Goal: Task Accomplishment & Management: Use online tool/utility

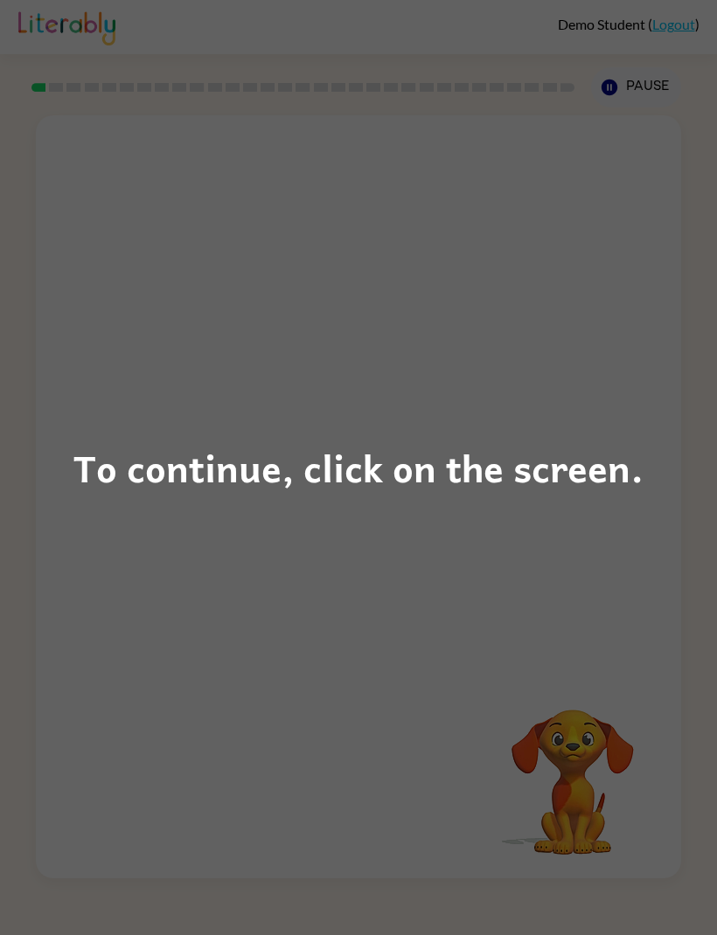
click at [538, 600] on div "To continue, click on the screen." at bounding box center [358, 467] width 717 height 935
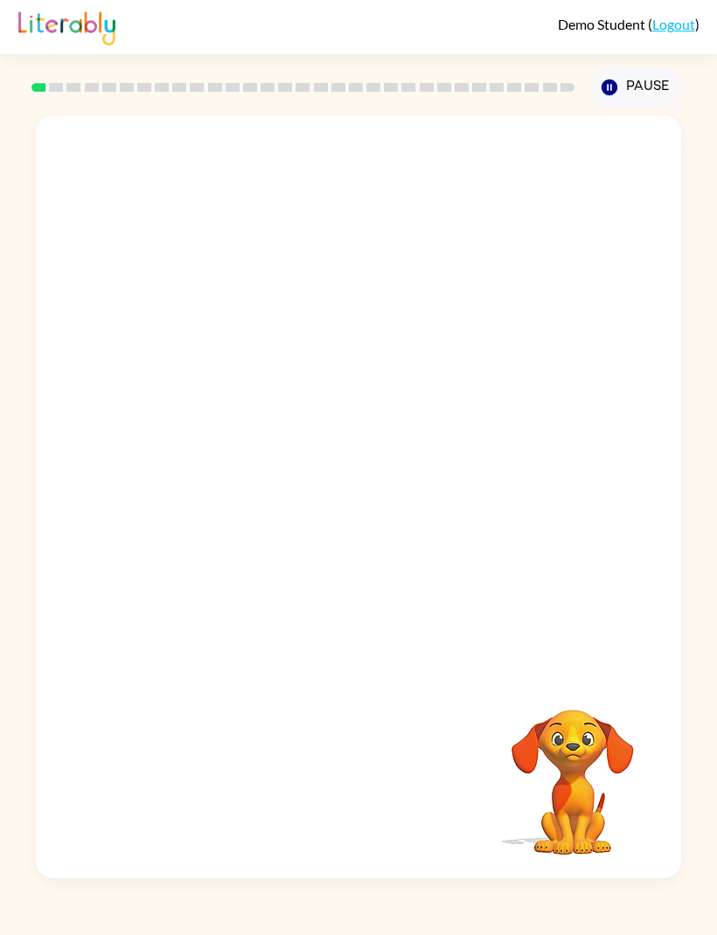
click at [296, 448] on video "Your browser must support playing .mp4 files to use Literably. Please try using…" at bounding box center [358, 394] width 645 height 558
click at [292, 443] on video "Your browser must support playing .mp4 files to use Literably. Please try using…" at bounding box center [358, 394] width 645 height 558
click at [360, 517] on div at bounding box center [358, 506] width 112 height 64
click at [371, 521] on icon "button" at bounding box center [359, 505] width 31 height 31
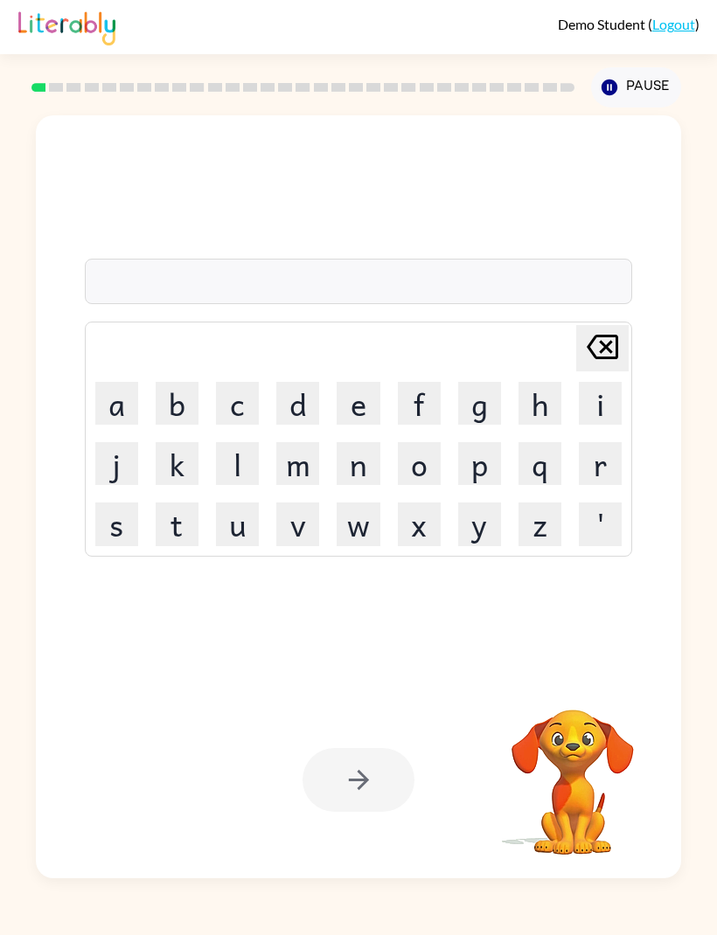
click at [472, 545] on button "y" at bounding box center [479, 524] width 43 height 43
click at [241, 545] on button "u" at bounding box center [237, 524] width 43 height 43
click at [309, 485] on button "m" at bounding box center [297, 463] width 43 height 43
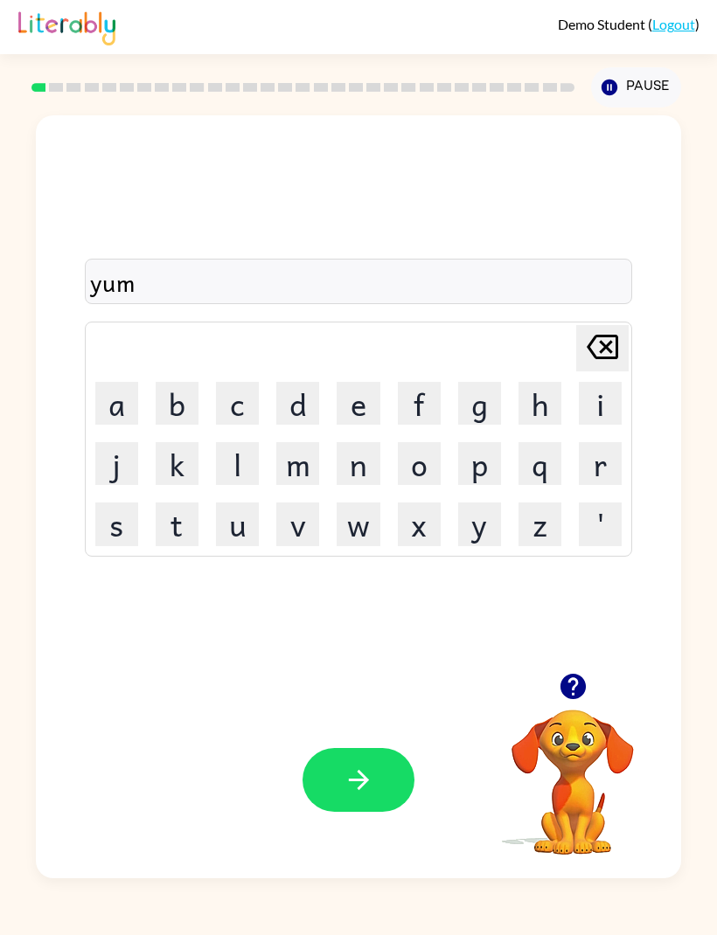
click at [372, 795] on icon "button" at bounding box center [359, 780] width 31 height 31
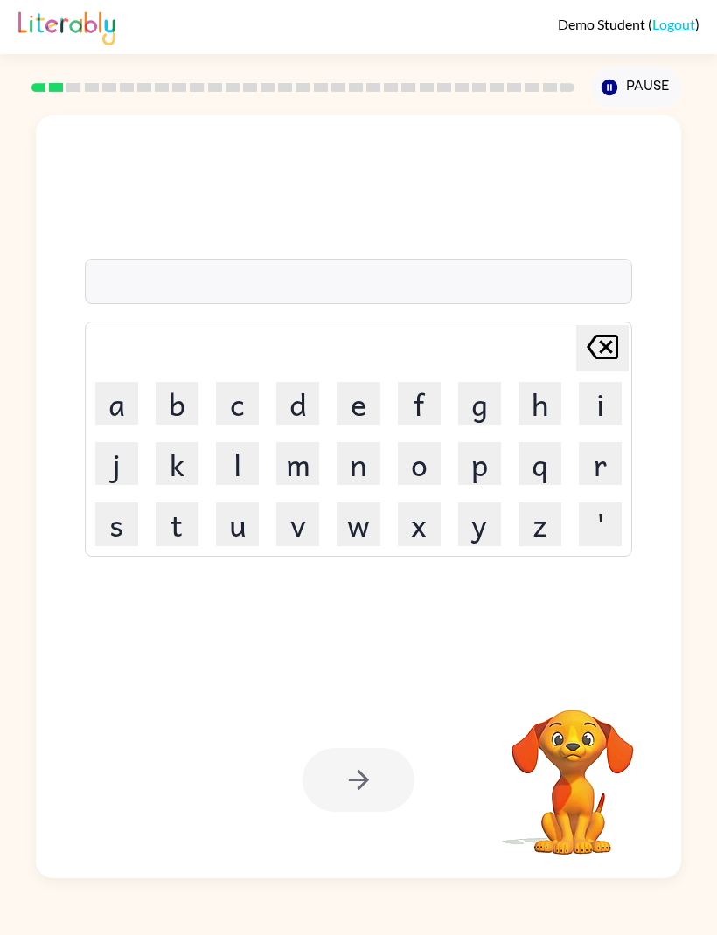
click at [171, 545] on button "t" at bounding box center [177, 524] width 43 height 43
click at [430, 485] on button "o" at bounding box center [419, 463] width 43 height 43
click at [482, 545] on button "y" at bounding box center [479, 524] width 43 height 43
click at [358, 812] on div at bounding box center [358, 780] width 112 height 64
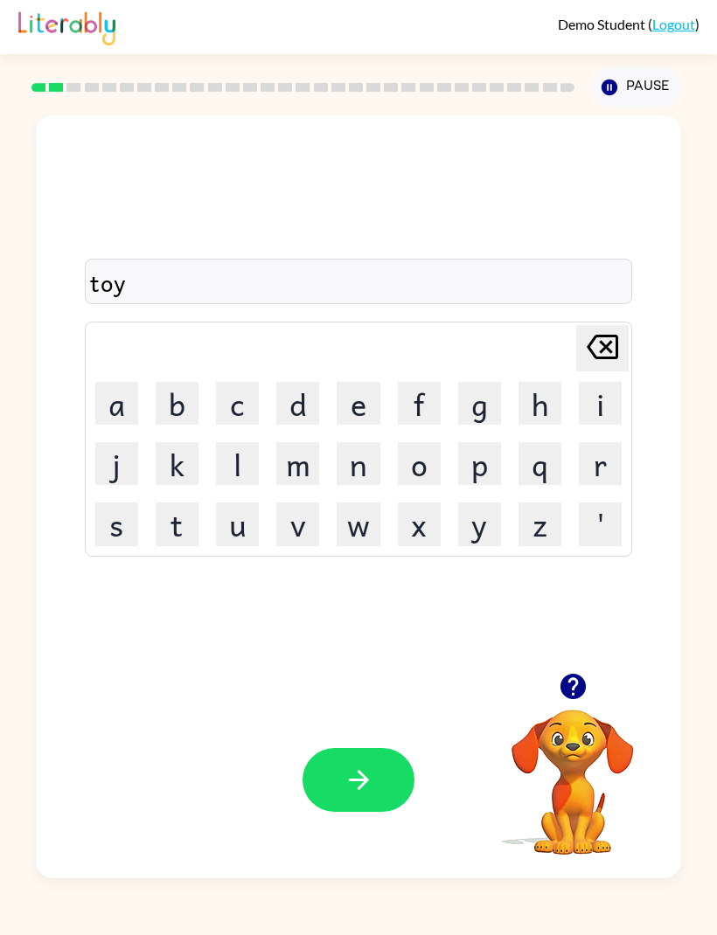
click at [375, 812] on button "button" at bounding box center [358, 780] width 112 height 64
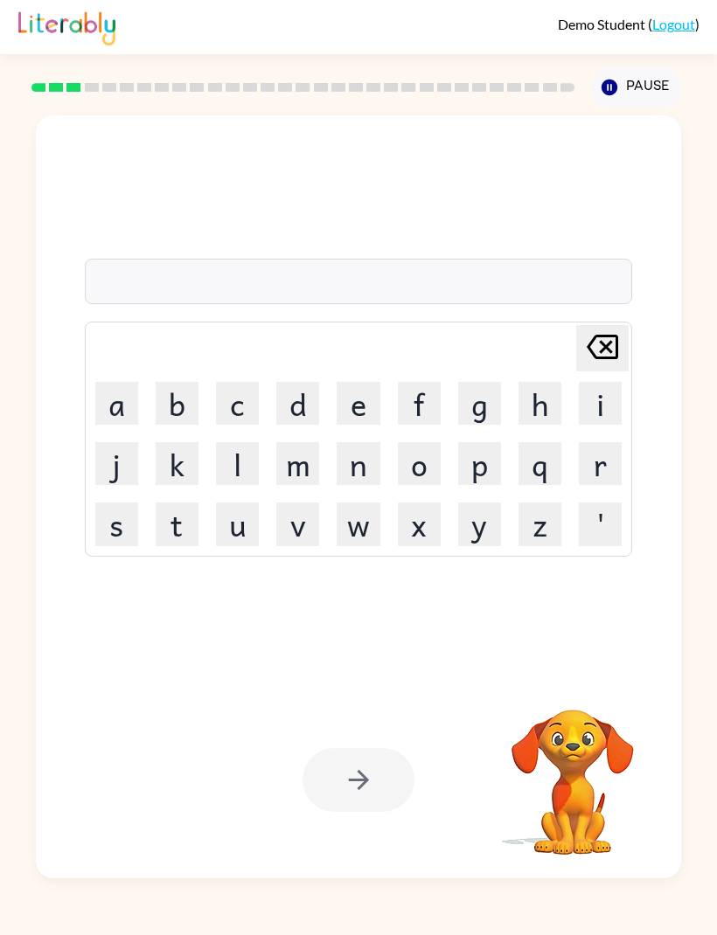
click at [119, 482] on button "j" at bounding box center [116, 463] width 43 height 43
click at [121, 425] on button "a" at bounding box center [116, 403] width 43 height 43
click at [296, 485] on button "m" at bounding box center [297, 463] width 43 height 43
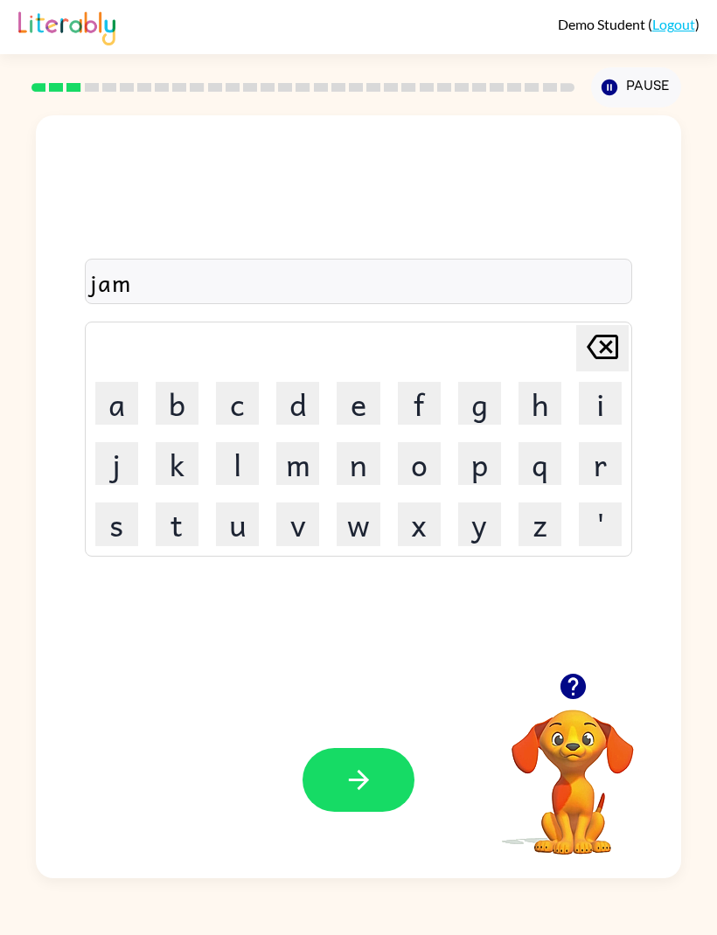
click at [372, 795] on icon "button" at bounding box center [359, 780] width 31 height 31
click at [355, 812] on div at bounding box center [358, 780] width 112 height 64
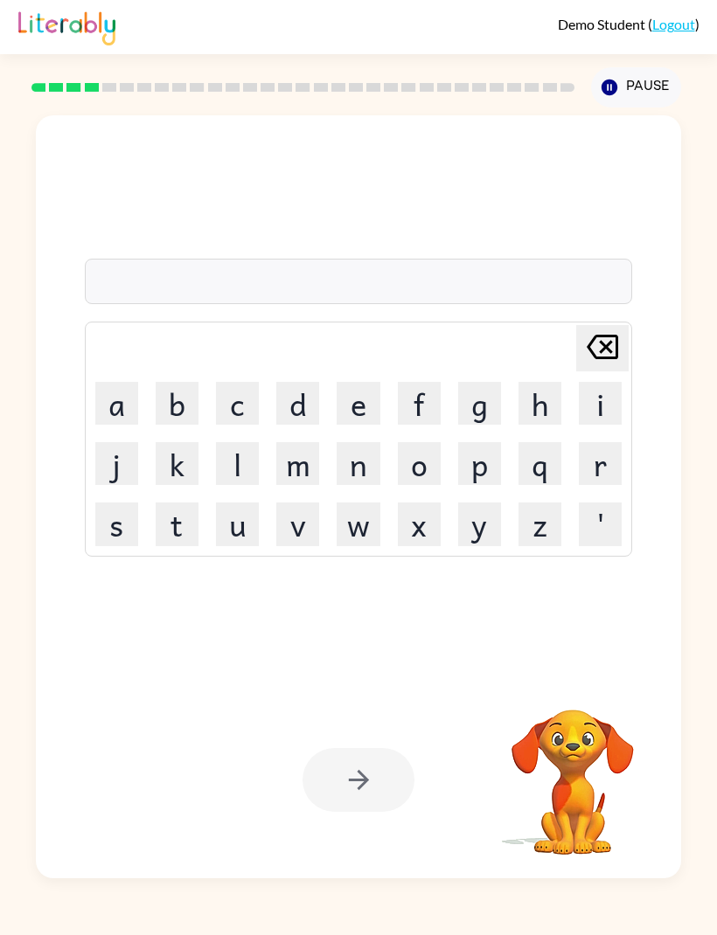
click at [476, 485] on button "p" at bounding box center [479, 463] width 43 height 43
click at [230, 485] on button "l" at bounding box center [237, 463] width 43 height 43
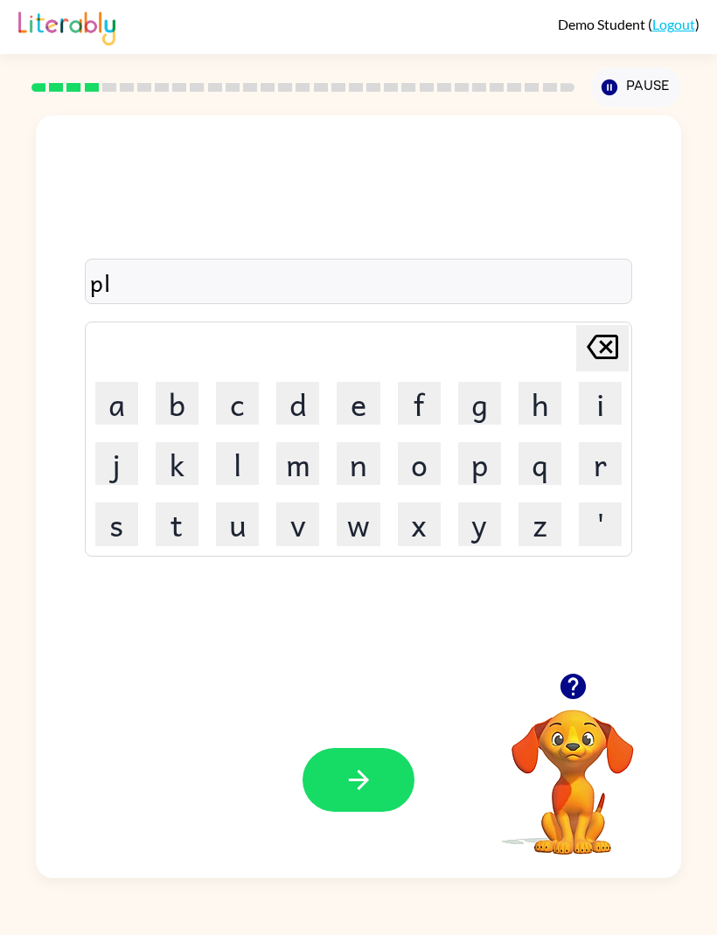
click at [603, 425] on button "i" at bounding box center [600, 403] width 43 height 43
click at [134, 545] on button "s" at bounding box center [116, 524] width 43 height 43
click at [349, 795] on icon "button" at bounding box center [359, 780] width 31 height 31
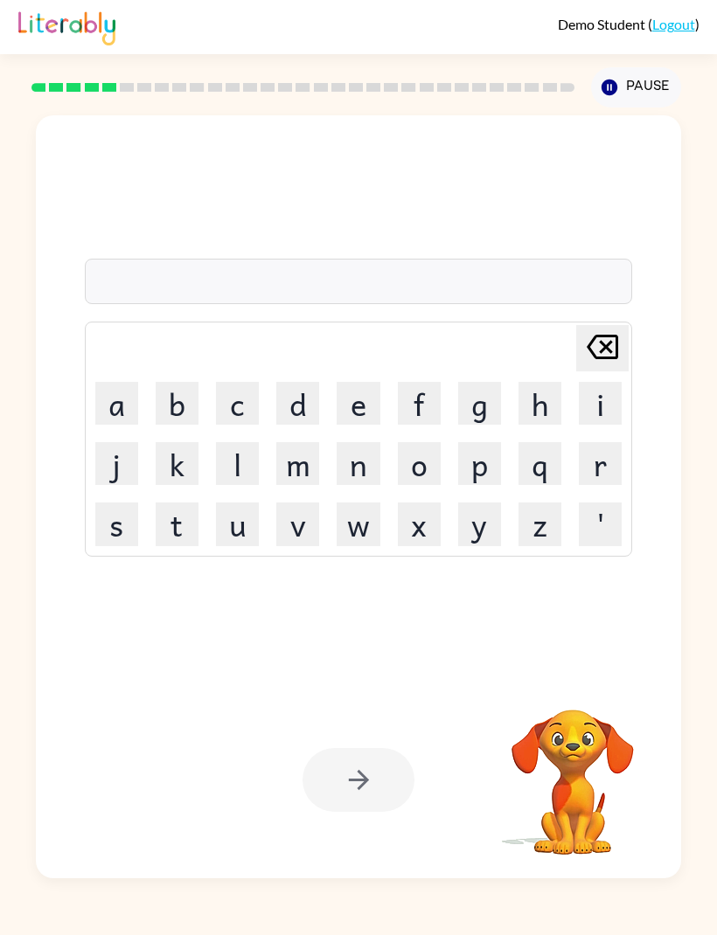
click at [118, 545] on button "s" at bounding box center [116, 524] width 43 height 43
click at [119, 425] on button "a" at bounding box center [116, 403] width 43 height 43
click at [476, 485] on button "p" at bounding box center [479, 463] width 43 height 43
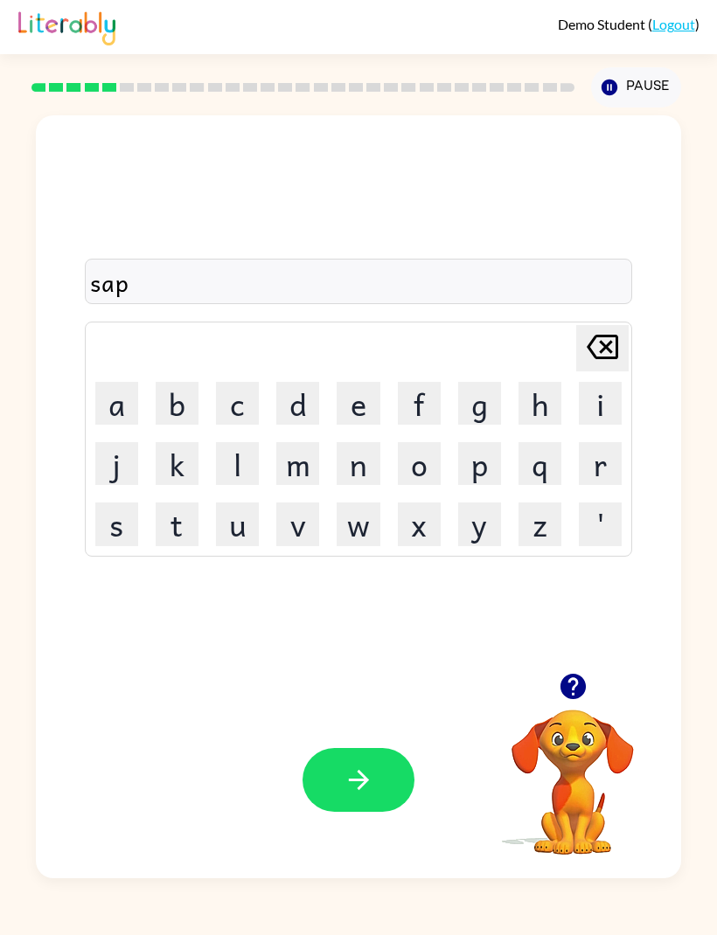
click at [361, 795] on icon "button" at bounding box center [359, 780] width 31 height 31
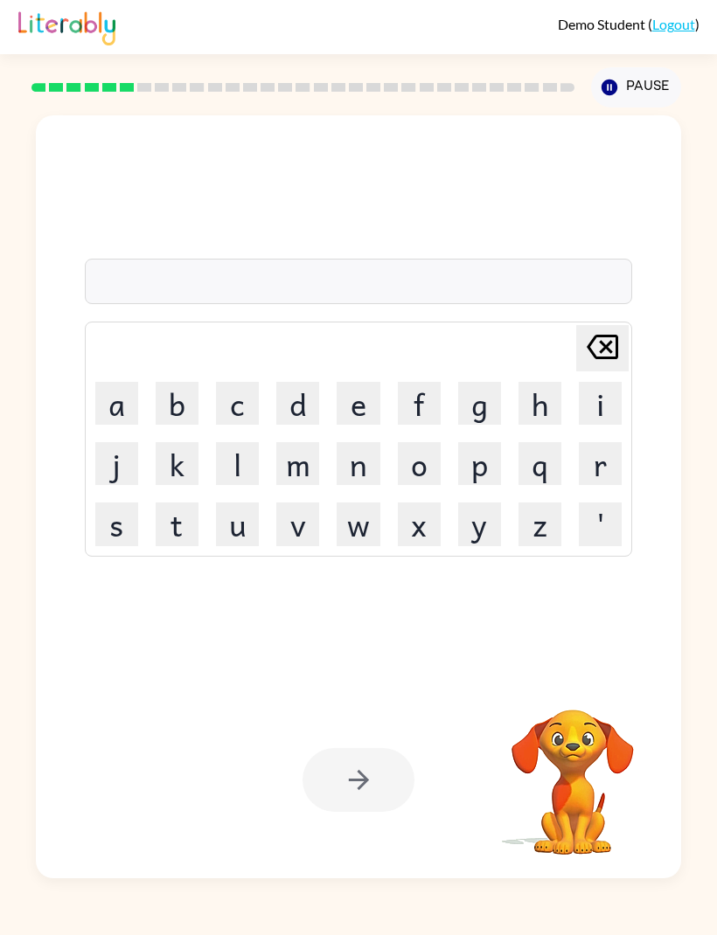
click at [482, 485] on button "p" at bounding box center [479, 463] width 43 height 43
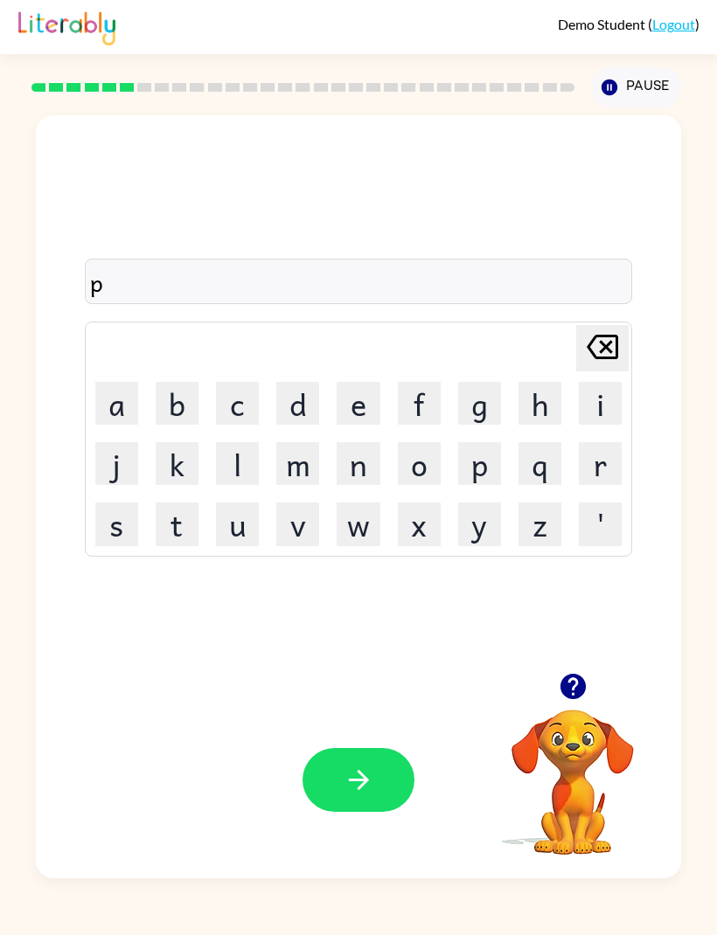
click at [122, 425] on button "a" at bounding box center [116, 403] width 43 height 43
click at [374, 812] on button "button" at bounding box center [358, 780] width 112 height 64
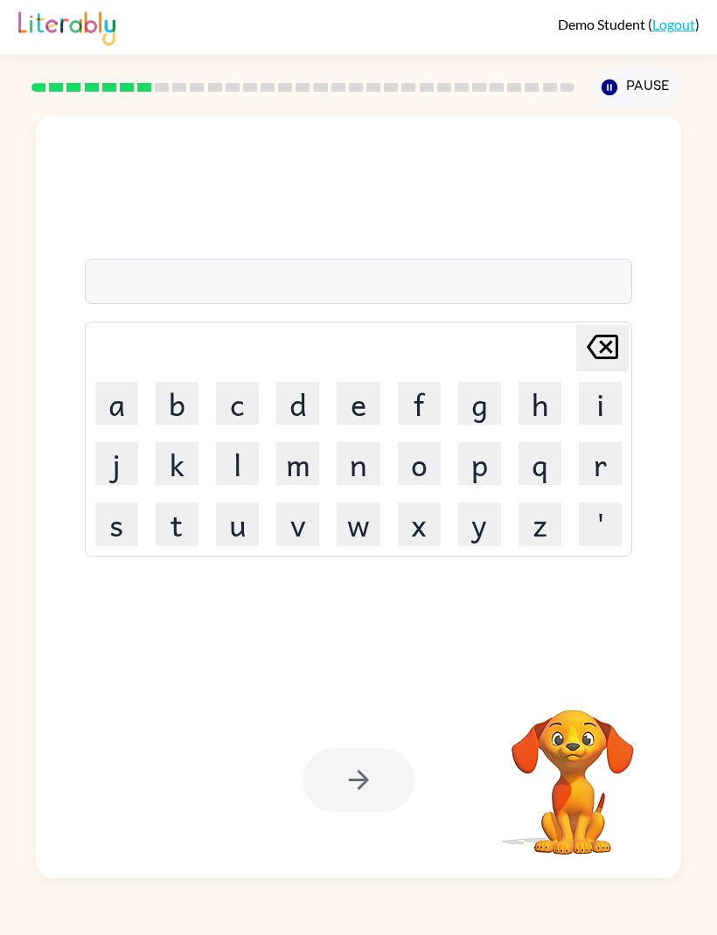
click at [246, 425] on button "c" at bounding box center [237, 403] width 43 height 43
click at [128, 425] on button "a" at bounding box center [116, 403] width 43 height 43
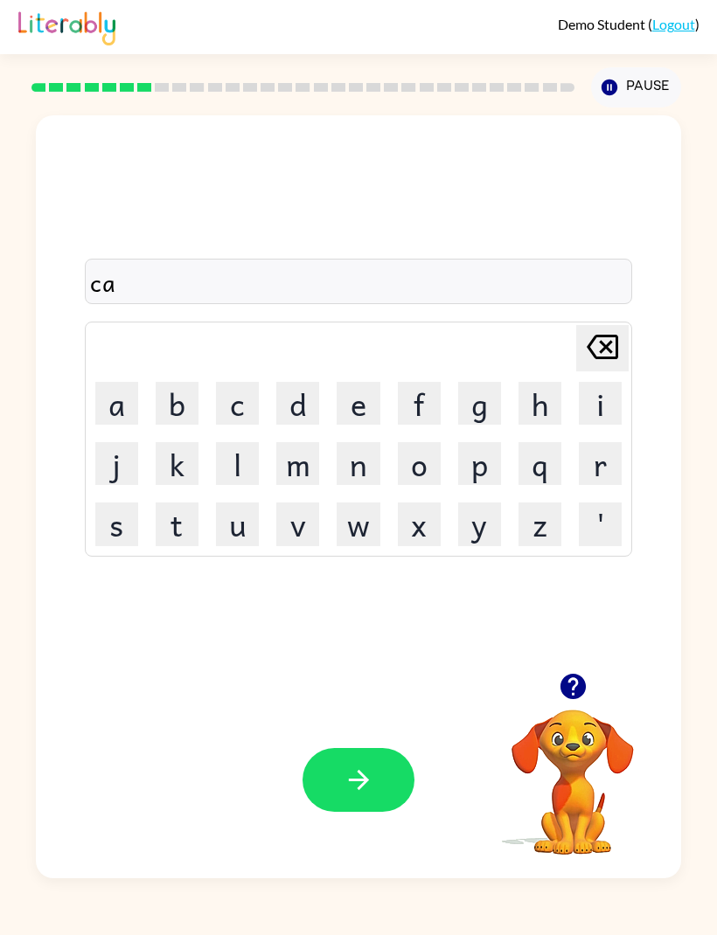
click at [300, 425] on button "d" at bounding box center [297, 403] width 43 height 43
click at [299, 425] on button "d" at bounding box center [297, 403] width 43 height 43
click at [239, 485] on button "l" at bounding box center [237, 463] width 43 height 43
click at [356, 809] on button "button" at bounding box center [358, 780] width 112 height 64
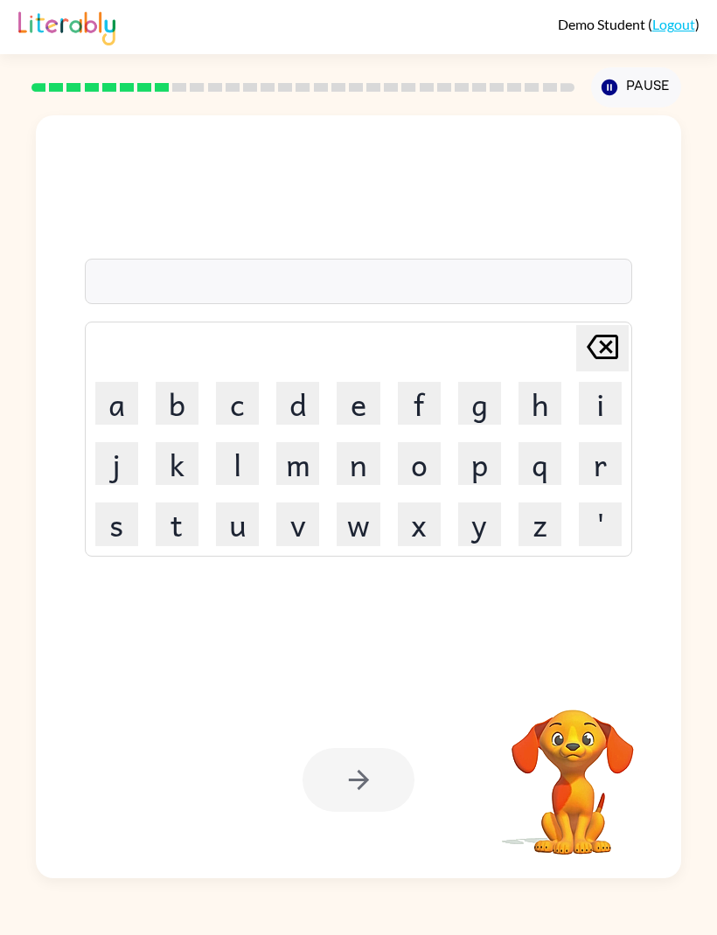
click at [591, 485] on button "r" at bounding box center [600, 463] width 43 height 43
click at [127, 425] on button "a" at bounding box center [116, 403] width 43 height 43
click at [247, 424] on button "c" at bounding box center [237, 403] width 43 height 43
click at [367, 812] on div at bounding box center [358, 780] width 112 height 64
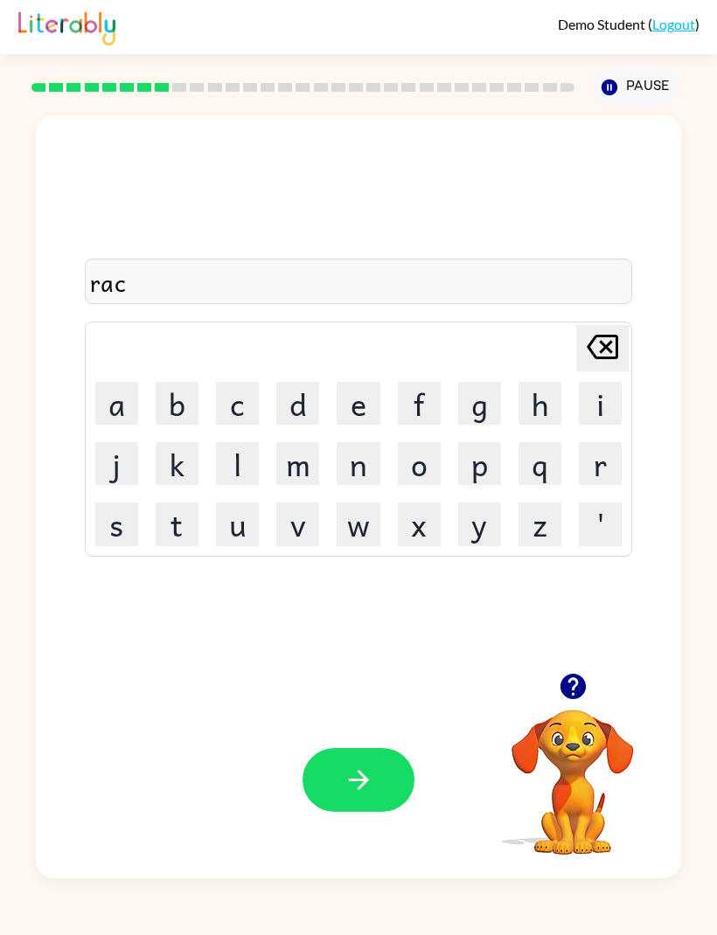
click at [369, 795] on icon "button" at bounding box center [359, 780] width 31 height 31
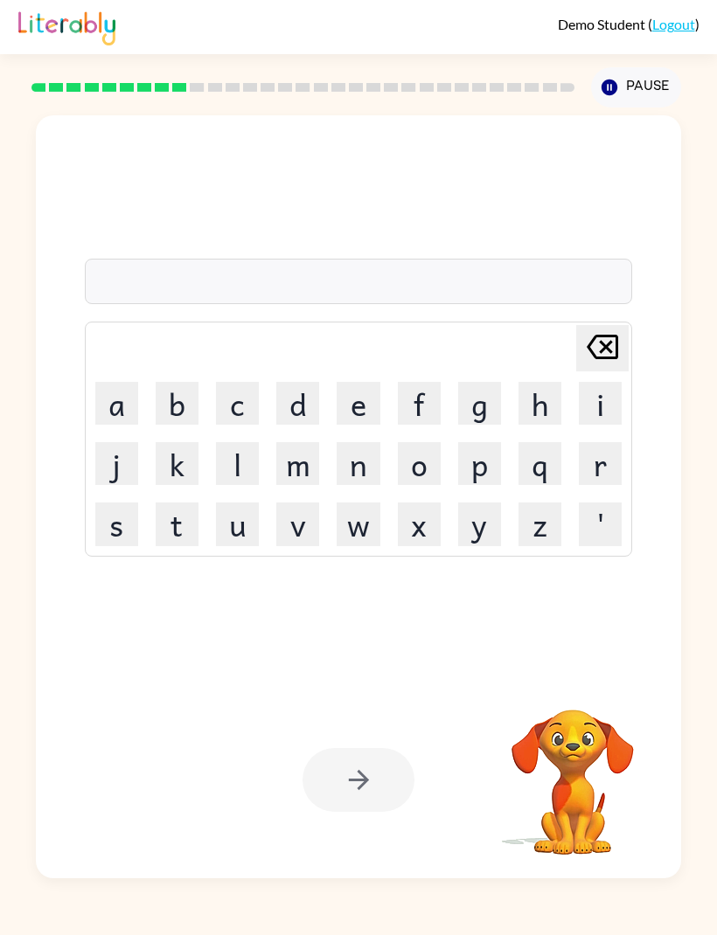
click at [355, 485] on button "n" at bounding box center [358, 463] width 43 height 43
click at [362, 545] on button "w" at bounding box center [358, 524] width 43 height 43
click at [365, 812] on div at bounding box center [358, 780] width 112 height 64
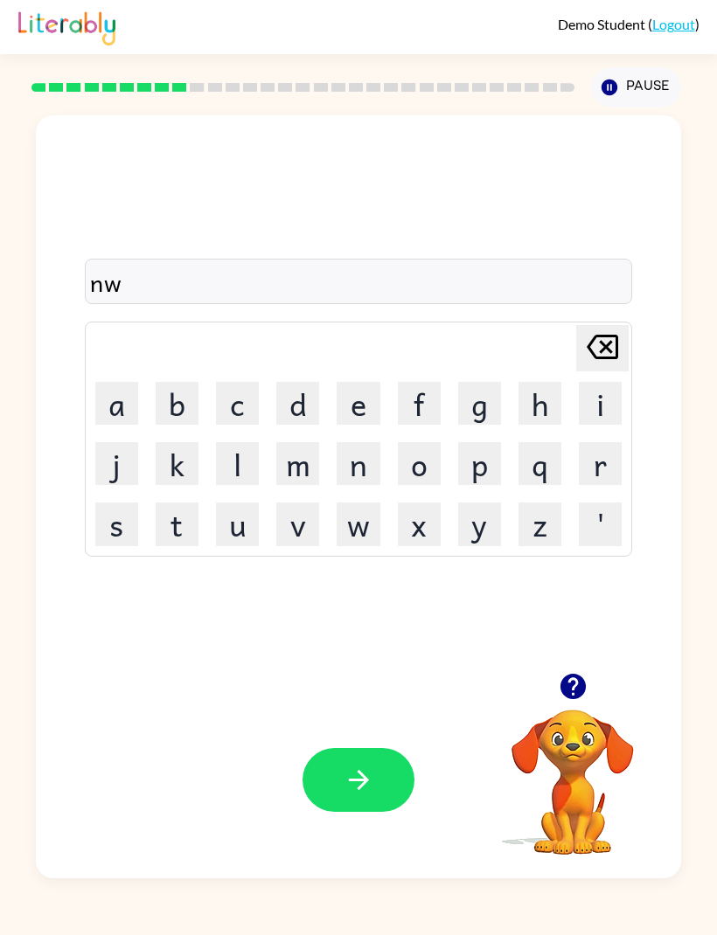
click at [379, 812] on button "button" at bounding box center [358, 780] width 112 height 64
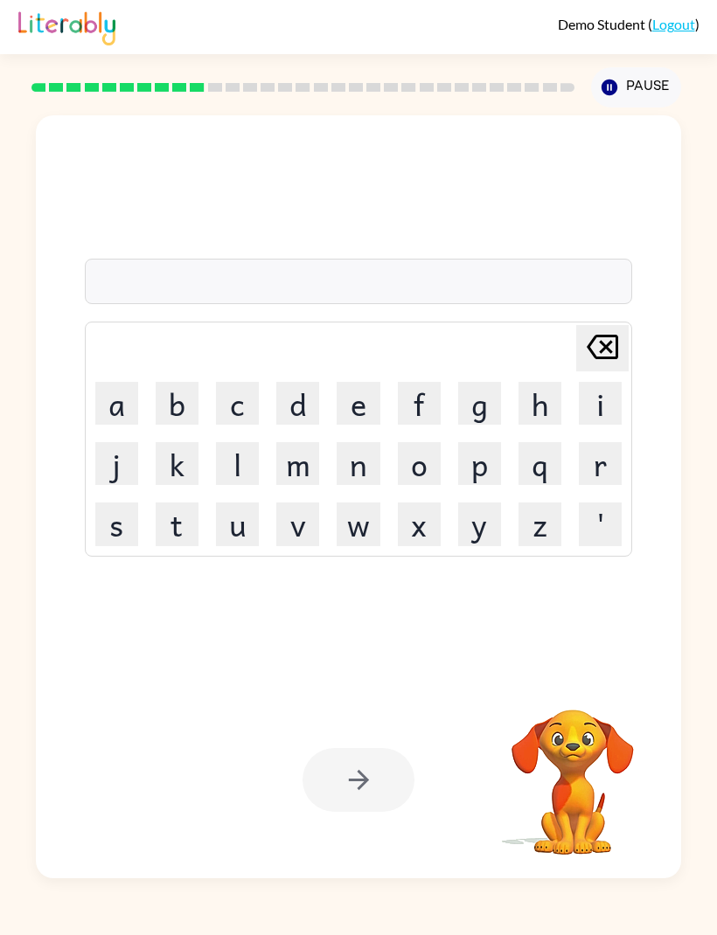
click at [413, 425] on button "f" at bounding box center [419, 403] width 43 height 43
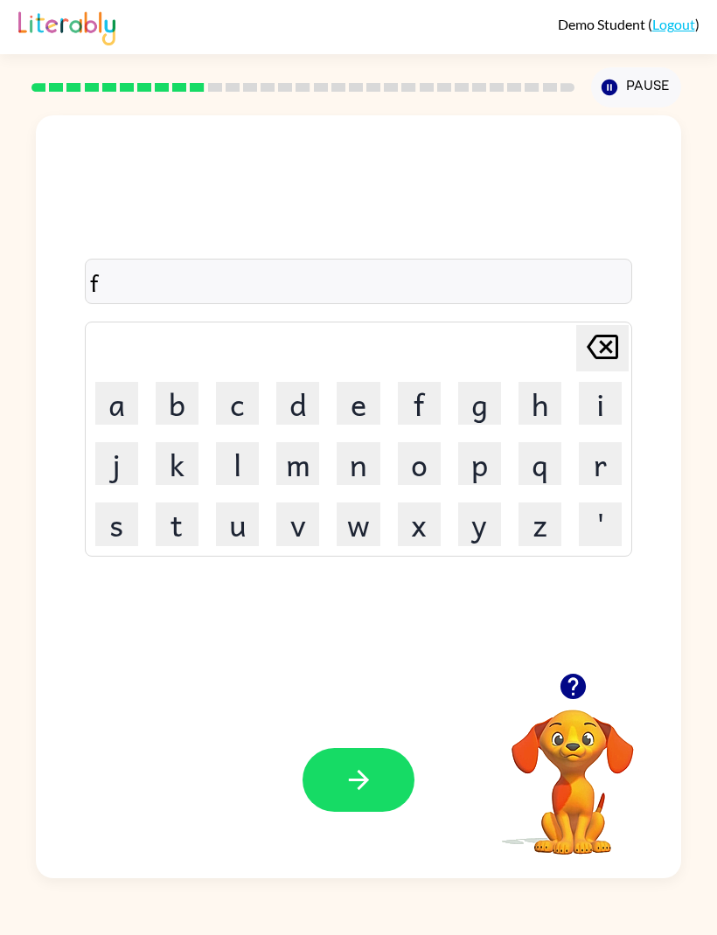
click at [585, 425] on button "i" at bounding box center [600, 403] width 43 height 43
click at [174, 485] on button "k" at bounding box center [177, 463] width 43 height 43
click at [370, 795] on icon "button" at bounding box center [359, 780] width 31 height 31
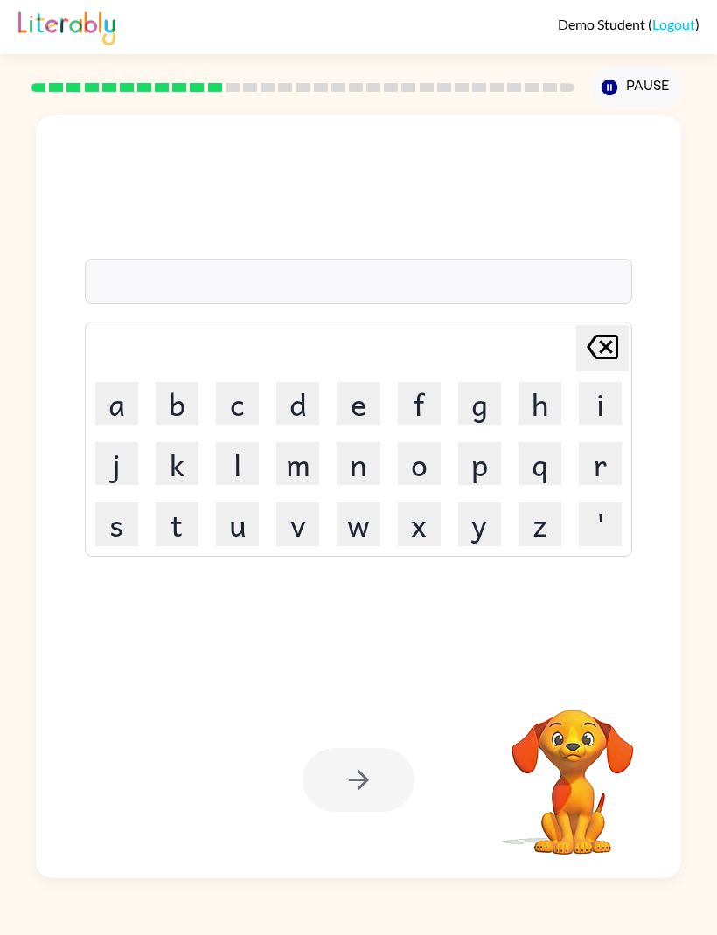
click at [177, 545] on button "t" at bounding box center [177, 524] width 43 height 43
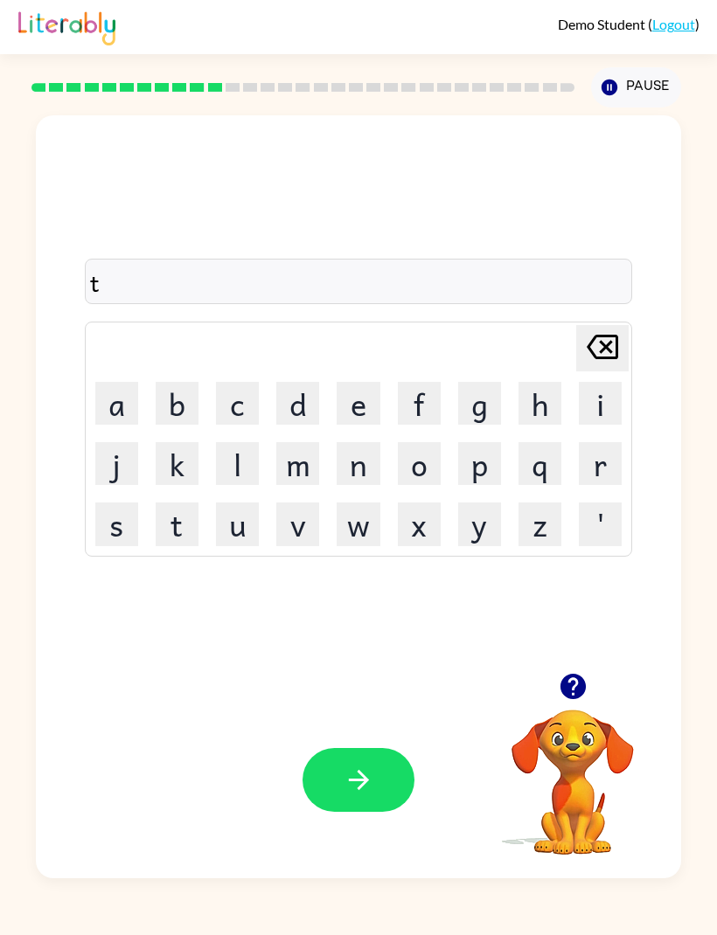
click at [599, 425] on button "i" at bounding box center [600, 403] width 43 height 43
click at [474, 542] on button "y" at bounding box center [479, 524] width 43 height 43
click at [300, 425] on button "d" at bounding box center [297, 403] width 43 height 43
click at [385, 812] on button "button" at bounding box center [358, 780] width 112 height 64
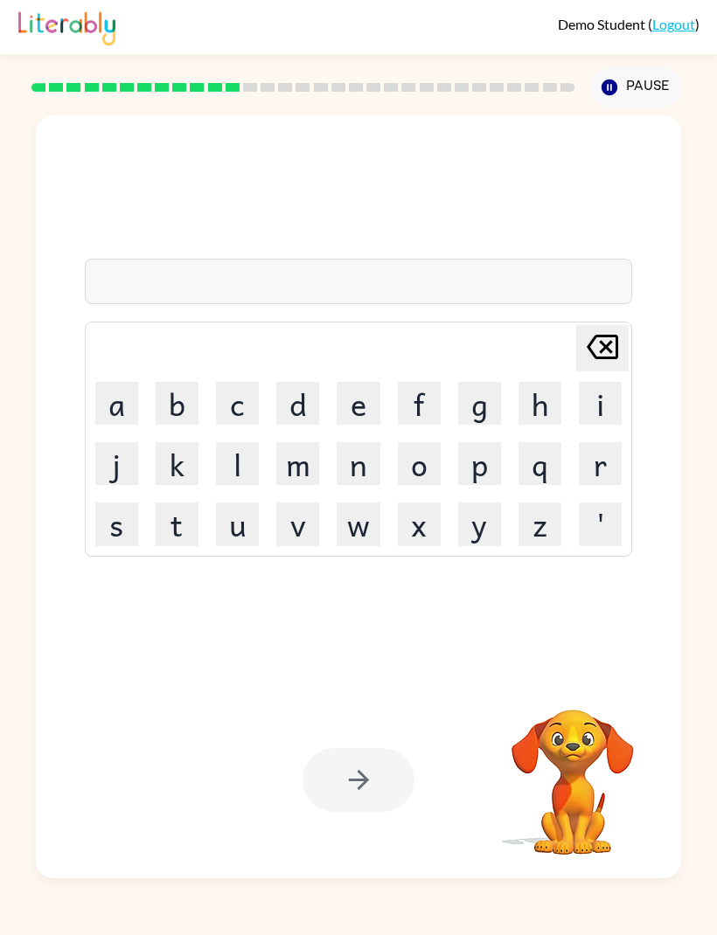
click at [287, 424] on button "d" at bounding box center [297, 403] width 43 height 43
click at [121, 425] on button "a" at bounding box center [116, 403] width 43 height 43
click at [177, 545] on button "t" at bounding box center [177, 524] width 43 height 43
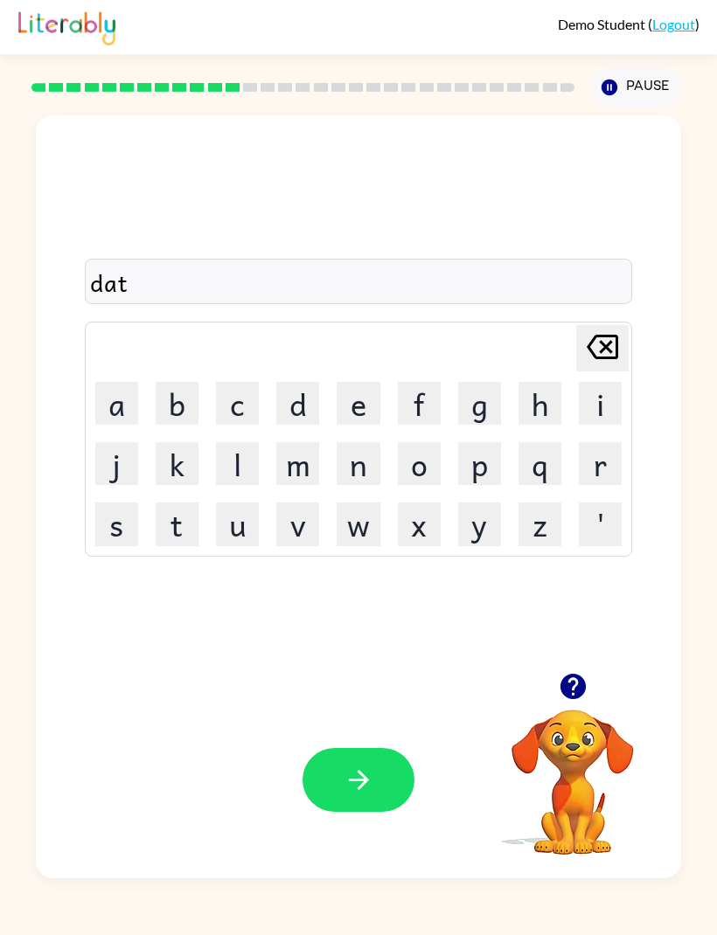
click at [288, 485] on button "m" at bounding box center [297, 463] width 43 height 43
click at [365, 795] on icon "button" at bounding box center [359, 780] width 31 height 31
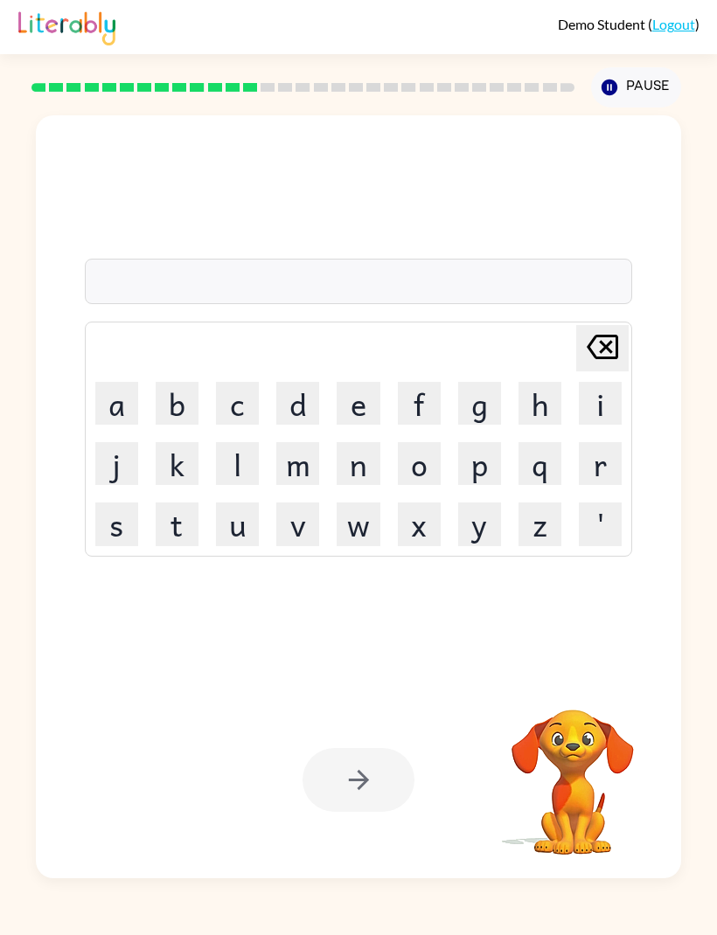
click at [238, 545] on button "u" at bounding box center [237, 524] width 43 height 43
click at [128, 534] on button "s" at bounding box center [116, 524] width 43 height 43
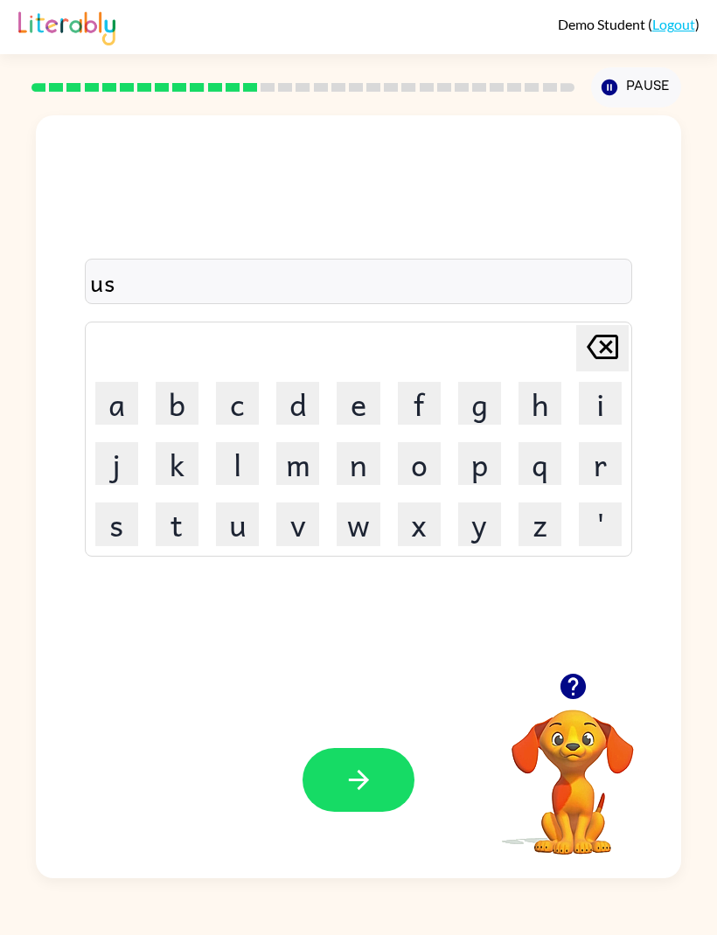
click at [246, 485] on button "l" at bounding box center [237, 463] width 43 height 43
click at [369, 812] on button "button" at bounding box center [358, 780] width 112 height 64
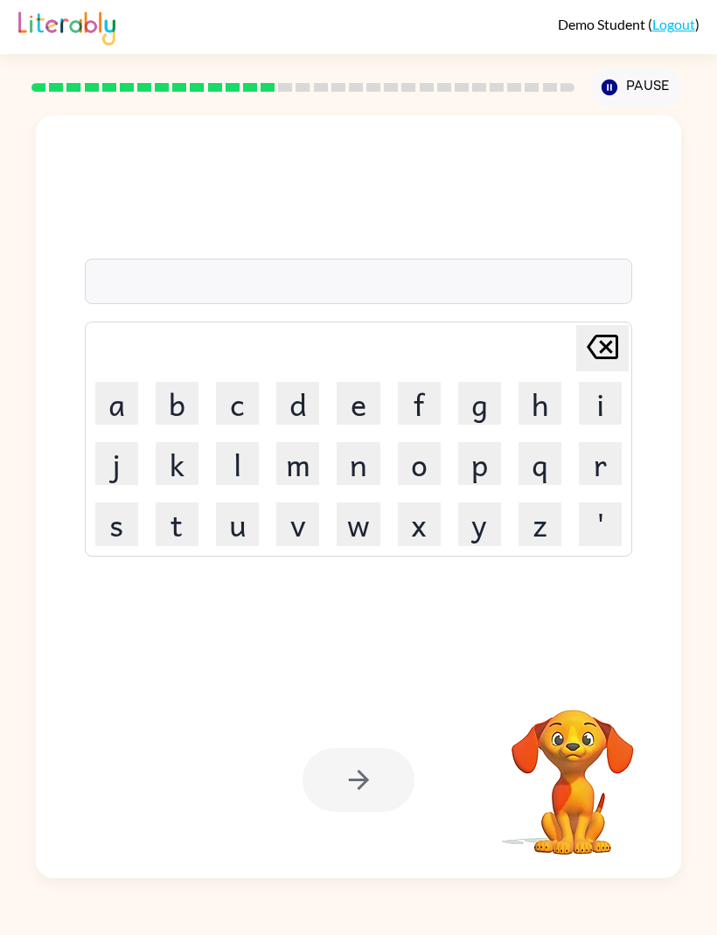
click at [546, 425] on button "h" at bounding box center [539, 403] width 43 height 43
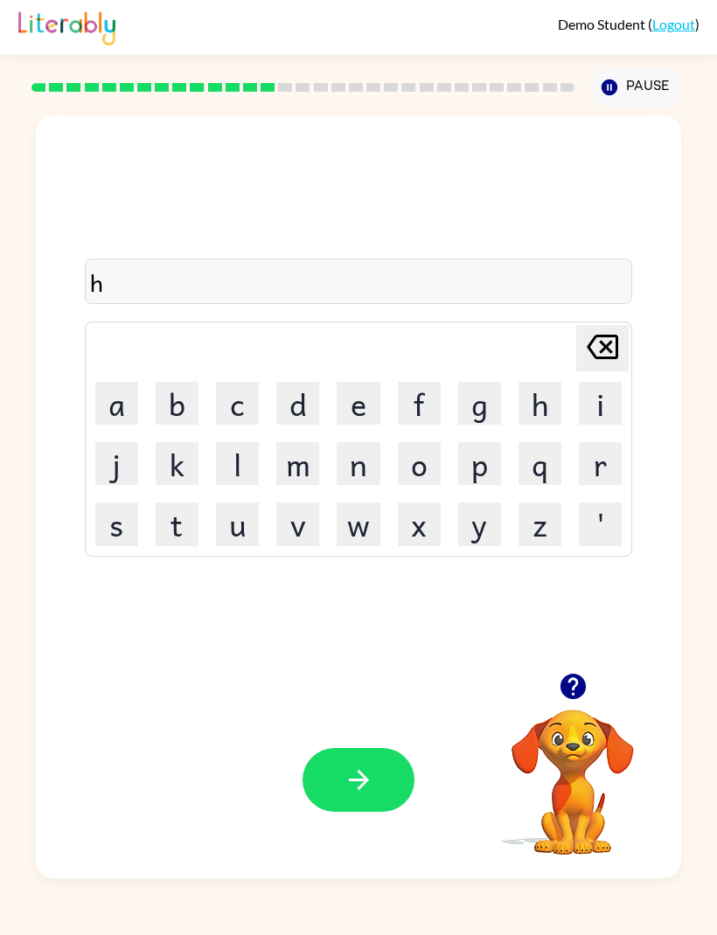
click at [603, 425] on button "i" at bounding box center [600, 403] width 43 height 43
click at [601, 485] on button "r" at bounding box center [600, 463] width 43 height 43
click at [430, 482] on button "o" at bounding box center [419, 463] width 43 height 43
click at [369, 795] on icon "button" at bounding box center [359, 780] width 31 height 31
click at [115, 485] on button "j" at bounding box center [116, 463] width 43 height 43
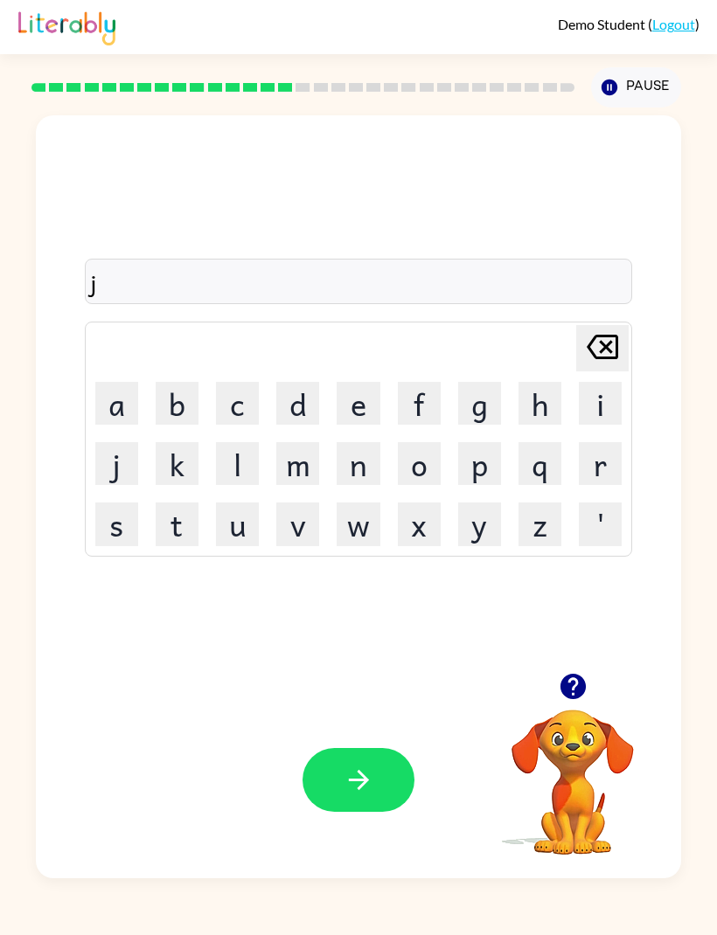
click at [599, 425] on button "i" at bounding box center [600, 403] width 43 height 43
click at [603, 485] on button "r" at bounding box center [600, 463] width 43 height 43
click at [477, 485] on button "p" at bounding box center [479, 463] width 43 height 43
click at [359, 795] on icon "button" at bounding box center [359, 780] width 31 height 31
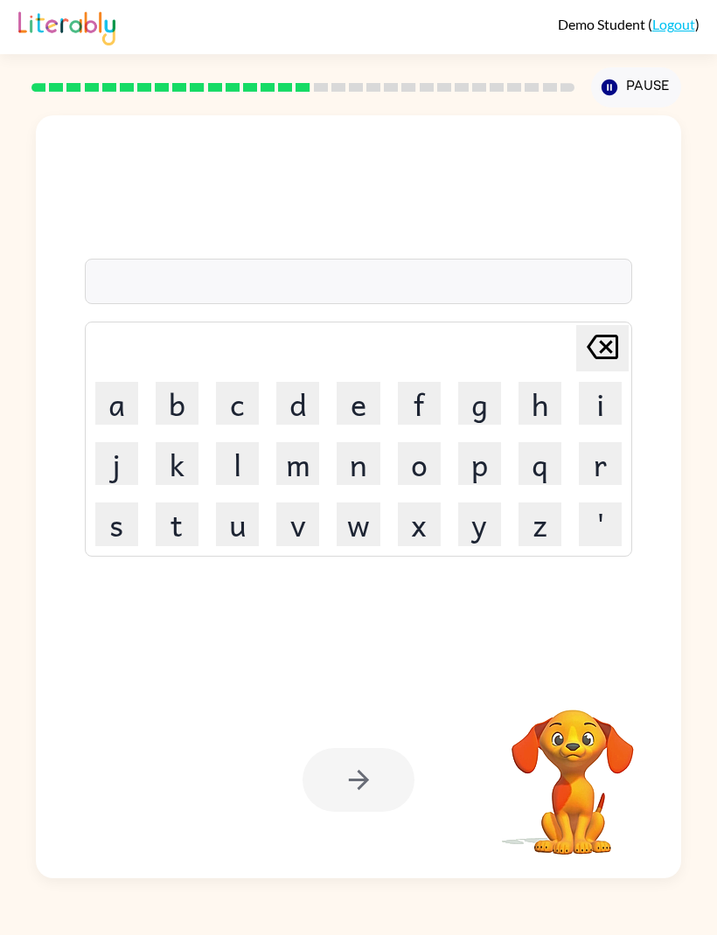
click at [184, 545] on button "t" at bounding box center [177, 524] width 43 height 43
click at [606, 425] on button "i" at bounding box center [600, 403] width 43 height 43
click at [362, 485] on button "n" at bounding box center [358, 463] width 43 height 43
click at [368, 812] on div at bounding box center [358, 780] width 112 height 64
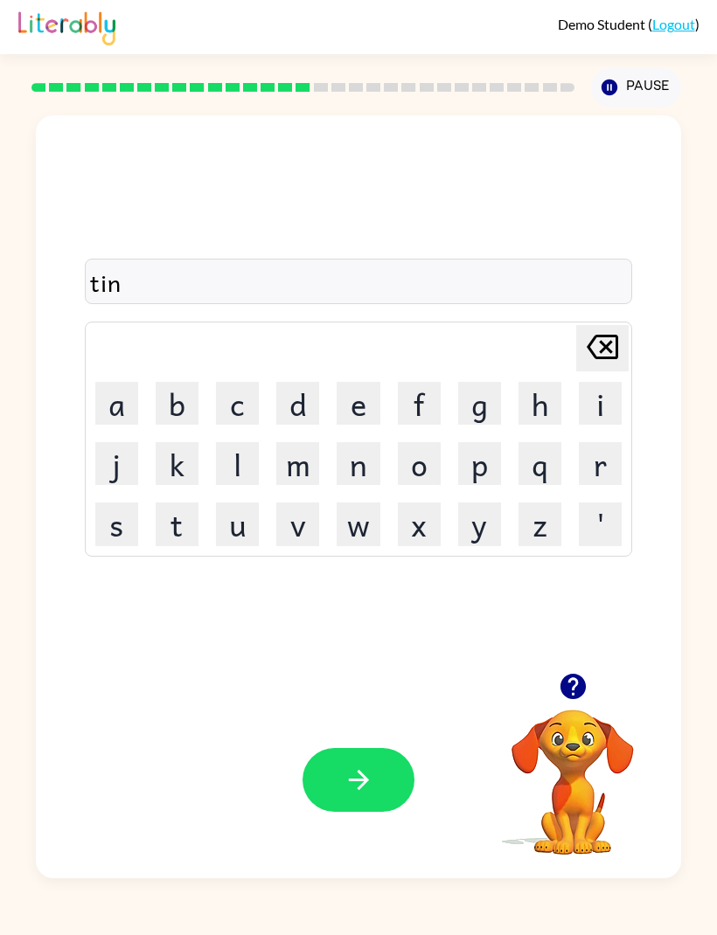
click at [372, 795] on icon "button" at bounding box center [359, 780] width 31 height 31
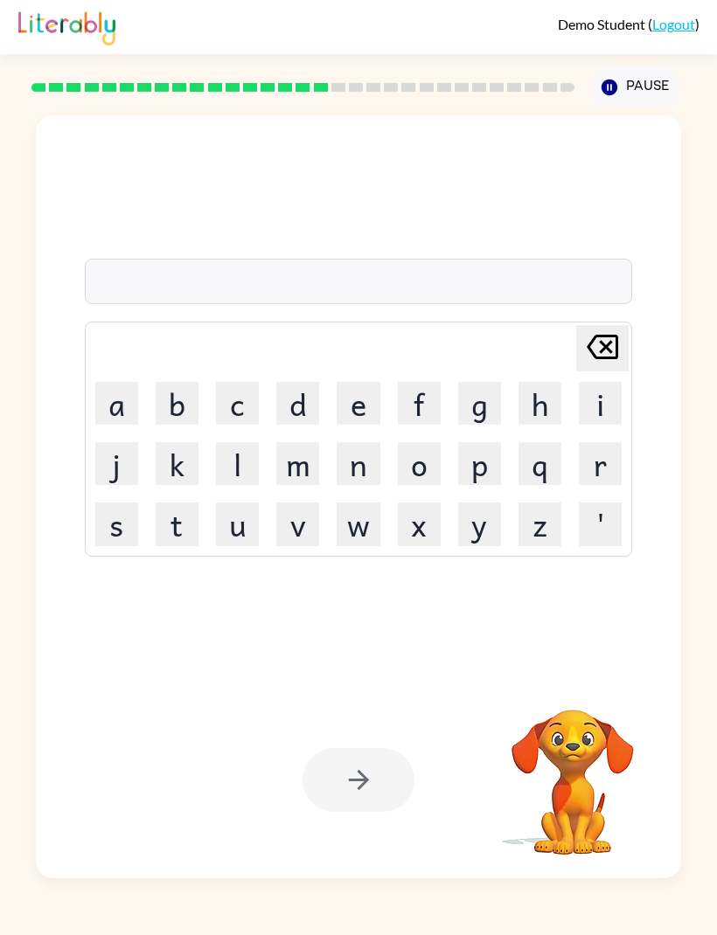
click at [179, 545] on button "t" at bounding box center [177, 524] width 43 height 43
click at [604, 368] on icon "Delete Delete last character input" at bounding box center [602, 347] width 42 height 42
click at [426, 425] on button "f" at bounding box center [419, 403] width 43 height 43
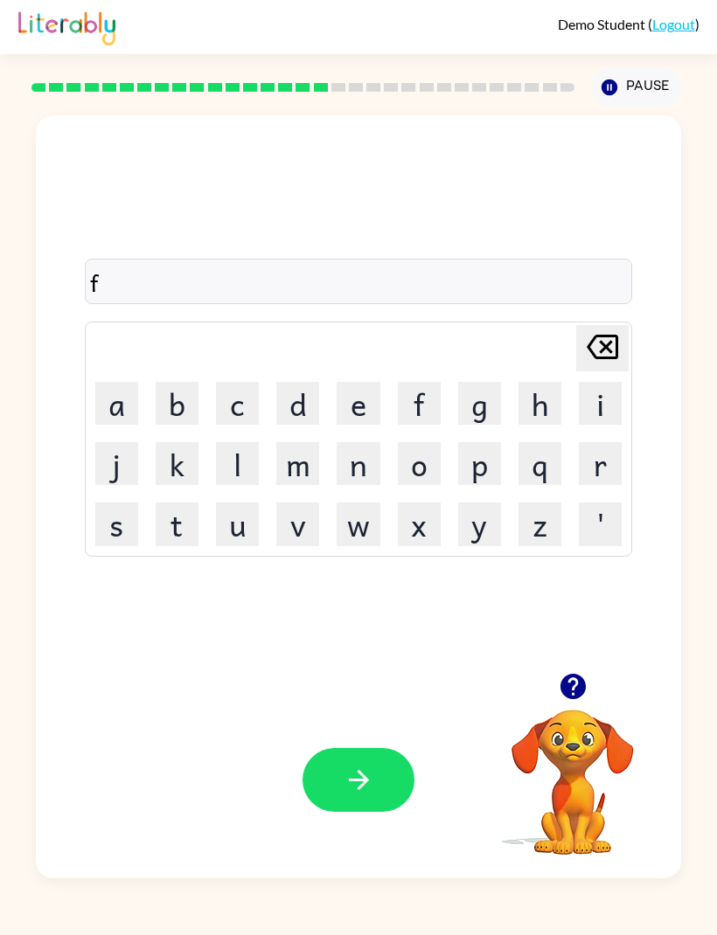
click at [358, 425] on button "e" at bounding box center [358, 403] width 43 height 43
click at [421, 425] on button "f" at bounding box center [419, 403] width 43 height 43
click at [609, 359] on icon at bounding box center [602, 347] width 31 height 24
click at [415, 425] on button "f" at bounding box center [419, 403] width 43 height 43
click at [379, 812] on button "button" at bounding box center [358, 780] width 112 height 64
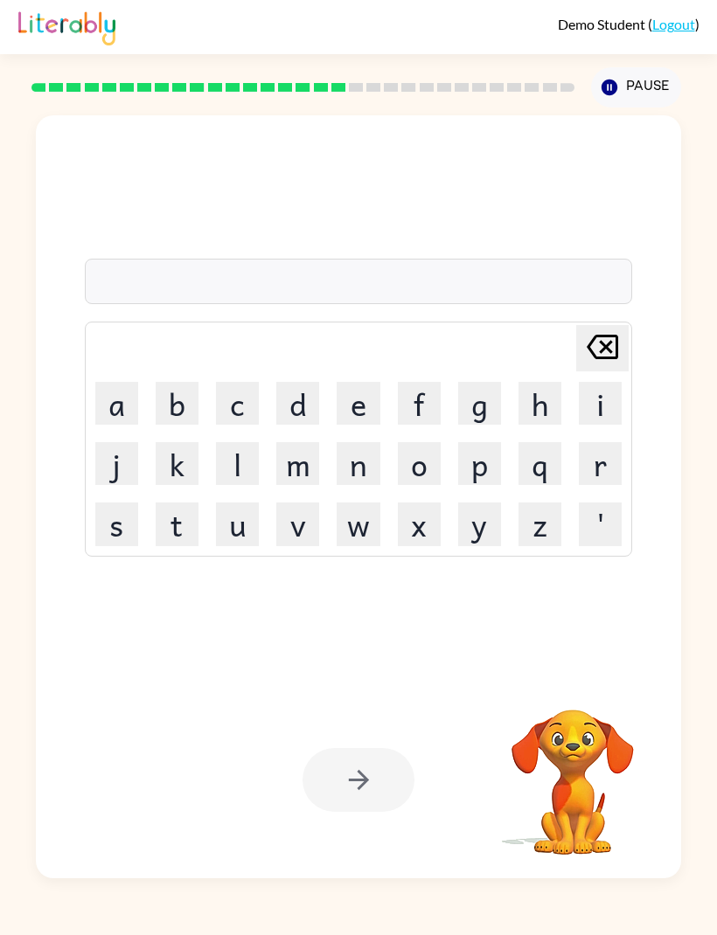
click at [121, 545] on button "s" at bounding box center [116, 524] width 43 height 43
click at [116, 425] on button "a" at bounding box center [116, 403] width 43 height 43
click at [610, 485] on button "r" at bounding box center [600, 463] width 43 height 43
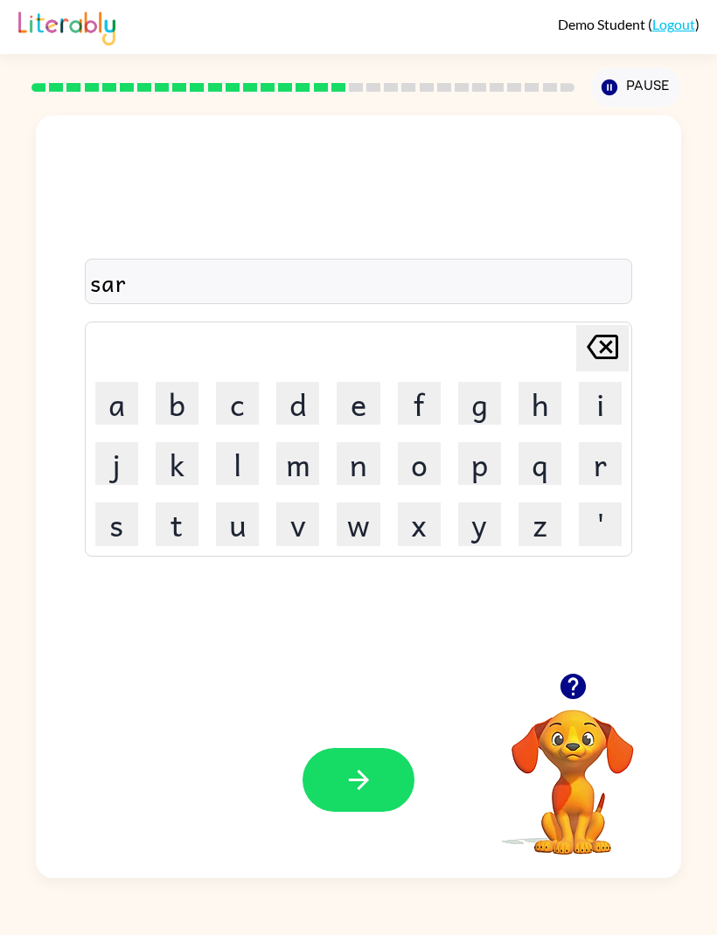
click at [397, 812] on button "button" at bounding box center [358, 780] width 112 height 64
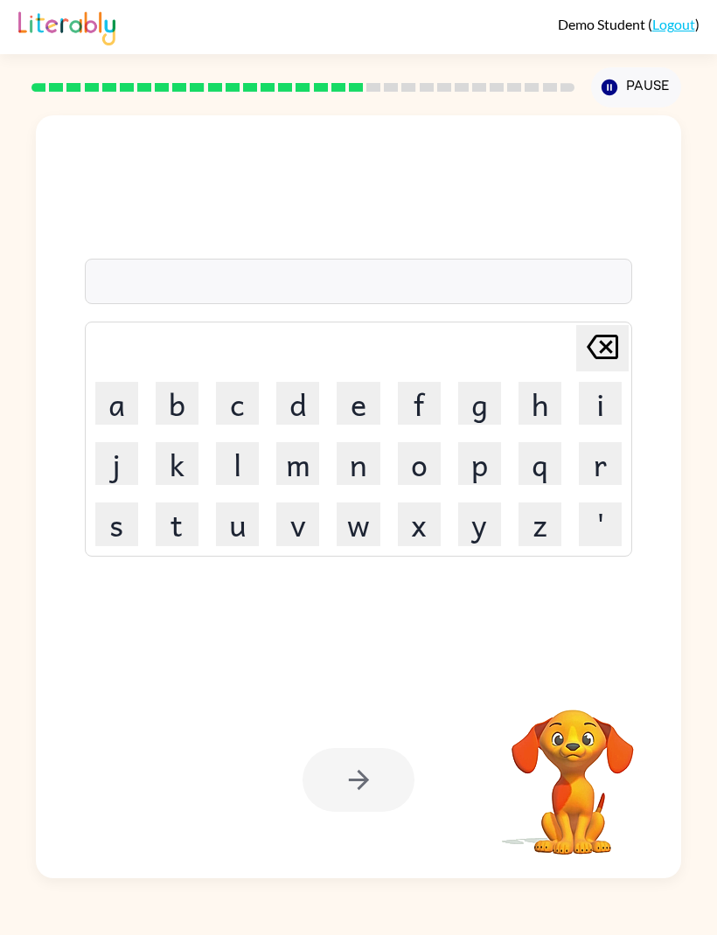
click at [108, 485] on button "j" at bounding box center [116, 463] width 43 height 43
click at [424, 485] on button "o" at bounding box center [419, 463] width 43 height 43
click at [490, 425] on button "g" at bounding box center [479, 403] width 43 height 43
click at [335, 812] on div at bounding box center [358, 780] width 112 height 64
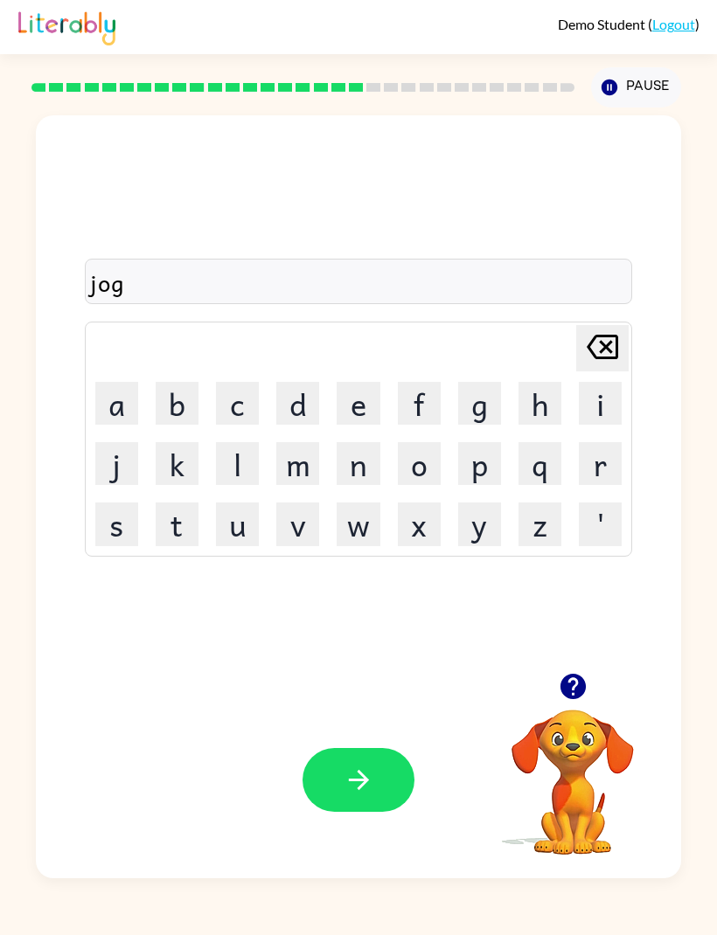
click at [351, 795] on icon "button" at bounding box center [359, 780] width 31 height 31
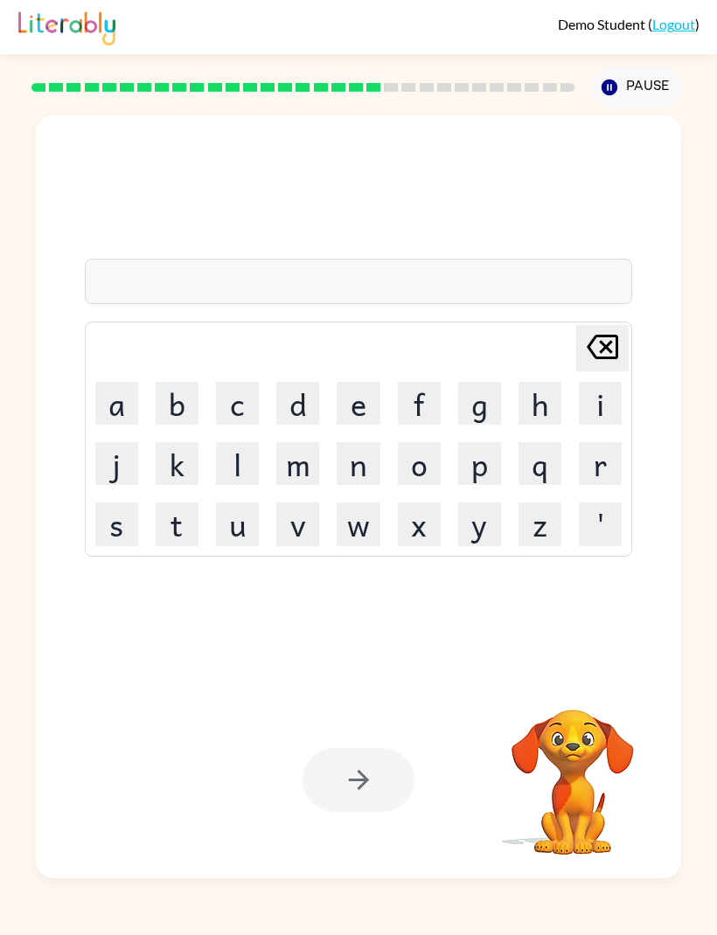
click at [127, 425] on button "a" at bounding box center [116, 403] width 43 height 43
click at [427, 543] on button "x" at bounding box center [419, 524] width 43 height 43
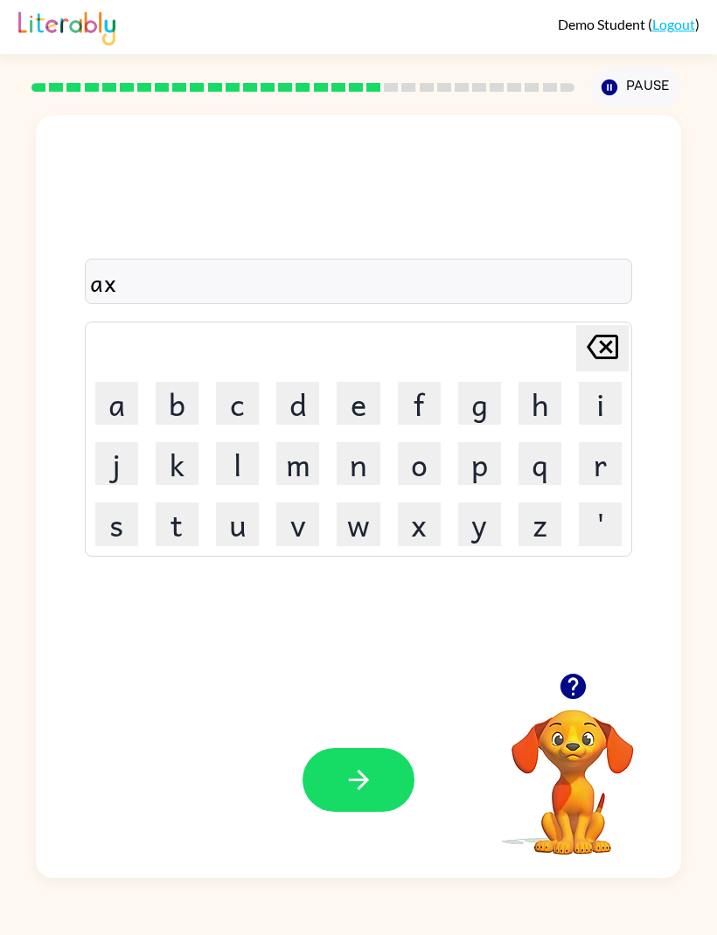
click at [483, 425] on button "g" at bounding box center [479, 403] width 43 height 43
click at [351, 812] on button "button" at bounding box center [358, 780] width 112 height 64
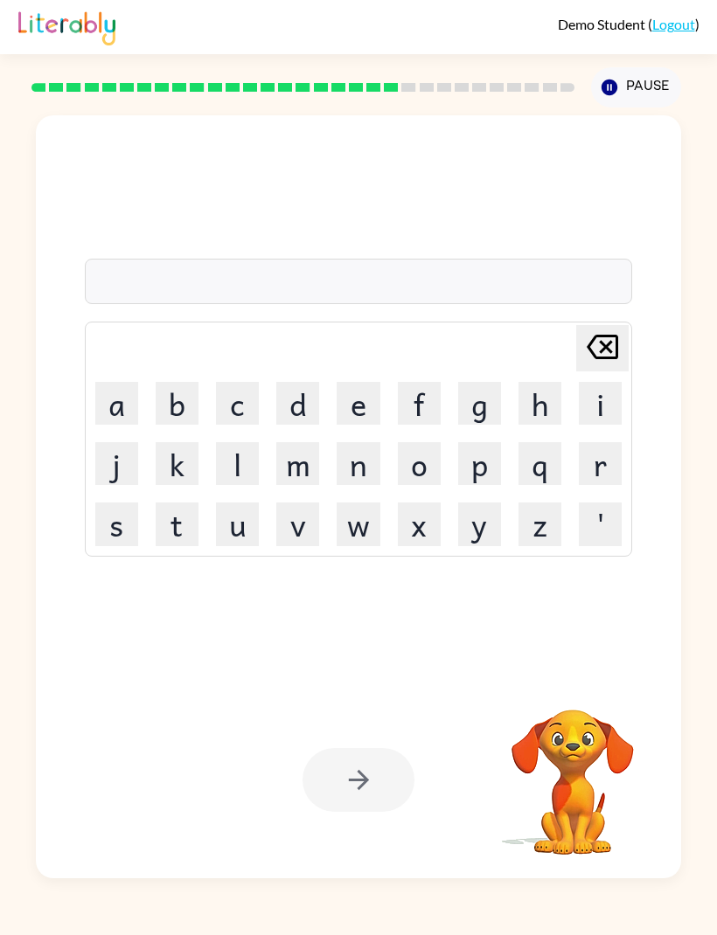
click at [127, 545] on button "s" at bounding box center [116, 524] width 43 height 43
click at [600, 425] on button "i" at bounding box center [600, 403] width 43 height 43
click at [122, 545] on button "s" at bounding box center [116, 524] width 43 height 43
click at [363, 812] on div at bounding box center [358, 780] width 112 height 64
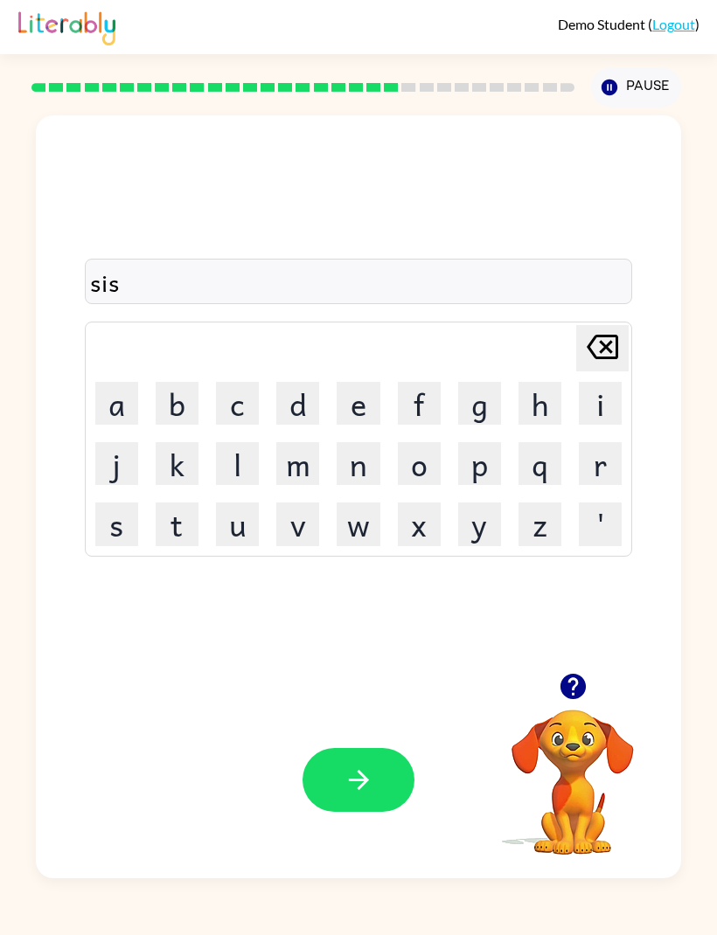
click at [365, 795] on icon "button" at bounding box center [359, 780] width 31 height 31
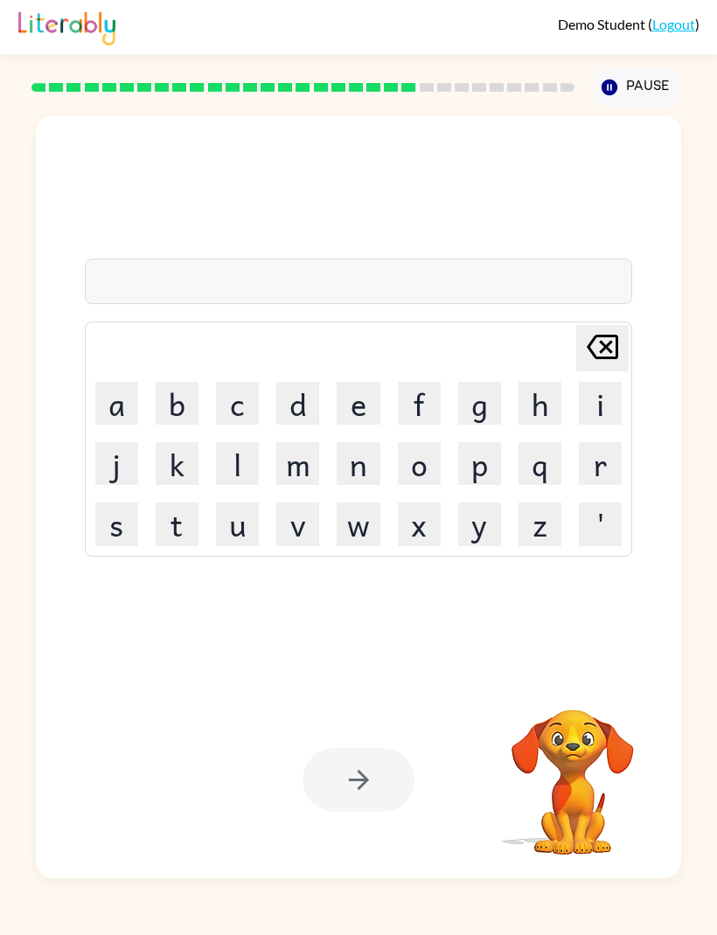
click at [112, 425] on button "a" at bounding box center [116, 403] width 43 height 43
click at [431, 425] on button "f" at bounding box center [419, 403] width 43 height 43
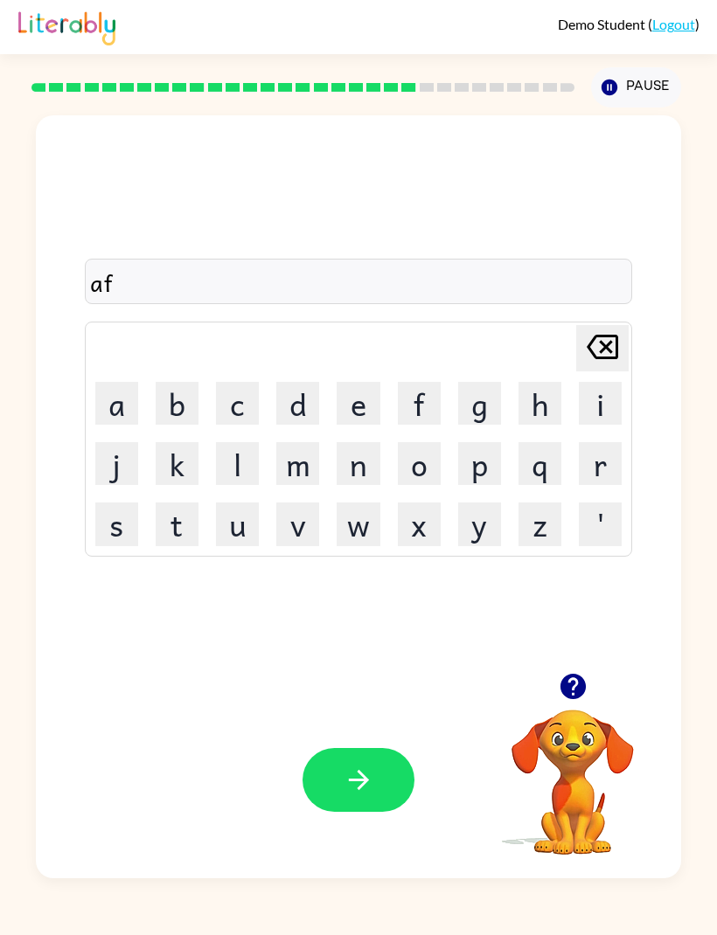
click at [237, 485] on button "l" at bounding box center [237, 463] width 43 height 43
click at [346, 795] on icon "button" at bounding box center [359, 780] width 31 height 31
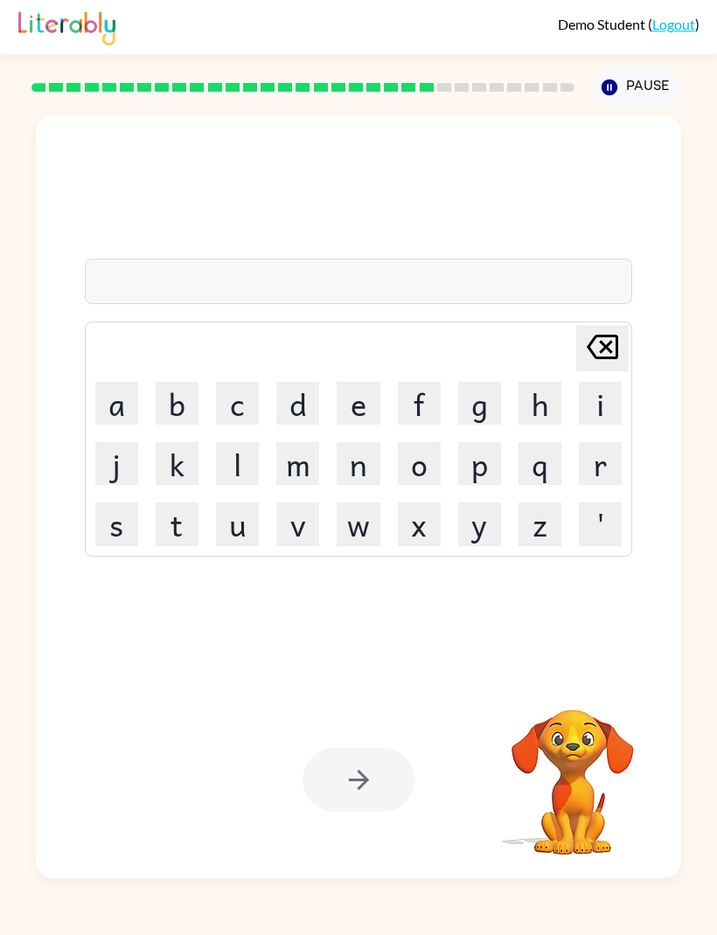
click at [241, 425] on button "c" at bounding box center [237, 403] width 43 height 43
click at [434, 485] on button "o" at bounding box center [419, 463] width 43 height 43
click at [245, 485] on button "l" at bounding box center [237, 463] width 43 height 43
click at [309, 425] on button "d" at bounding box center [297, 403] width 43 height 43
click at [371, 812] on div at bounding box center [358, 780] width 112 height 64
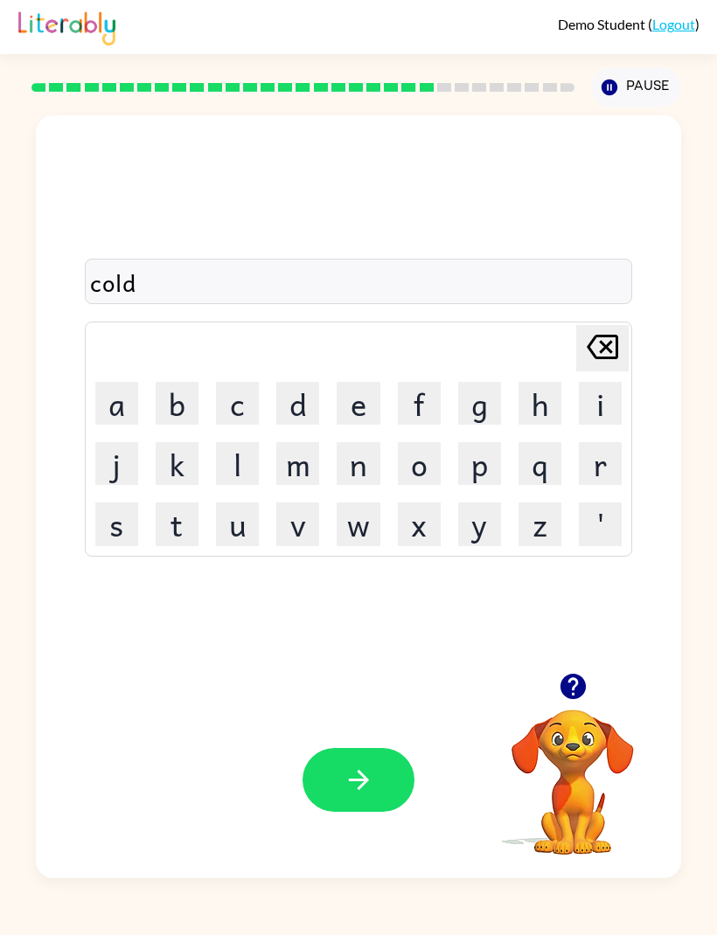
click at [600, 485] on button "r" at bounding box center [600, 463] width 43 height 43
click at [344, 795] on icon "button" at bounding box center [359, 780] width 31 height 31
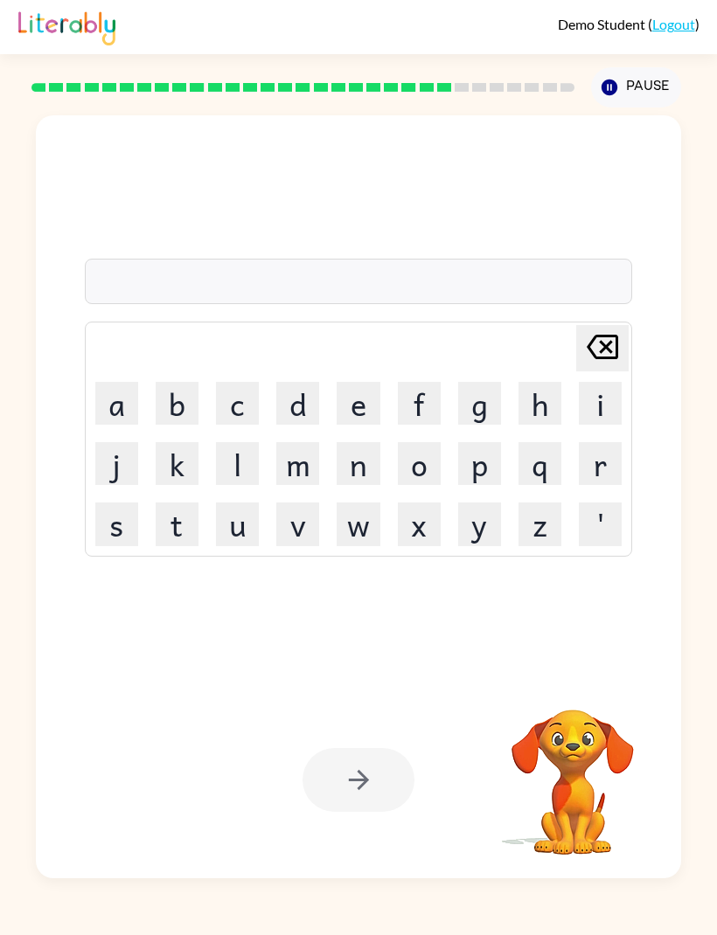
click at [227, 425] on button "c" at bounding box center [237, 403] width 43 height 43
click at [539, 425] on button "h" at bounding box center [539, 403] width 43 height 43
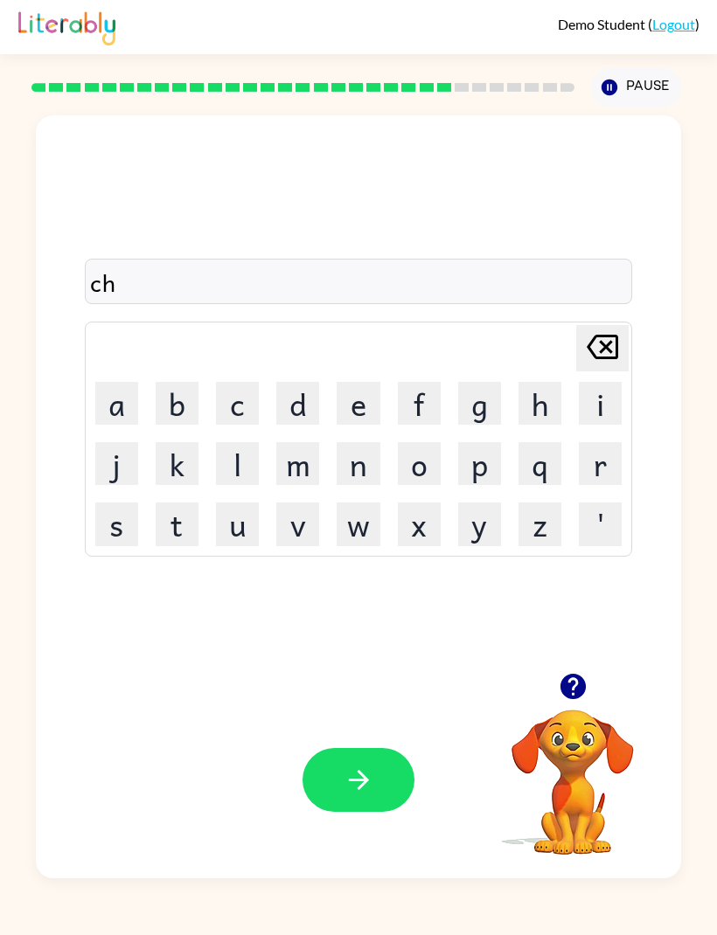
click at [233, 545] on button "u" at bounding box center [237, 524] width 43 height 43
click at [237, 425] on button "c" at bounding box center [237, 403] width 43 height 43
click at [366, 790] on icon "button" at bounding box center [358, 780] width 20 height 20
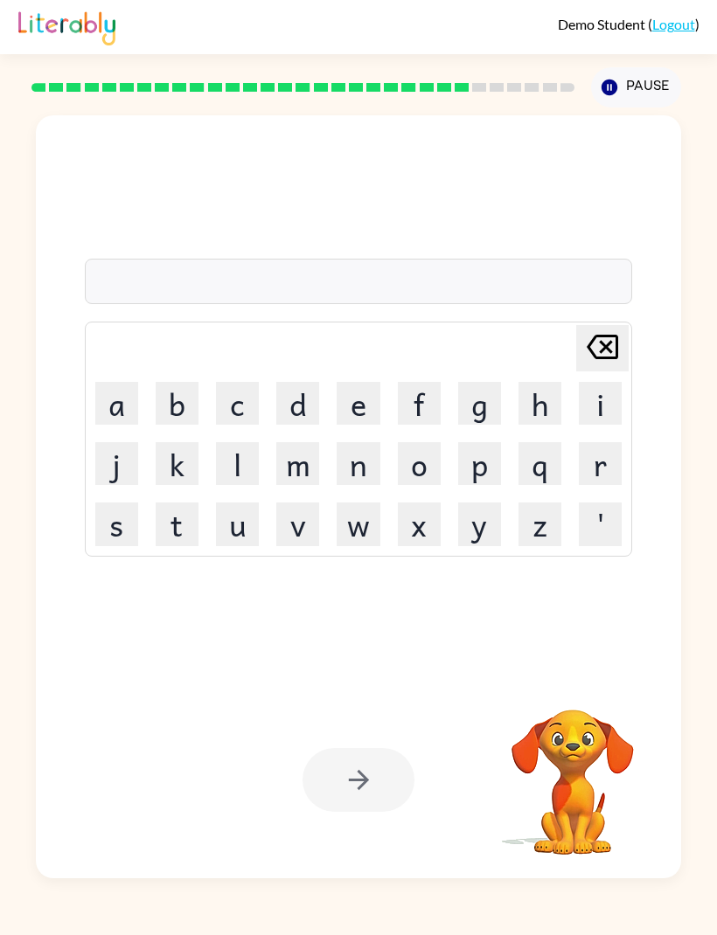
click at [603, 425] on button "i" at bounding box center [600, 403] width 43 height 43
click at [349, 485] on button "n" at bounding box center [358, 463] width 43 height 43
click at [111, 545] on button "s" at bounding box center [116, 524] width 43 height 43
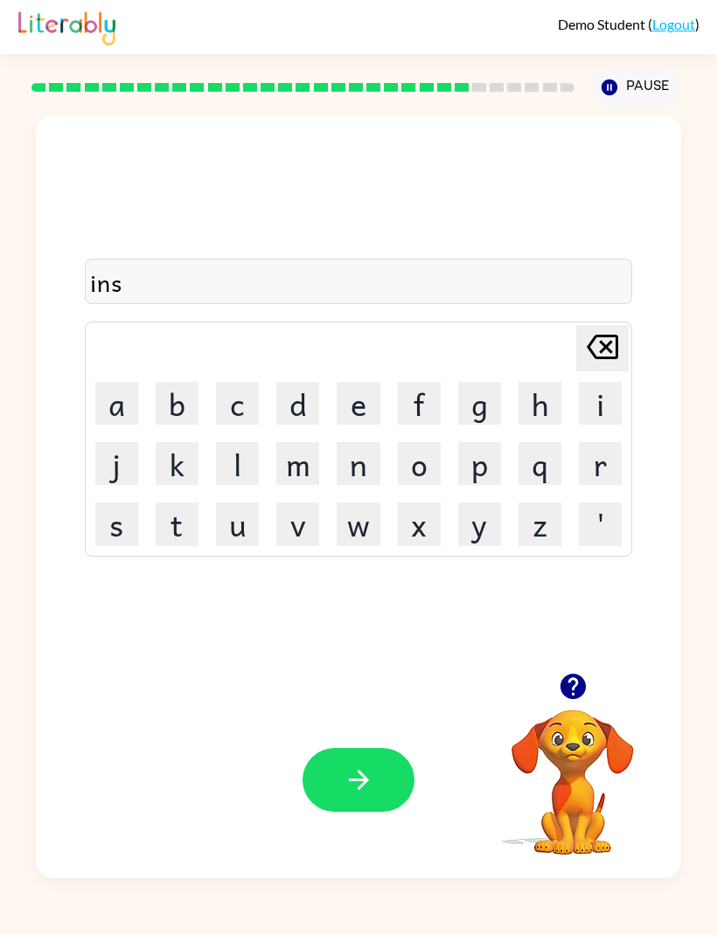
click at [231, 425] on button "c" at bounding box center [237, 403] width 43 height 43
click at [173, 545] on button "t" at bounding box center [177, 524] width 43 height 43
click at [357, 788] on div "Your browser must support playing .mp4 files to use Literably. Please try using…" at bounding box center [358, 780] width 645 height 197
click at [358, 795] on icon "button" at bounding box center [359, 780] width 31 height 31
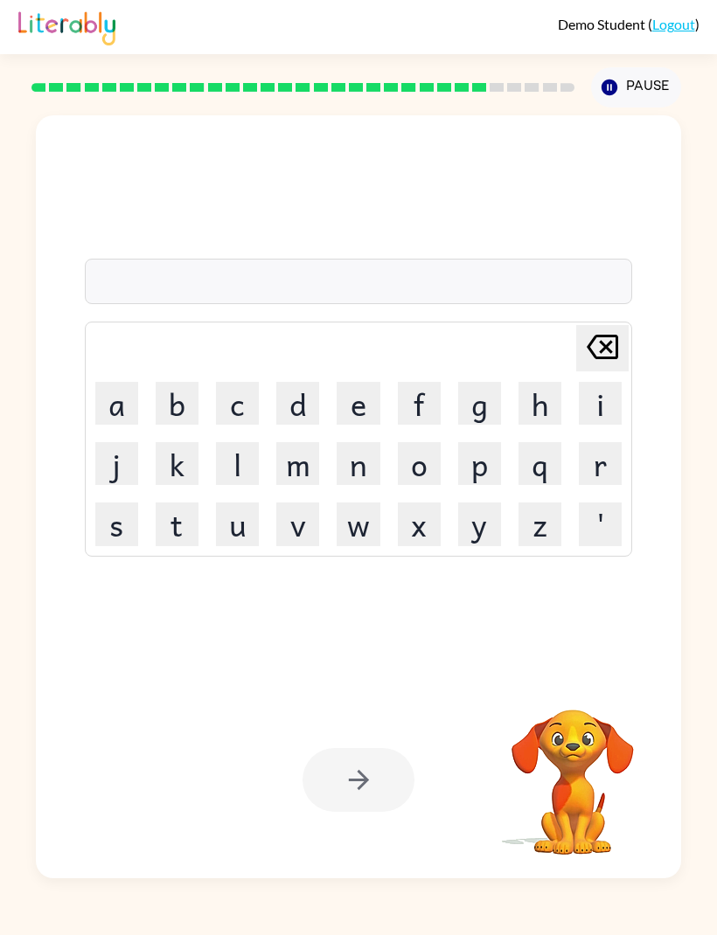
click at [232, 425] on button "c" at bounding box center [237, 403] width 43 height 43
click at [107, 425] on button "a" at bounding box center [116, 403] width 43 height 43
click at [477, 485] on button "p" at bounding box center [479, 463] width 43 height 43
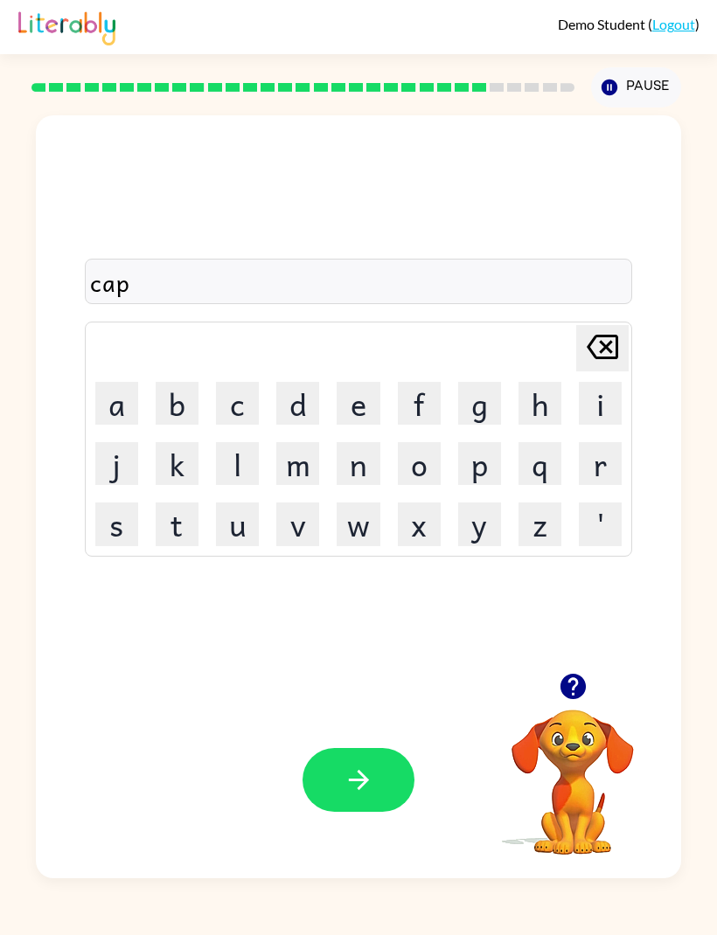
click at [610, 368] on icon "Delete Delete last character input" at bounding box center [602, 347] width 42 height 42
click at [601, 425] on button "i" at bounding box center [600, 403] width 43 height 43
click at [482, 485] on button "p" at bounding box center [479, 463] width 43 height 43
click at [376, 812] on button "button" at bounding box center [358, 780] width 112 height 64
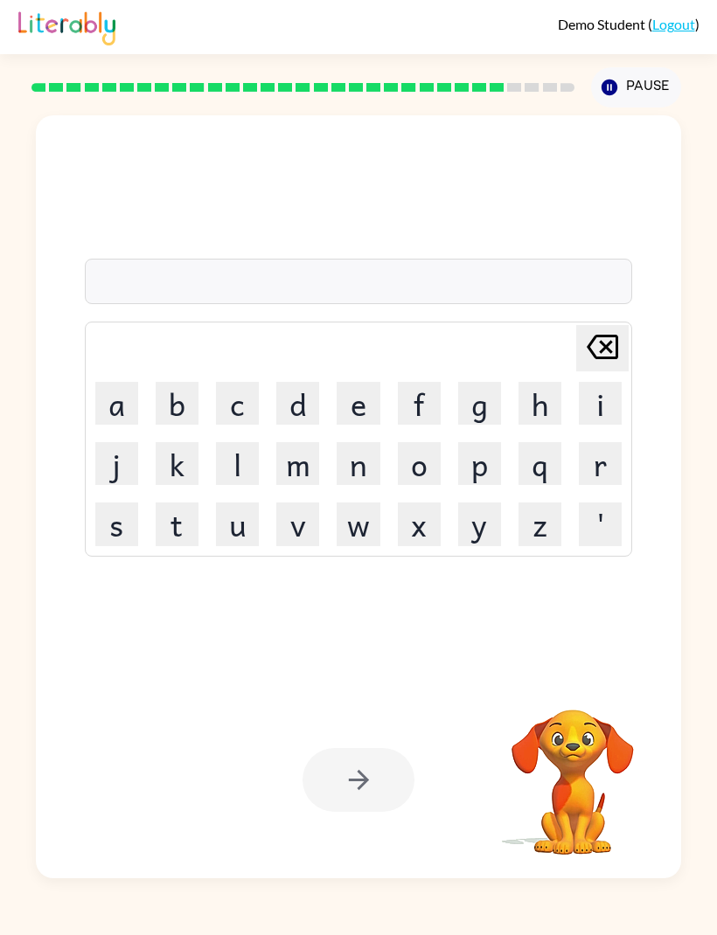
click at [296, 425] on button "d" at bounding box center [297, 403] width 43 height 43
click at [365, 425] on button "e" at bounding box center [358, 403] width 43 height 43
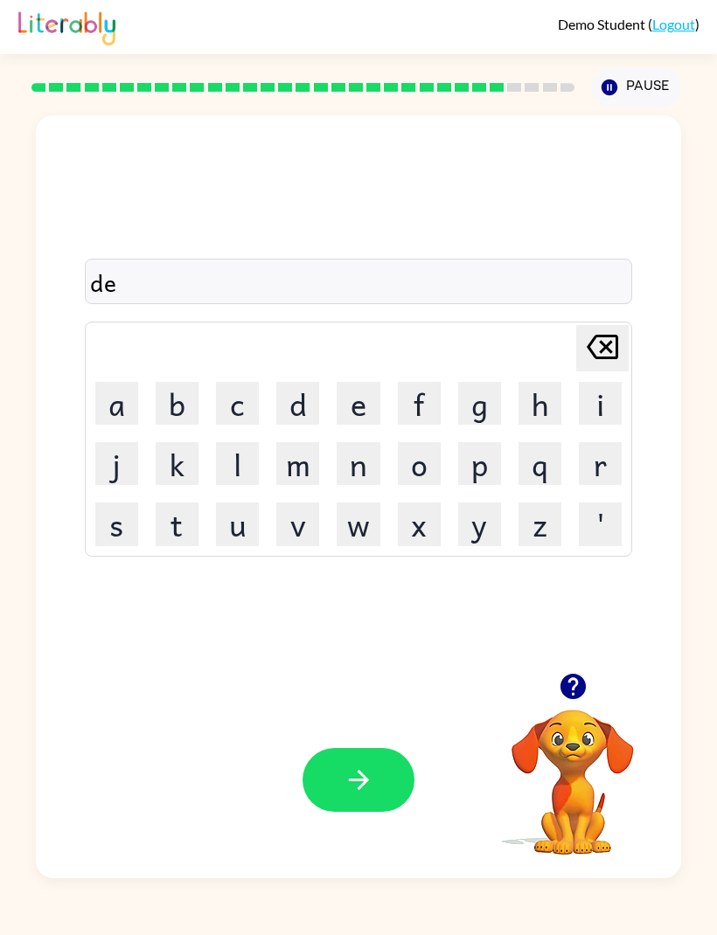
click at [536, 485] on button "q" at bounding box center [539, 463] width 43 height 43
click at [379, 812] on button "button" at bounding box center [358, 780] width 112 height 64
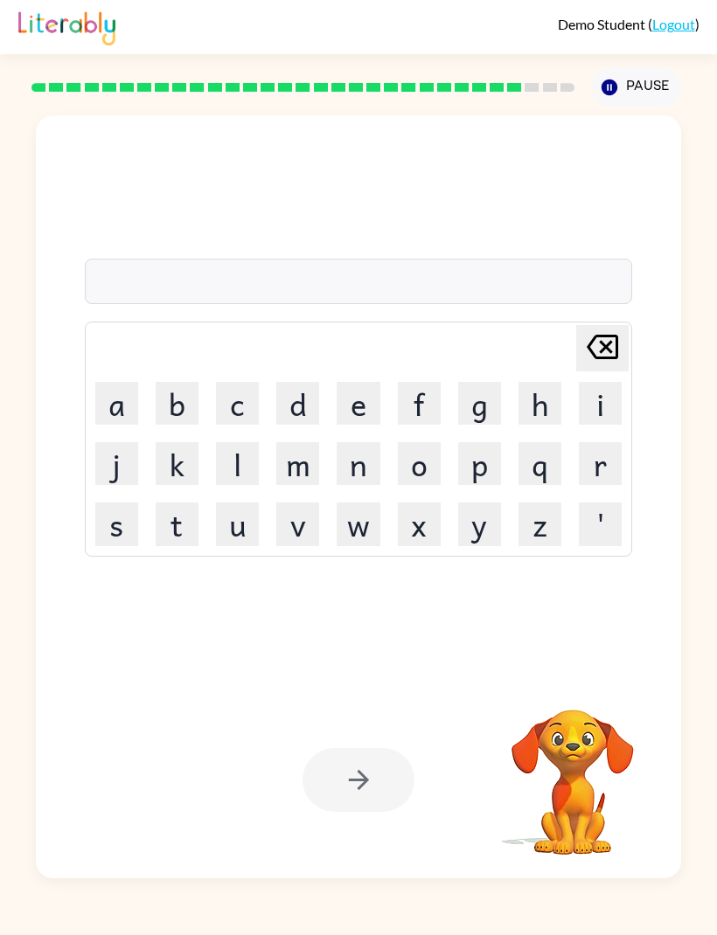
click at [108, 545] on button "s" at bounding box center [116, 524] width 43 height 43
click at [539, 425] on button "h" at bounding box center [539, 403] width 43 height 43
click at [595, 425] on button "i" at bounding box center [600, 403] width 43 height 43
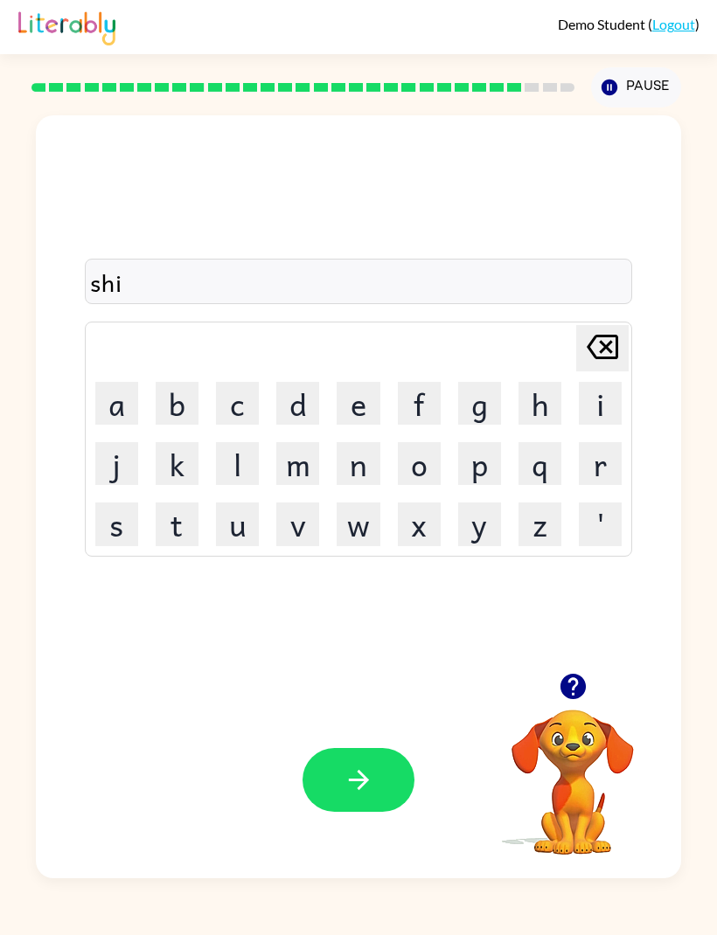
click at [352, 485] on button "n" at bounding box center [358, 463] width 43 height 43
click at [372, 795] on icon "button" at bounding box center [359, 780] width 31 height 31
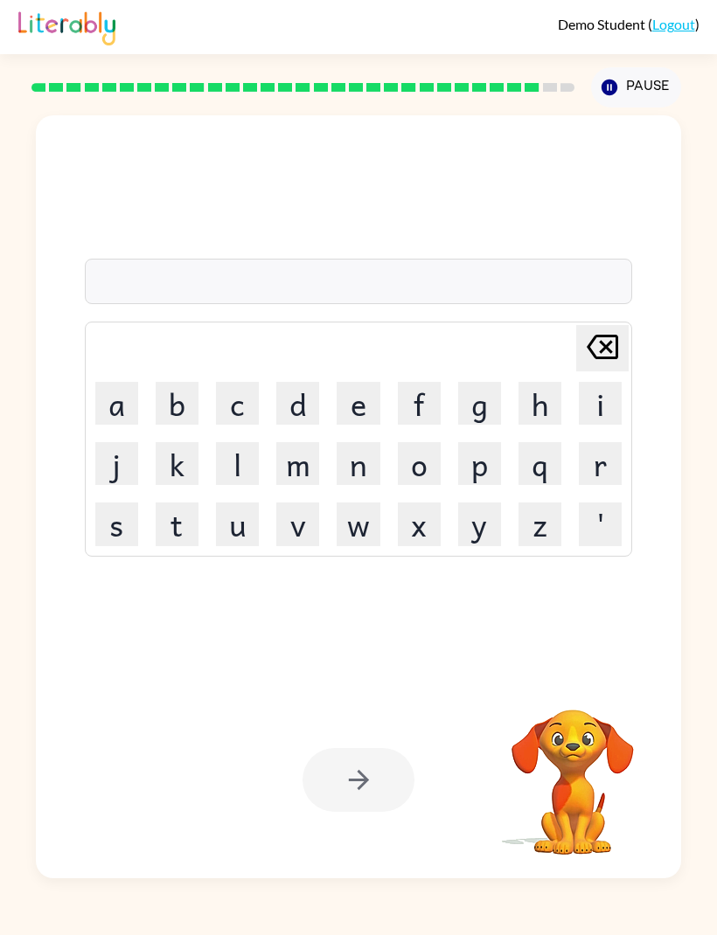
click at [573, 814] on video "Your browser must support playing .mp4 files to use Literably. Please try using…" at bounding box center [572, 770] width 175 height 175
click at [367, 545] on button "w" at bounding box center [358, 524] width 43 height 43
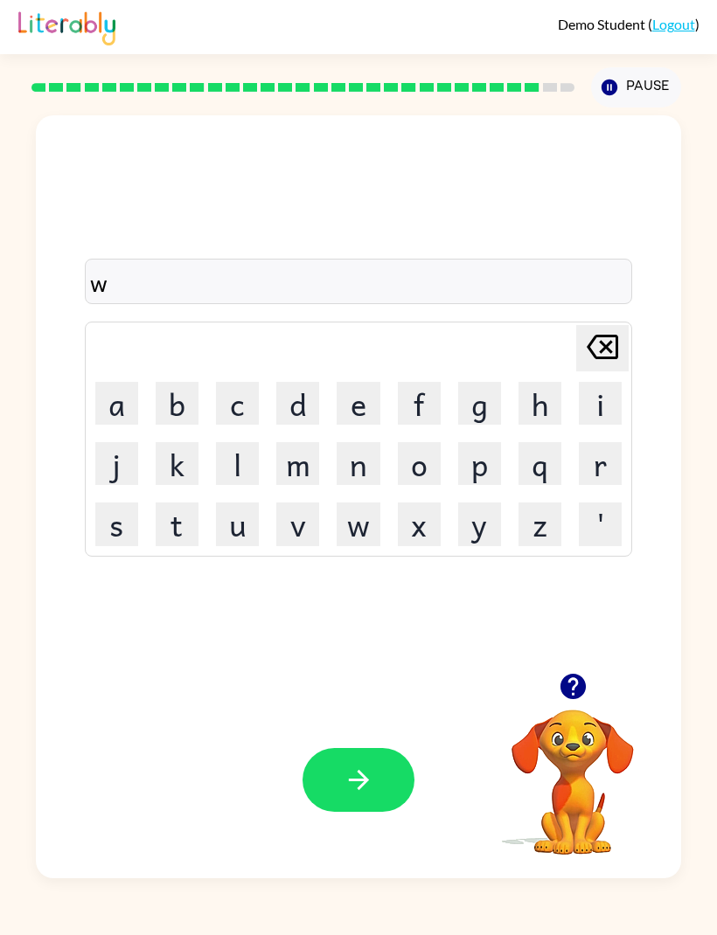
click at [616, 425] on button "i" at bounding box center [600, 403] width 43 height 43
click at [177, 425] on button "b" at bounding box center [177, 403] width 43 height 43
click at [177, 545] on button "t" at bounding box center [177, 524] width 43 height 43
click at [603, 830] on video "Your browser must support playing .mp4 files to use Literably. Please try using…" at bounding box center [572, 770] width 175 height 175
click at [582, 699] on icon "button" at bounding box center [571, 686] width 25 height 25
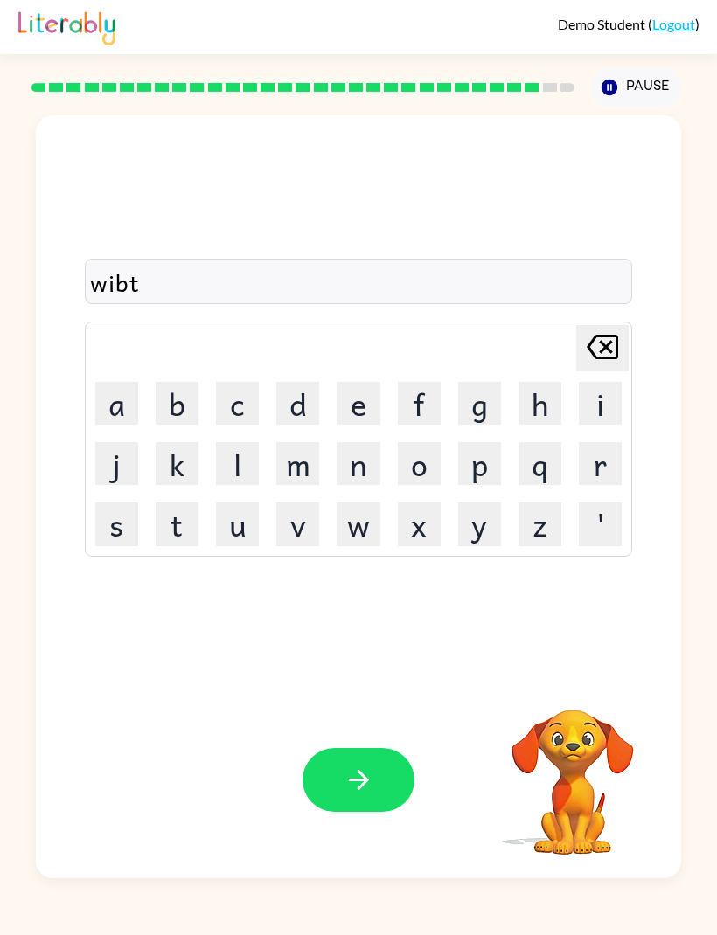
click at [374, 812] on button "button" at bounding box center [358, 780] width 112 height 64
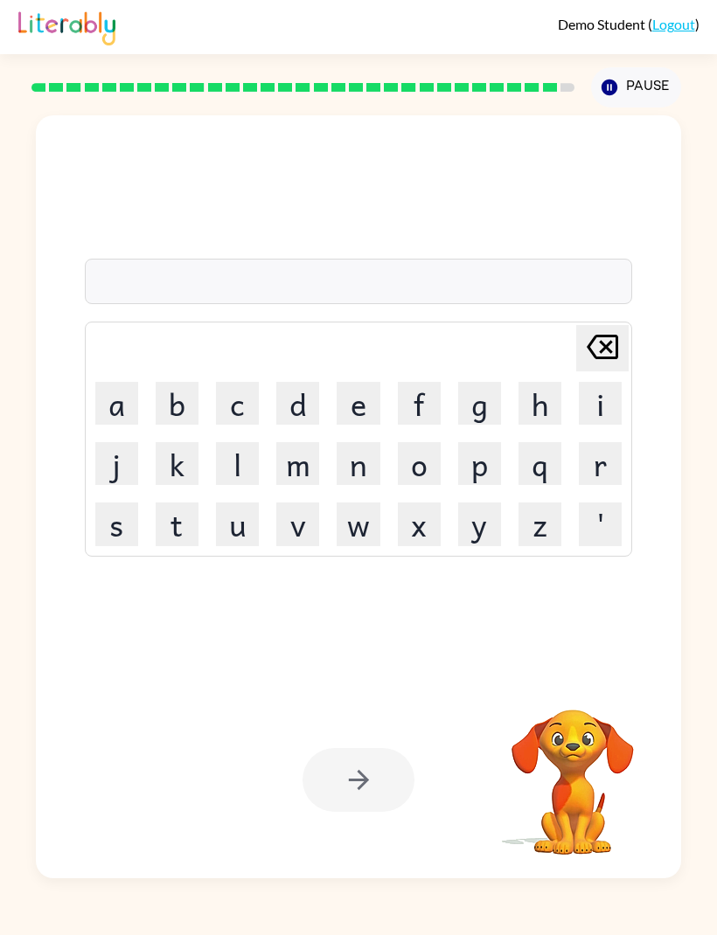
click at [357, 485] on button "n" at bounding box center [358, 463] width 43 height 43
click at [433, 485] on button "o" at bounding box center [419, 463] width 43 height 43
click at [180, 545] on button "t" at bounding box center [177, 524] width 43 height 43
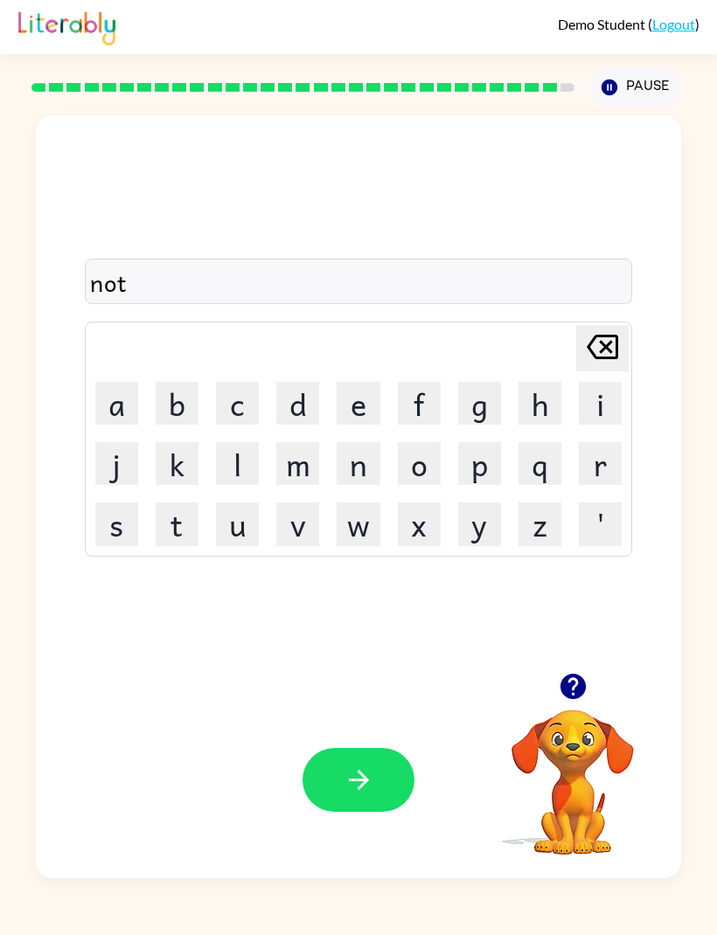
click at [391, 812] on button "button" at bounding box center [358, 780] width 112 height 64
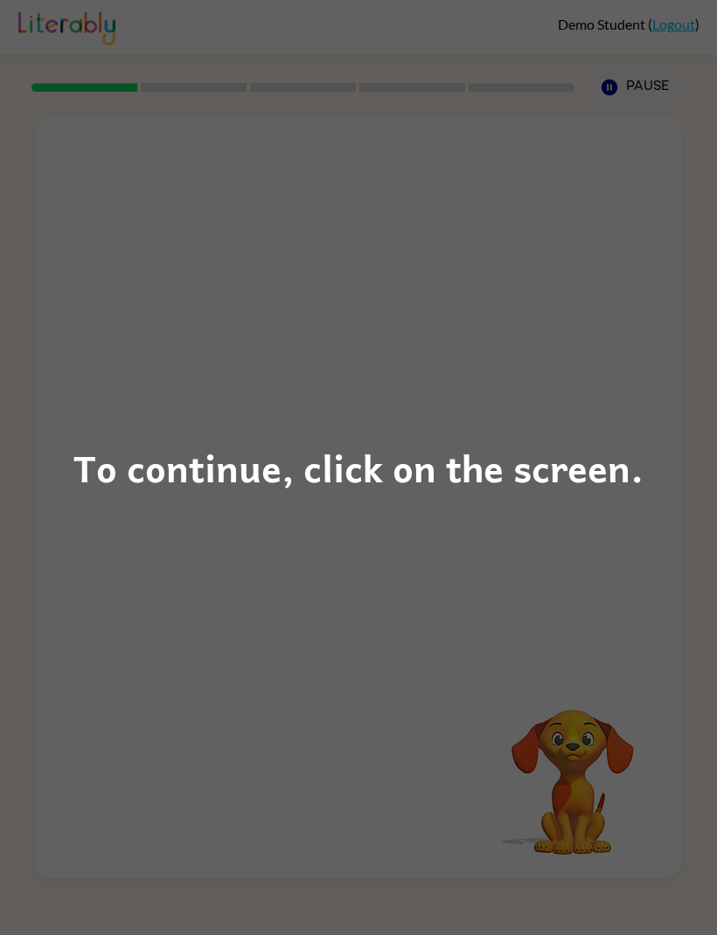
click at [486, 527] on div "To continue, click on the screen." at bounding box center [358, 467] width 717 height 935
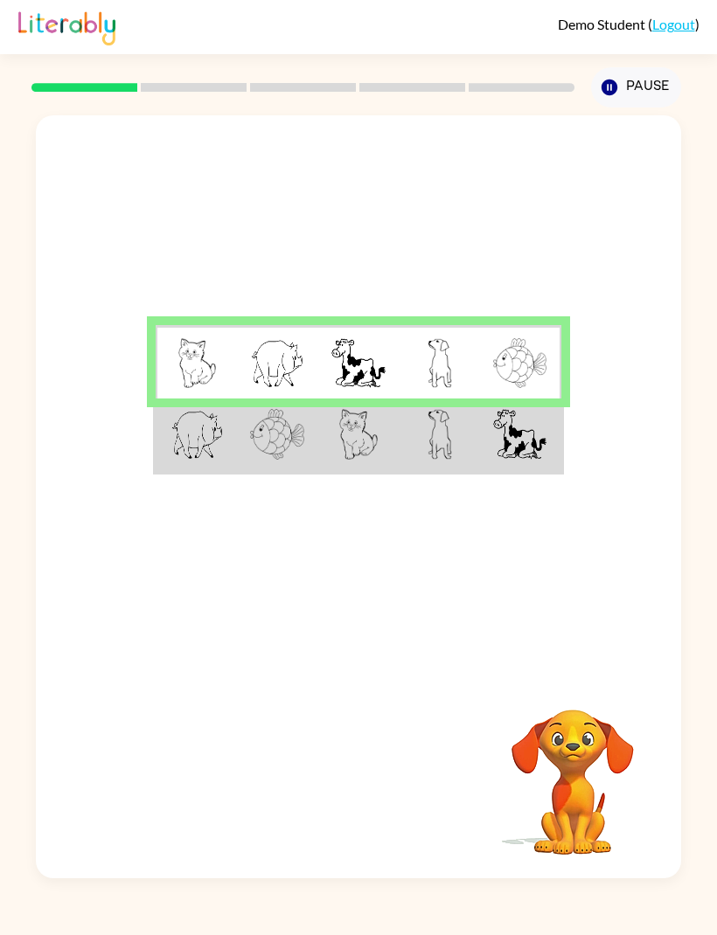
click at [180, 459] on img at bounding box center [196, 434] width 52 height 50
click at [181, 459] on img at bounding box center [196, 434] width 52 height 50
click at [279, 456] on img at bounding box center [277, 434] width 54 height 50
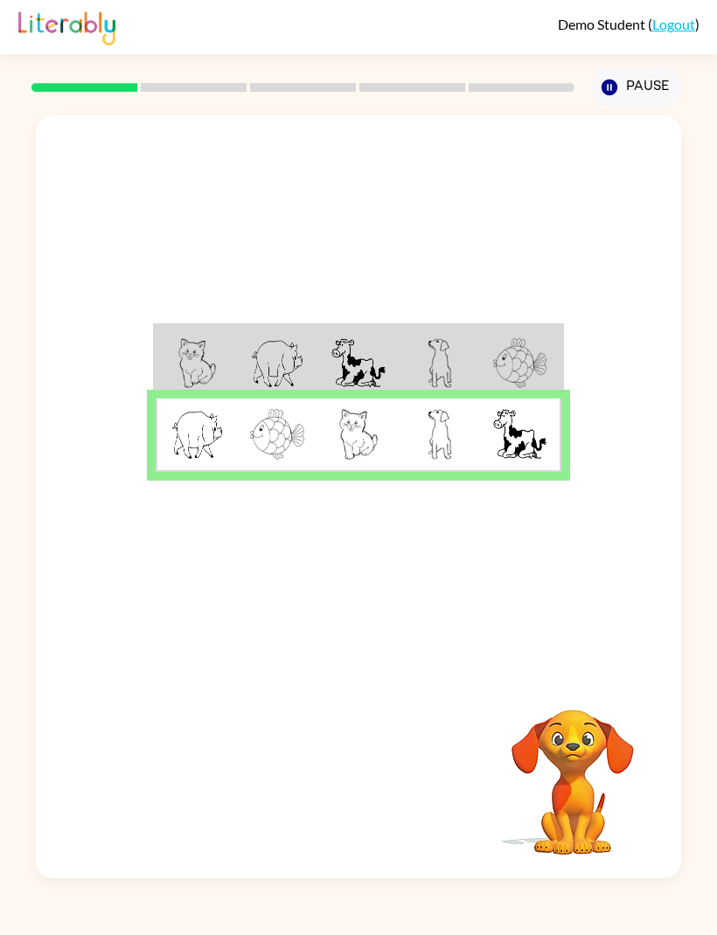
click at [304, 459] on img at bounding box center [277, 434] width 54 height 50
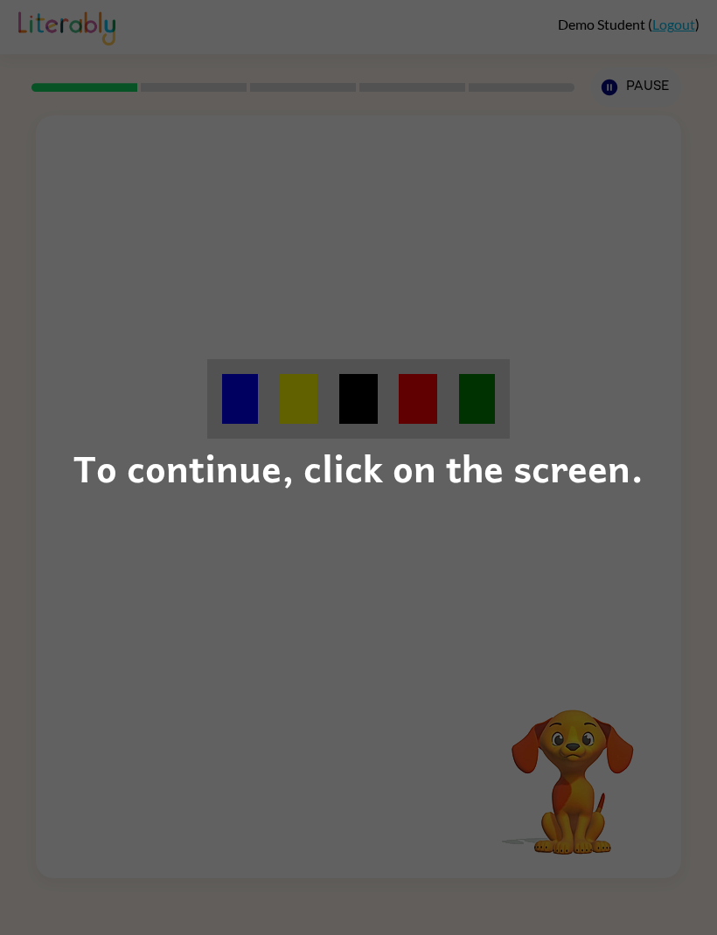
click at [348, 704] on div "To continue, click on the screen." at bounding box center [358, 467] width 717 height 935
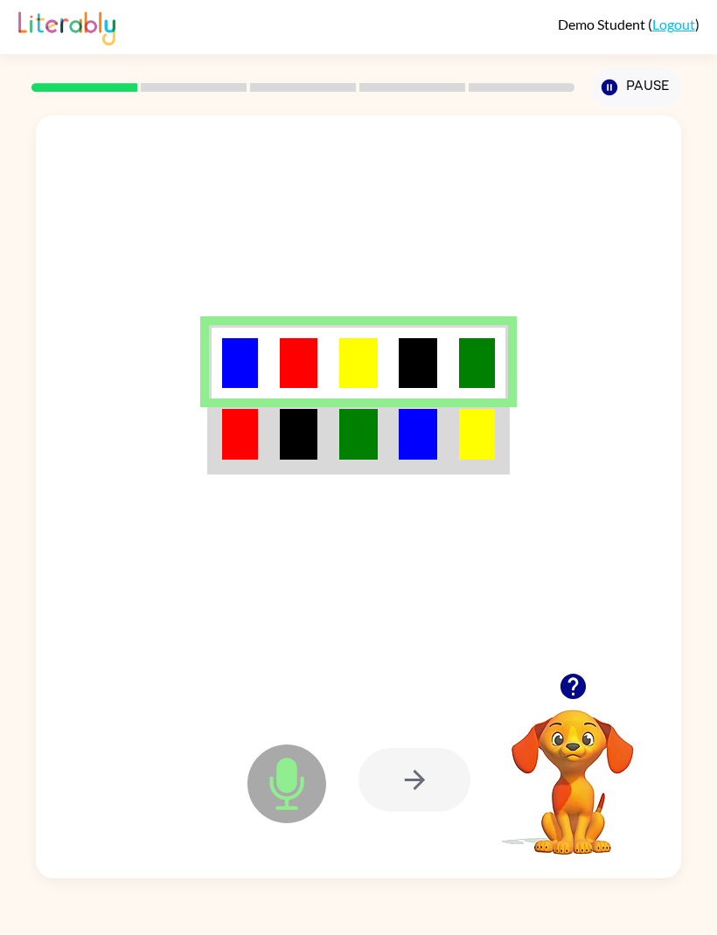
click at [453, 472] on td at bounding box center [477, 435] width 59 height 73
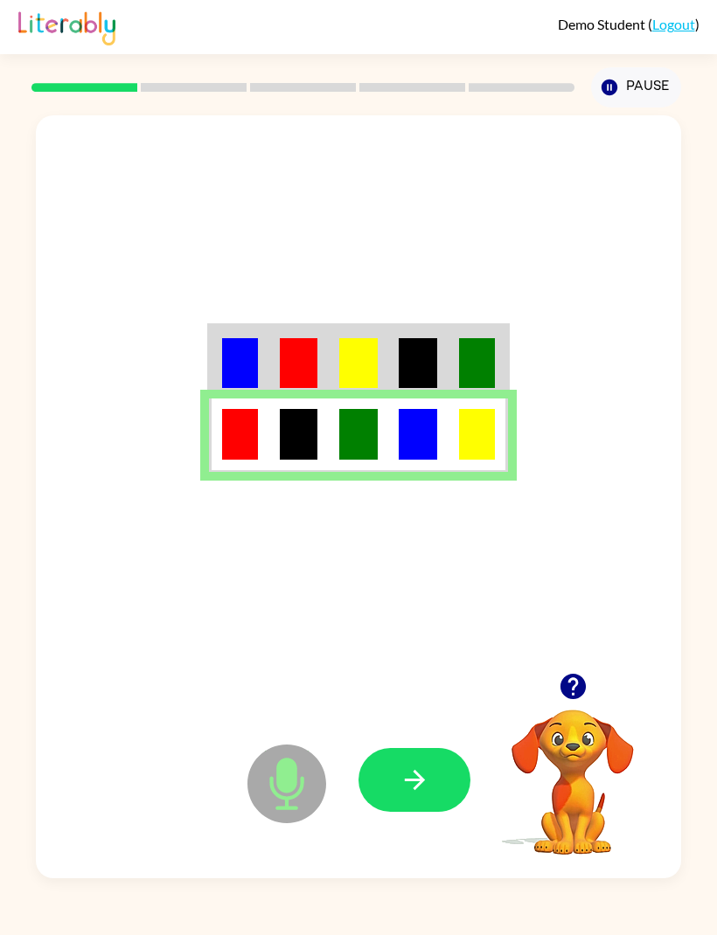
click at [421, 795] on icon "button" at bounding box center [414, 780] width 31 height 31
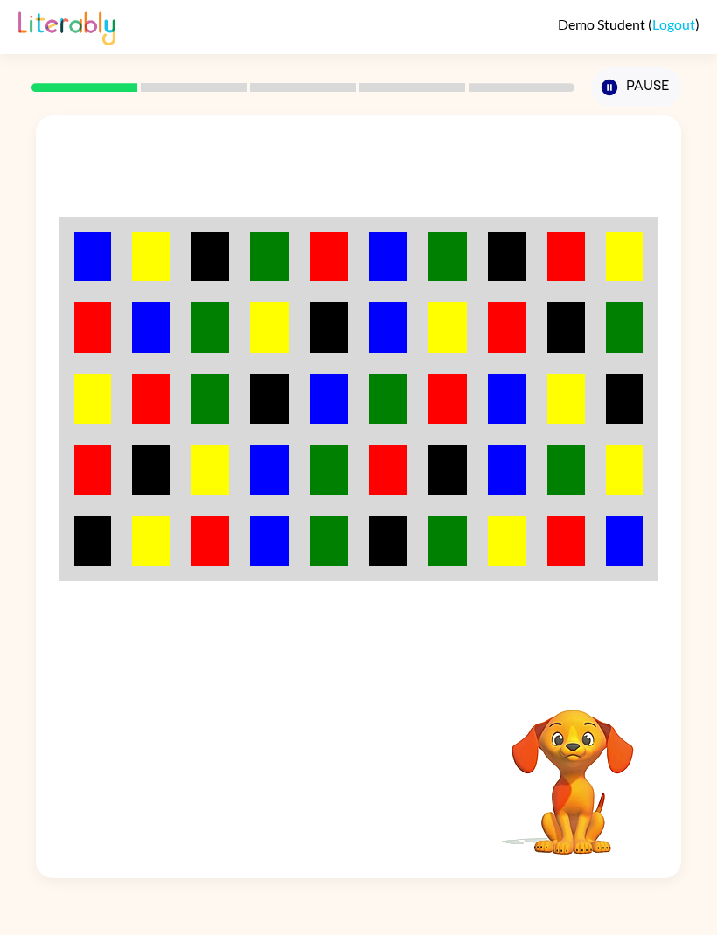
click at [621, 281] on img at bounding box center [624, 257] width 37 height 50
click at [634, 281] on img at bounding box center [624, 257] width 37 height 50
click at [629, 281] on img at bounding box center [624, 257] width 37 height 50
click at [628, 281] on img at bounding box center [624, 257] width 37 height 50
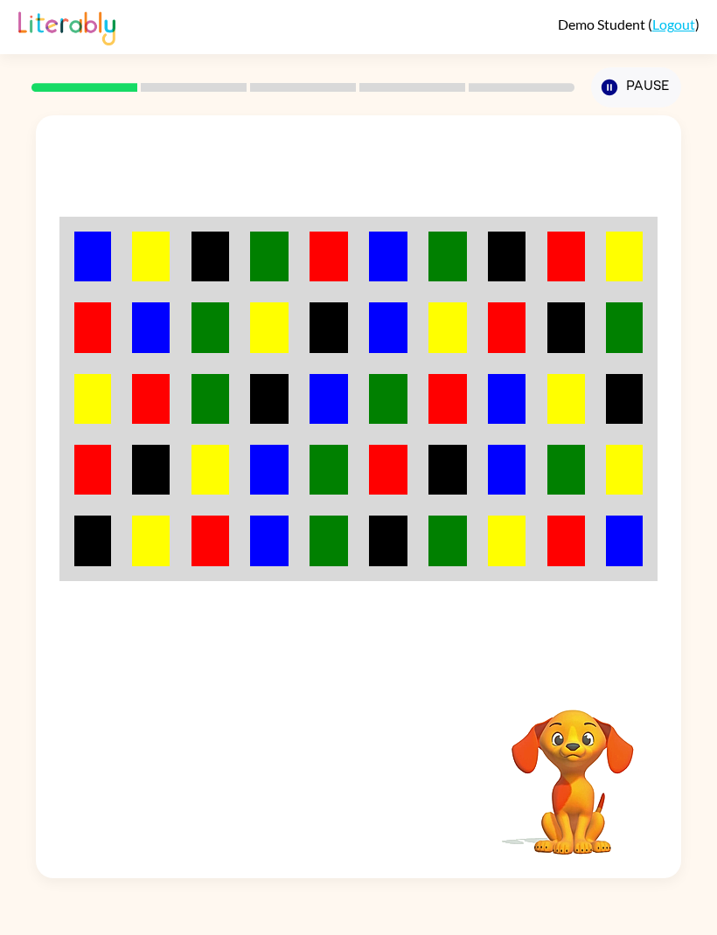
click at [629, 281] on img at bounding box center [624, 257] width 37 height 50
click at [622, 281] on img at bounding box center [624, 257] width 37 height 50
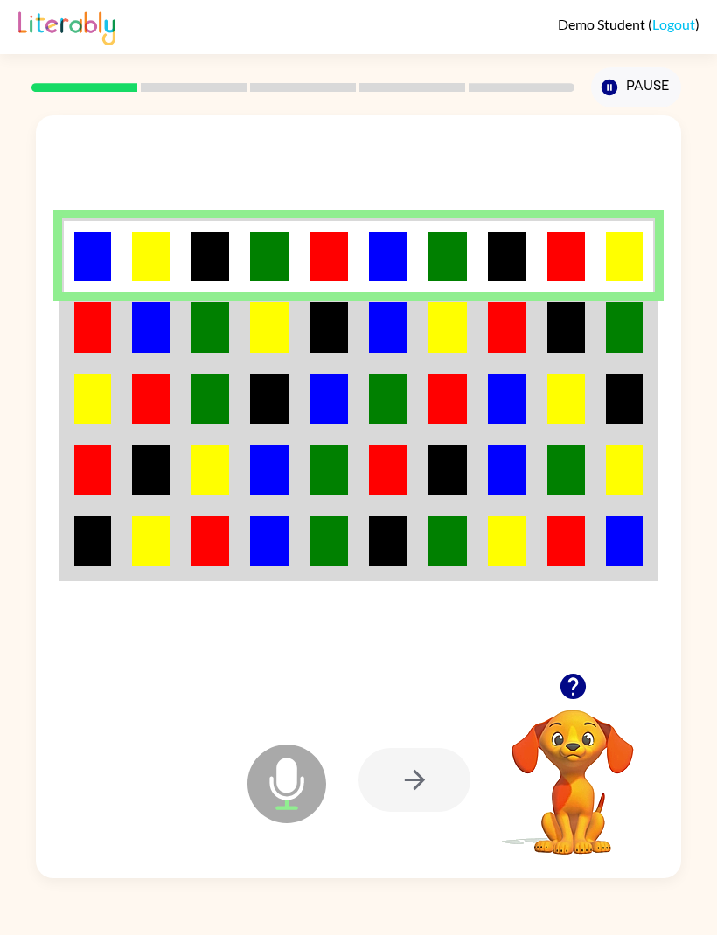
click at [607, 281] on img at bounding box center [624, 257] width 37 height 50
click at [542, 363] on td at bounding box center [566, 327] width 59 height 71
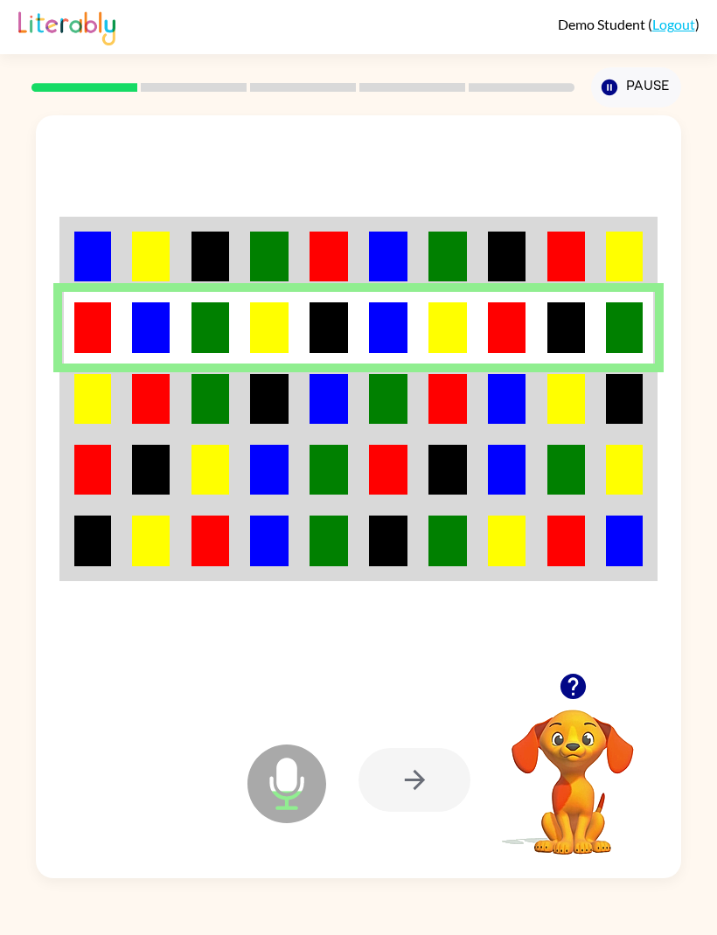
click at [525, 421] on img at bounding box center [507, 399] width 38 height 50
click at [528, 423] on td at bounding box center [506, 399] width 59 height 71
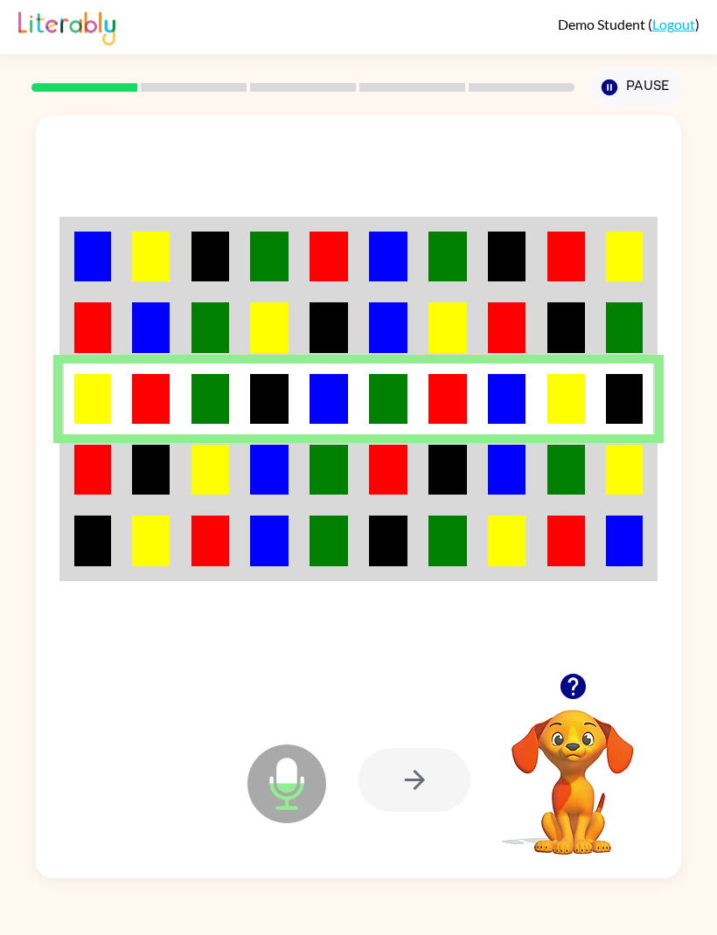
click at [462, 495] on img at bounding box center [447, 470] width 38 height 50
click at [461, 495] on img at bounding box center [447, 470] width 38 height 50
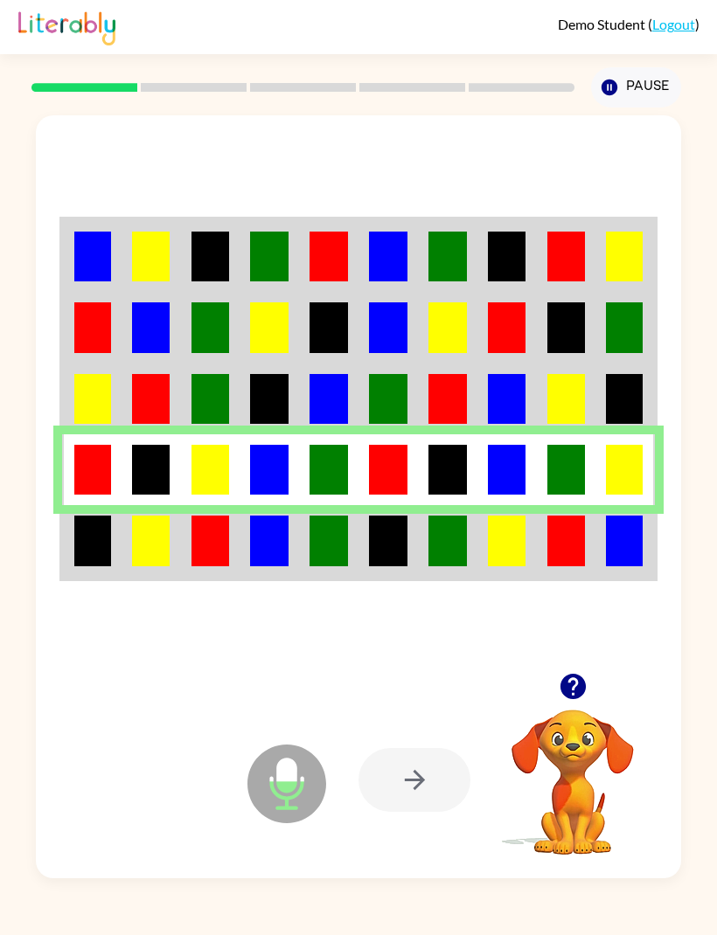
click at [451, 566] on img at bounding box center [447, 541] width 38 height 50
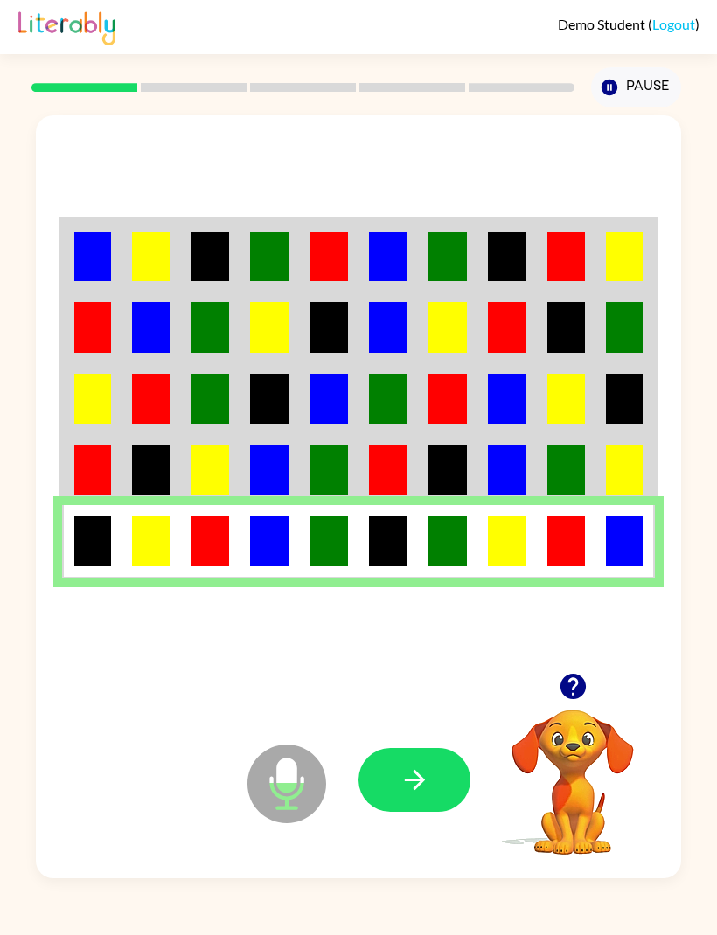
click at [455, 566] on img at bounding box center [447, 541] width 38 height 50
click at [424, 795] on icon "button" at bounding box center [414, 780] width 31 height 31
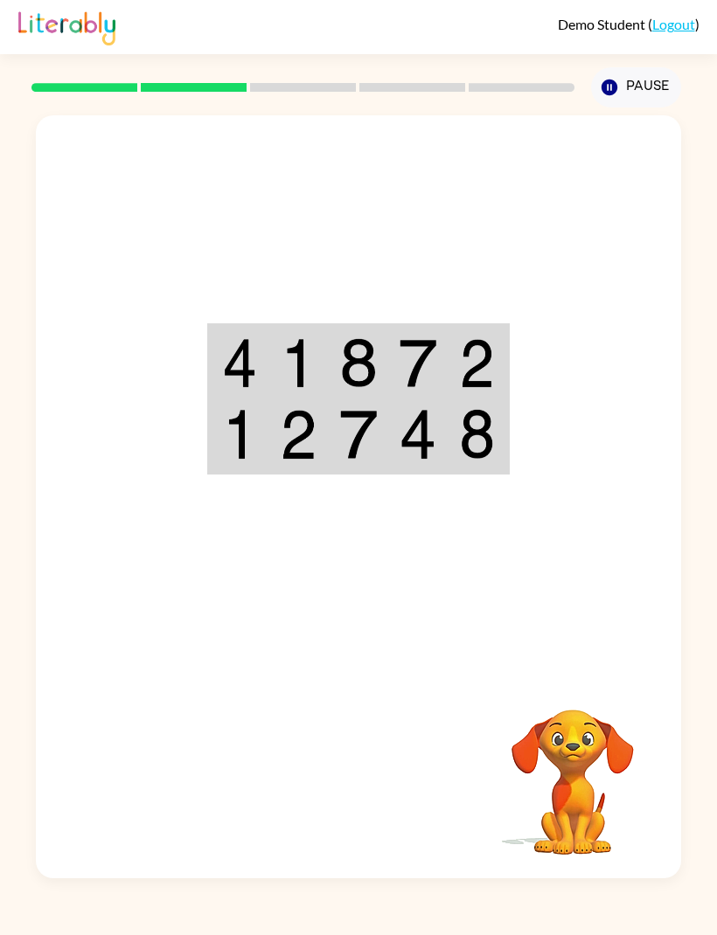
click at [451, 399] on td at bounding box center [477, 361] width 59 height 73
click at [466, 388] on img at bounding box center [477, 363] width 37 height 50
click at [465, 388] on img at bounding box center [477, 363] width 37 height 50
click at [436, 388] on img at bounding box center [418, 363] width 38 height 50
click at [448, 394] on td at bounding box center [417, 361] width 59 height 73
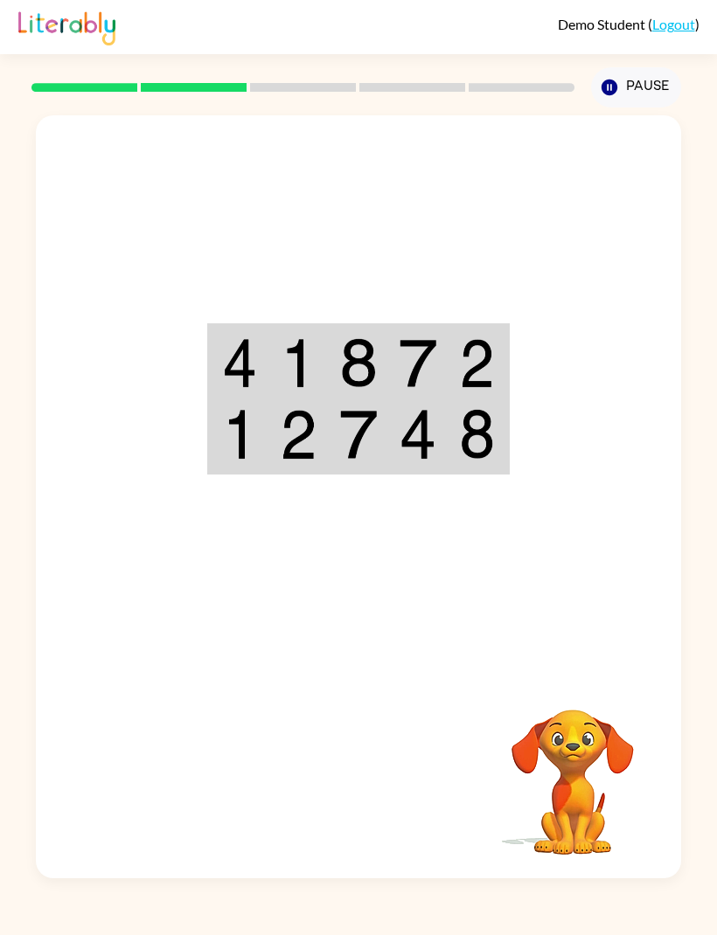
click at [425, 388] on img at bounding box center [418, 363] width 38 height 50
click at [427, 388] on img at bounding box center [418, 363] width 38 height 50
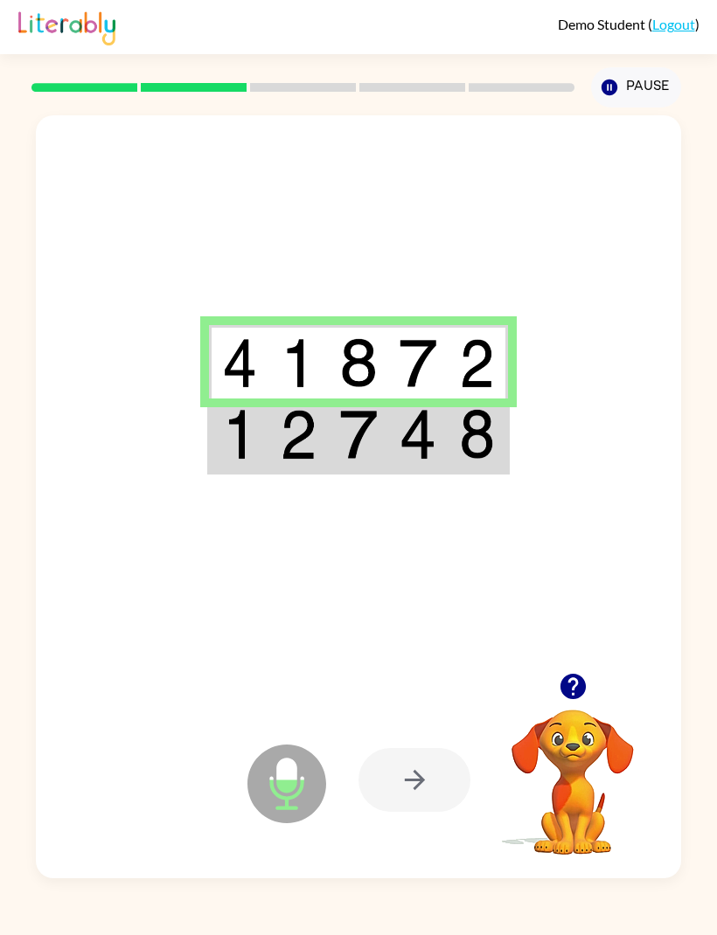
click at [341, 459] on img at bounding box center [358, 434] width 38 height 50
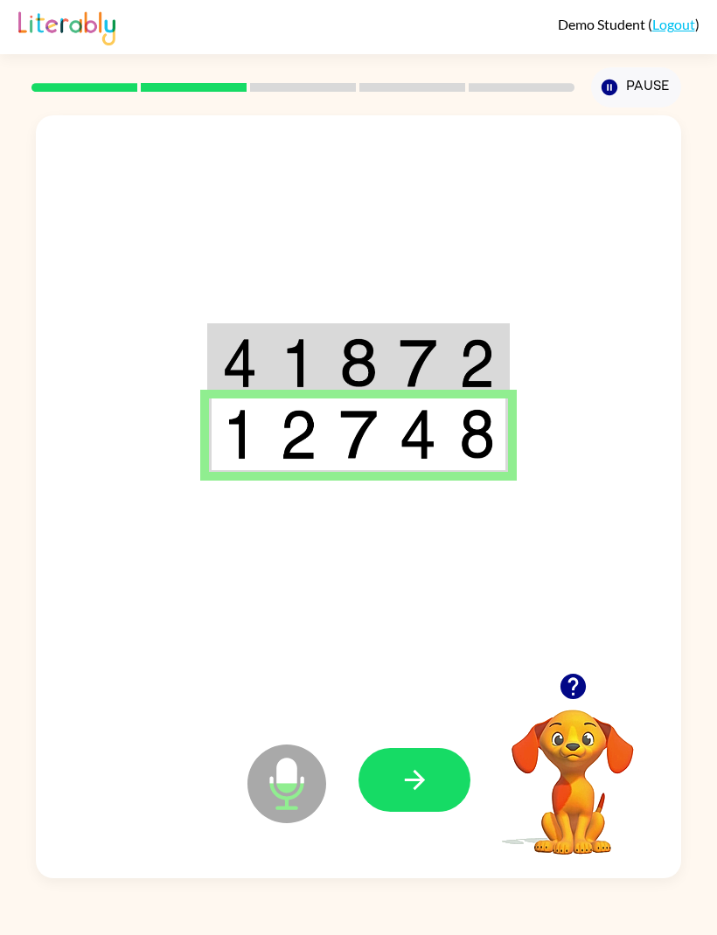
click at [338, 467] on td at bounding box center [358, 435] width 59 height 73
click at [421, 795] on icon "button" at bounding box center [414, 780] width 31 height 31
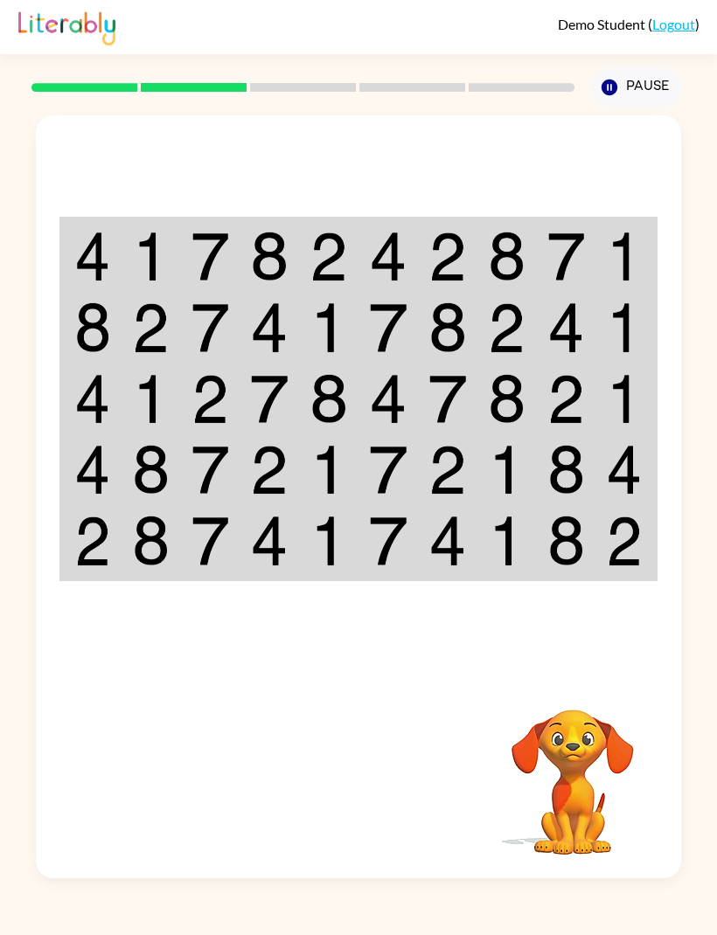
click at [606, 281] on img at bounding box center [624, 257] width 37 height 50
click at [642, 261] on img at bounding box center [624, 257] width 37 height 50
click at [607, 278] on img at bounding box center [624, 257] width 37 height 50
click at [585, 276] on img at bounding box center [566, 257] width 38 height 50
click at [585, 275] on img at bounding box center [566, 257] width 38 height 50
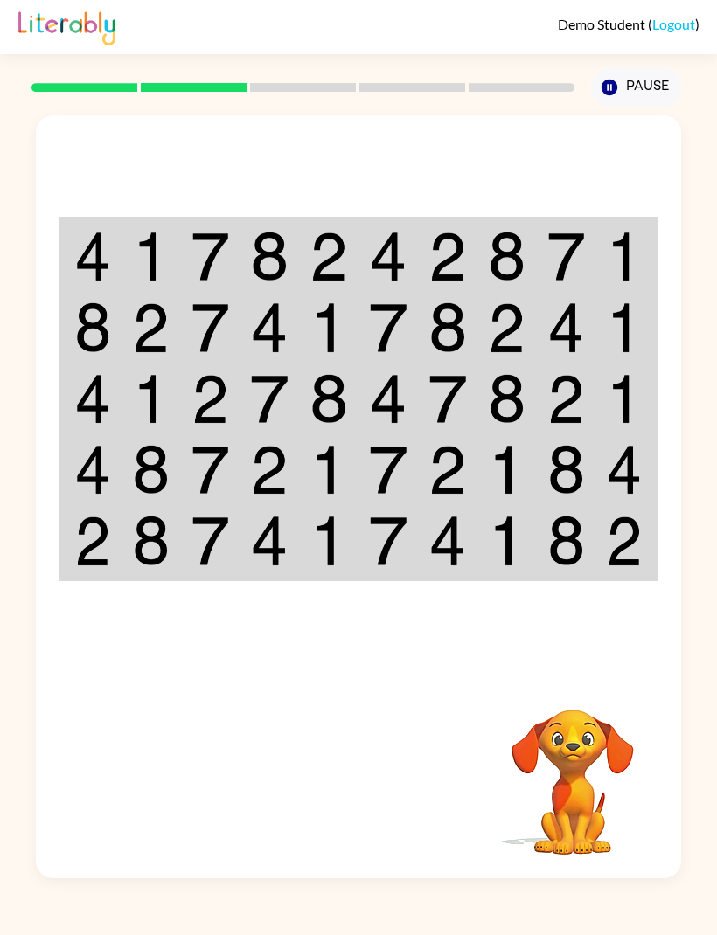
click at [480, 281] on td at bounding box center [506, 255] width 59 height 73
click at [459, 281] on img at bounding box center [447, 257] width 38 height 50
click at [481, 285] on td at bounding box center [506, 255] width 59 height 73
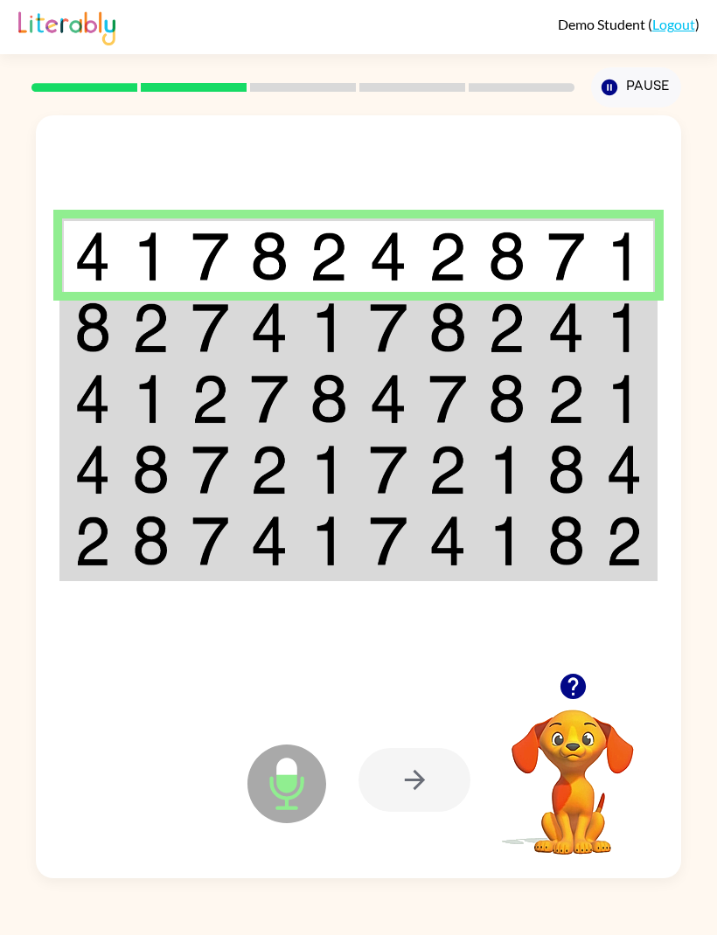
click at [488, 352] on img at bounding box center [507, 327] width 38 height 50
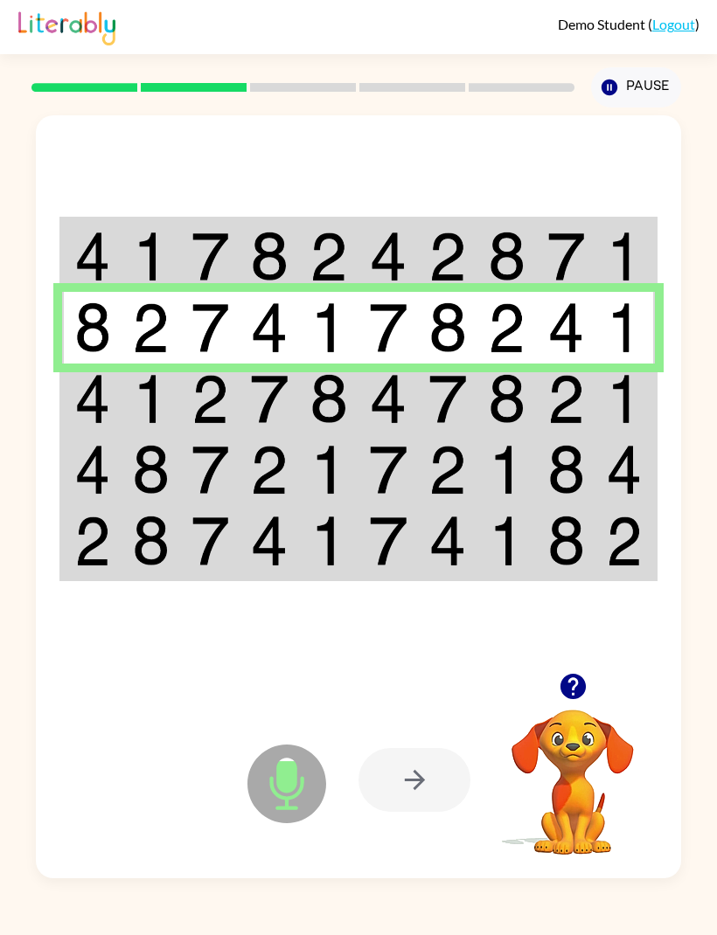
click at [484, 362] on td at bounding box center [506, 327] width 59 height 71
click at [405, 424] on img at bounding box center [388, 399] width 38 height 50
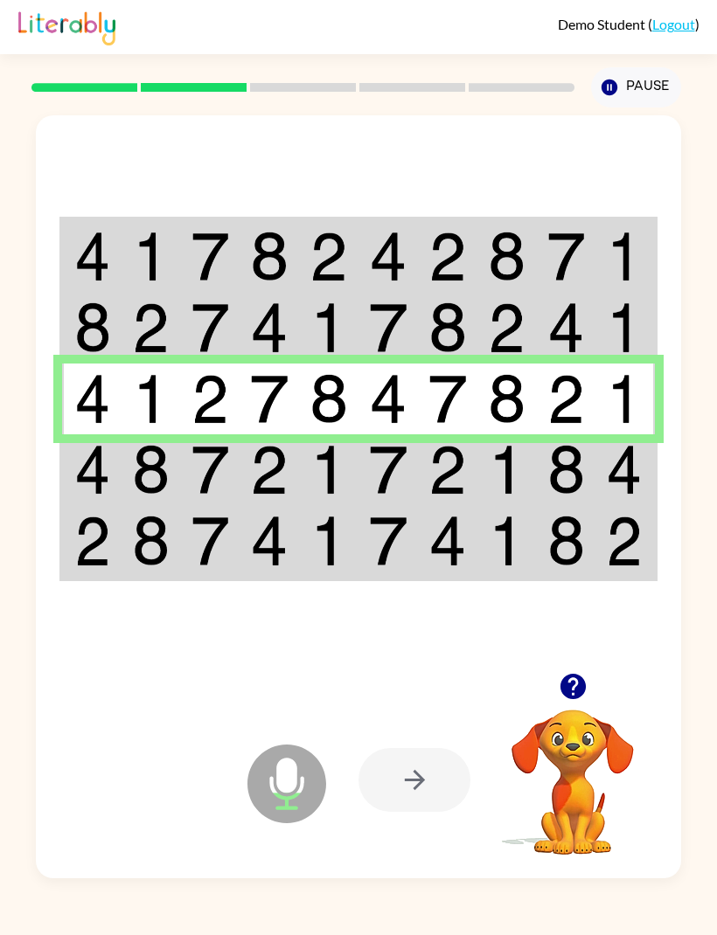
click at [406, 424] on img at bounding box center [388, 399] width 38 height 50
click at [384, 495] on img at bounding box center [388, 470] width 38 height 50
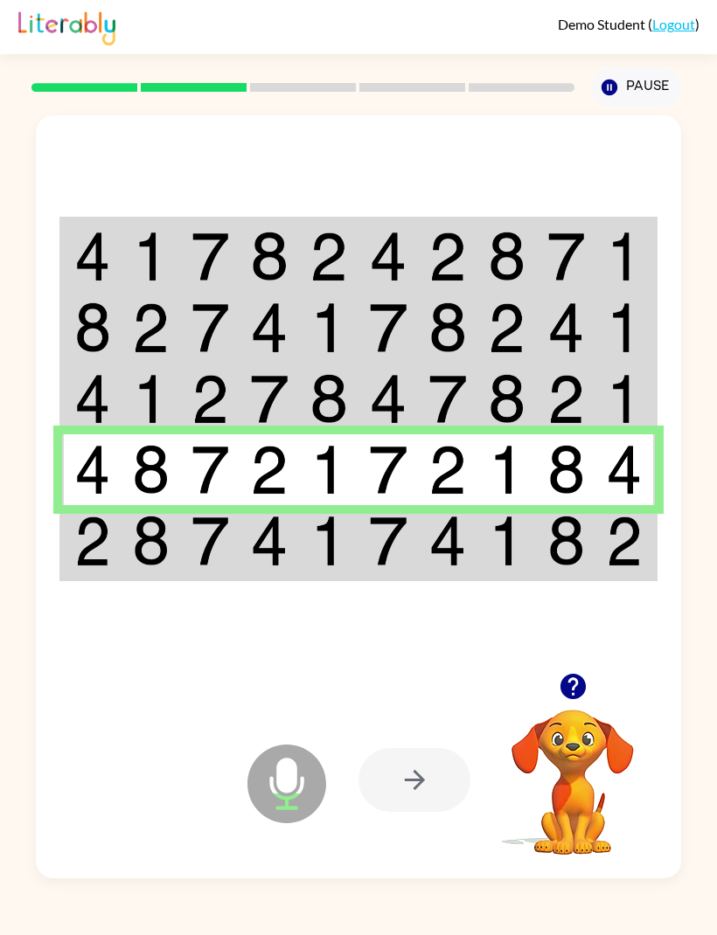
click at [383, 495] on img at bounding box center [388, 470] width 38 height 50
click at [422, 572] on td at bounding box center [447, 541] width 59 height 73
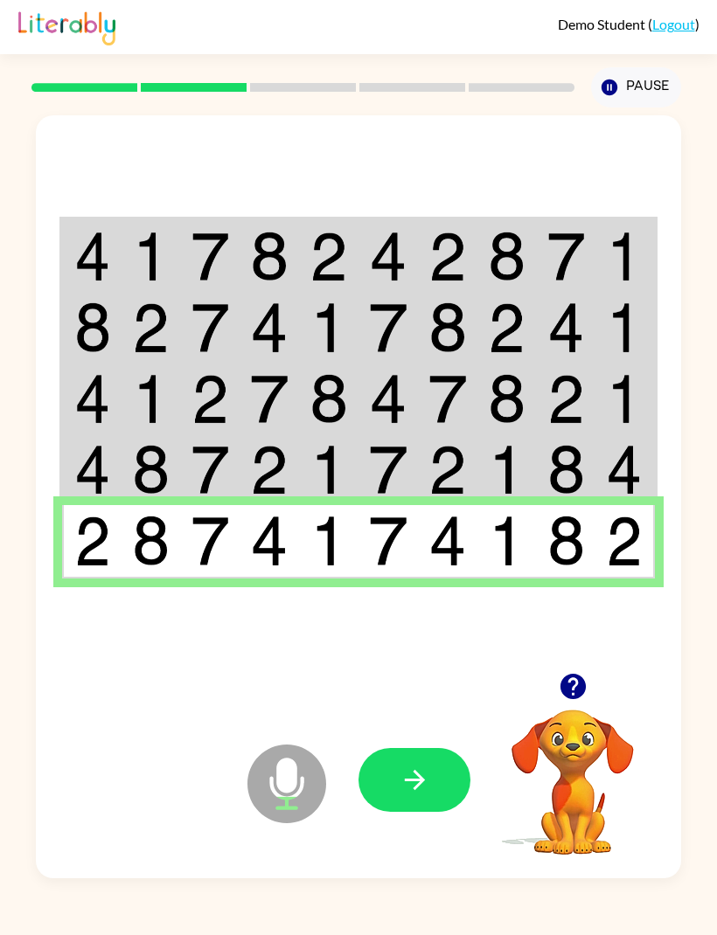
click at [455, 812] on button "button" at bounding box center [414, 780] width 112 height 64
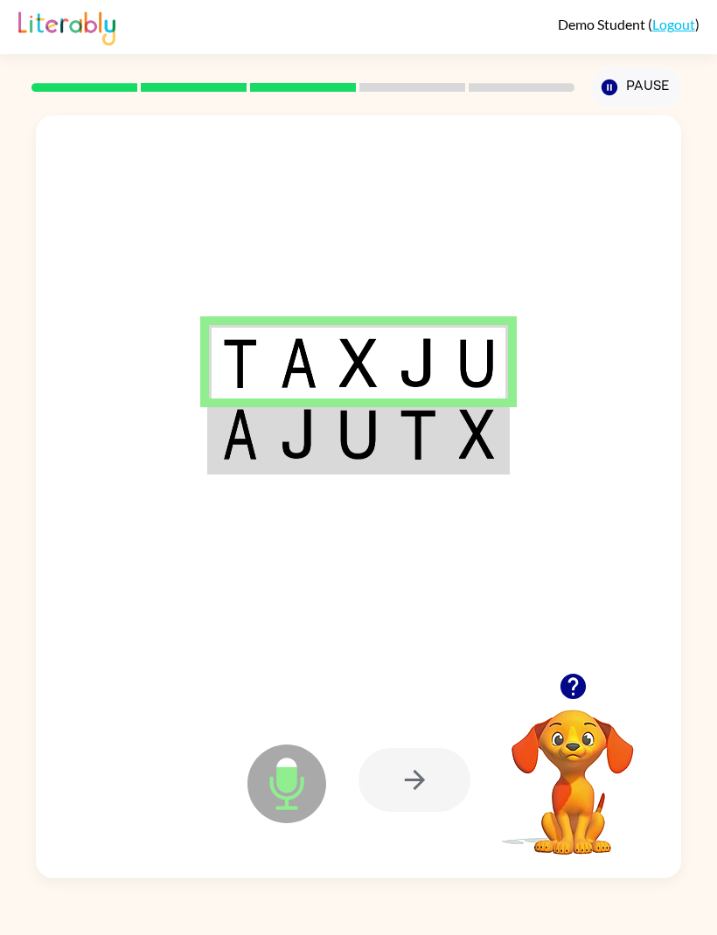
click at [437, 454] on img at bounding box center [418, 434] width 38 height 50
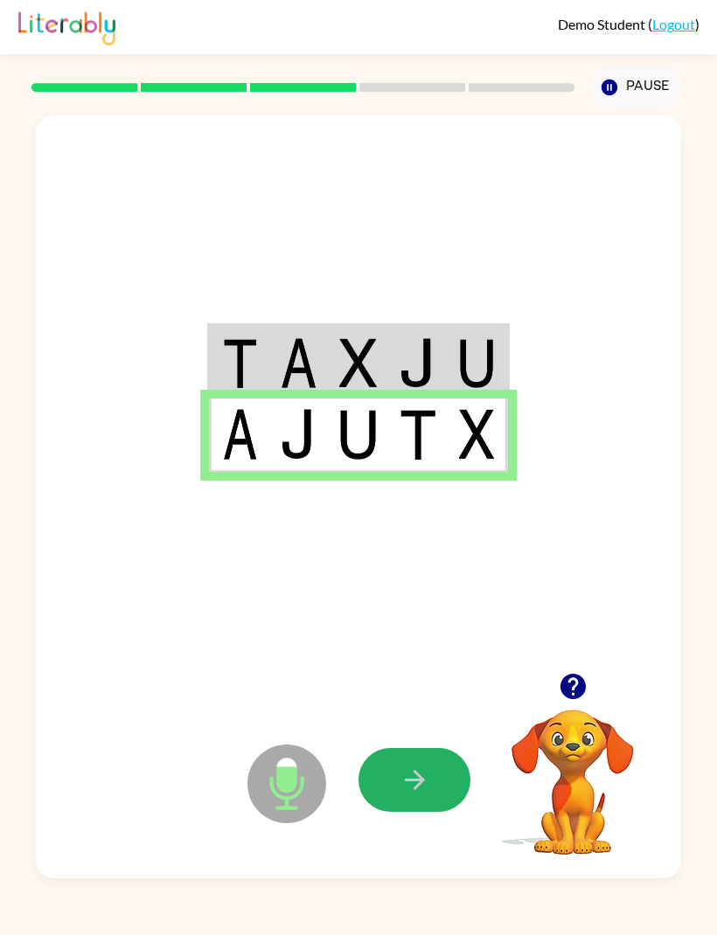
click at [437, 812] on button "button" at bounding box center [414, 780] width 112 height 64
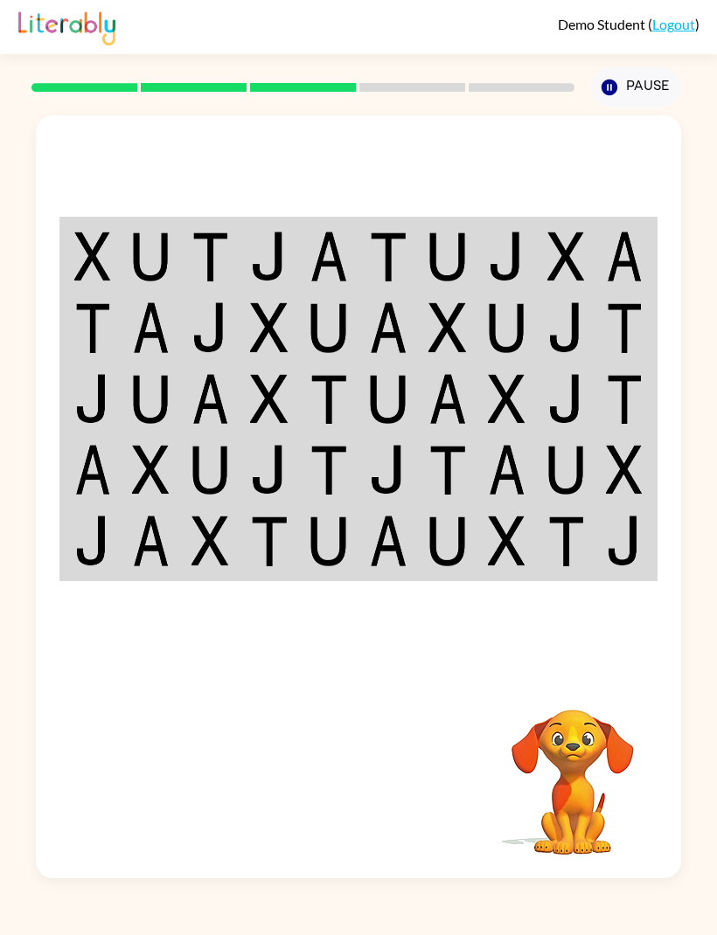
click at [444, 281] on img at bounding box center [447, 257] width 38 height 50
click at [458, 274] on img at bounding box center [447, 257] width 38 height 50
click at [462, 280] on img at bounding box center [447, 257] width 38 height 50
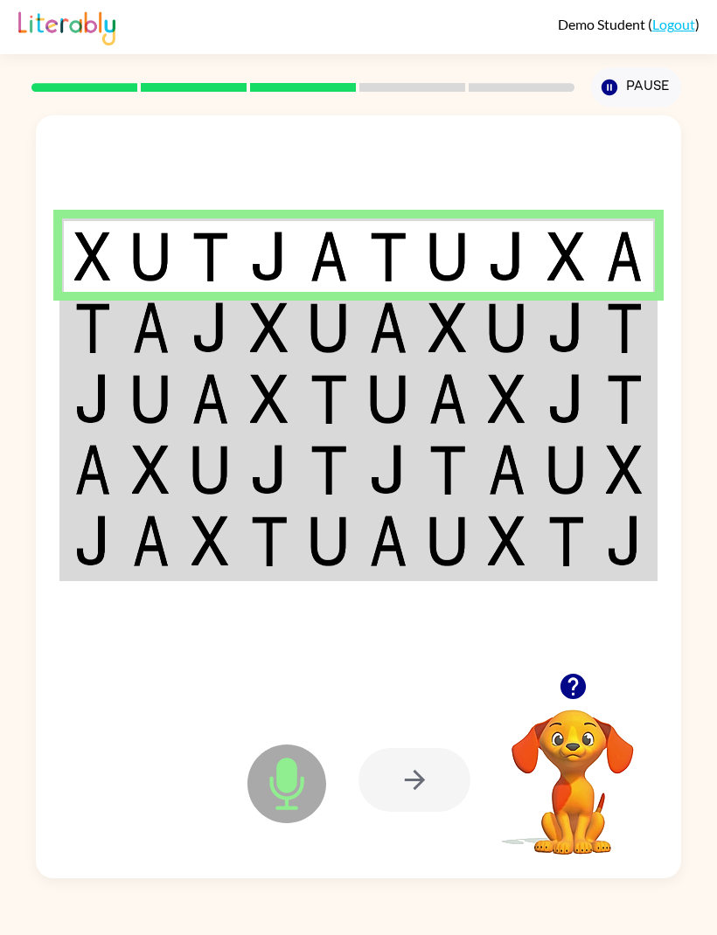
click at [612, 345] on img at bounding box center [624, 327] width 37 height 50
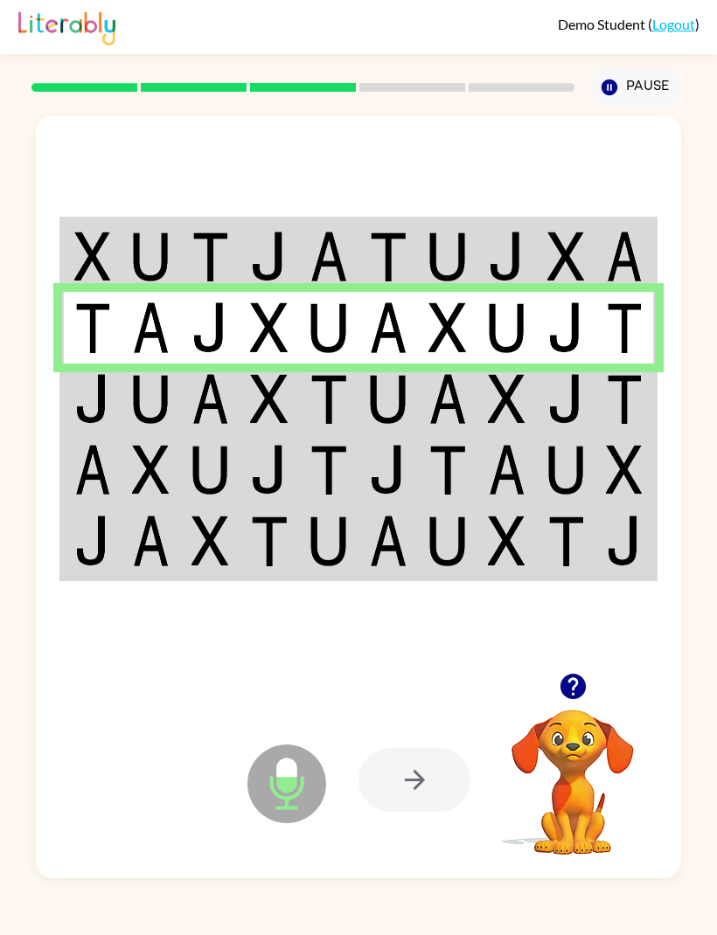
click at [493, 424] on img at bounding box center [507, 399] width 38 height 50
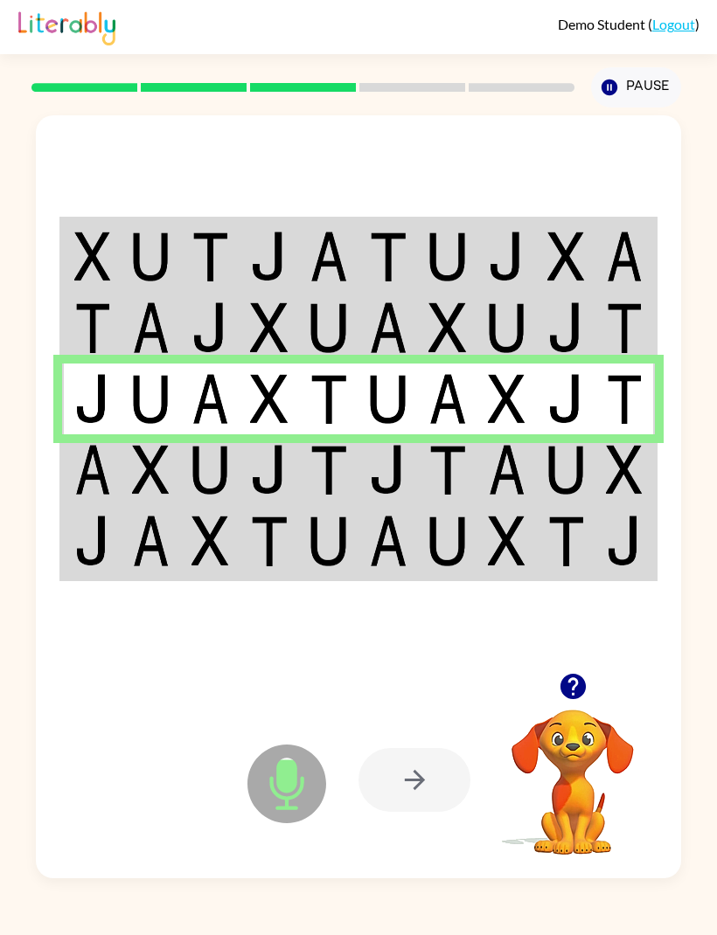
click at [576, 495] on img at bounding box center [566, 470] width 38 height 50
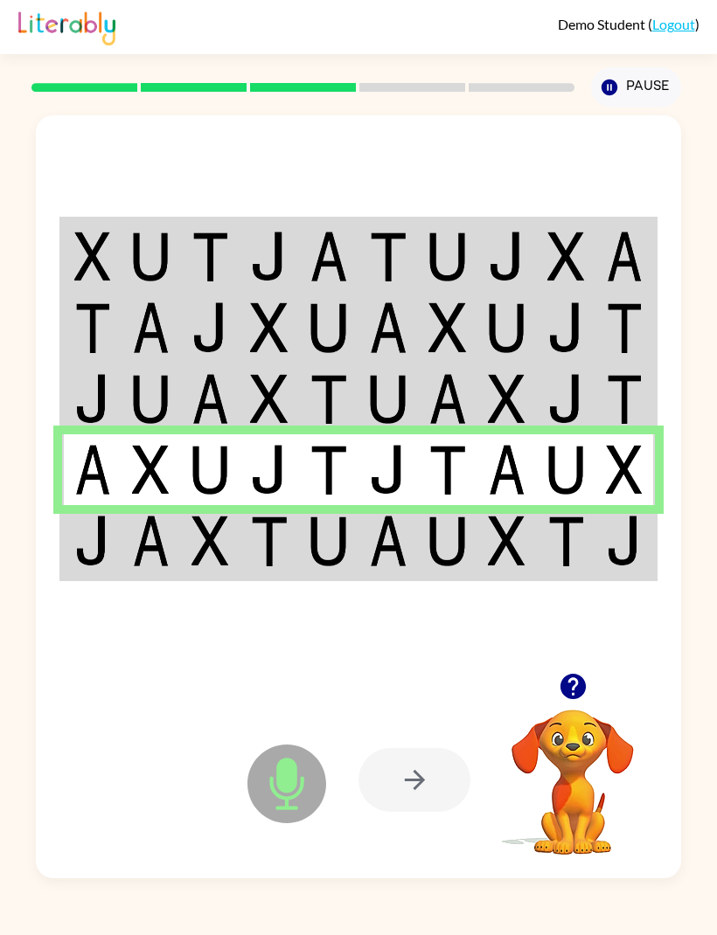
click at [465, 561] on img at bounding box center [447, 541] width 38 height 50
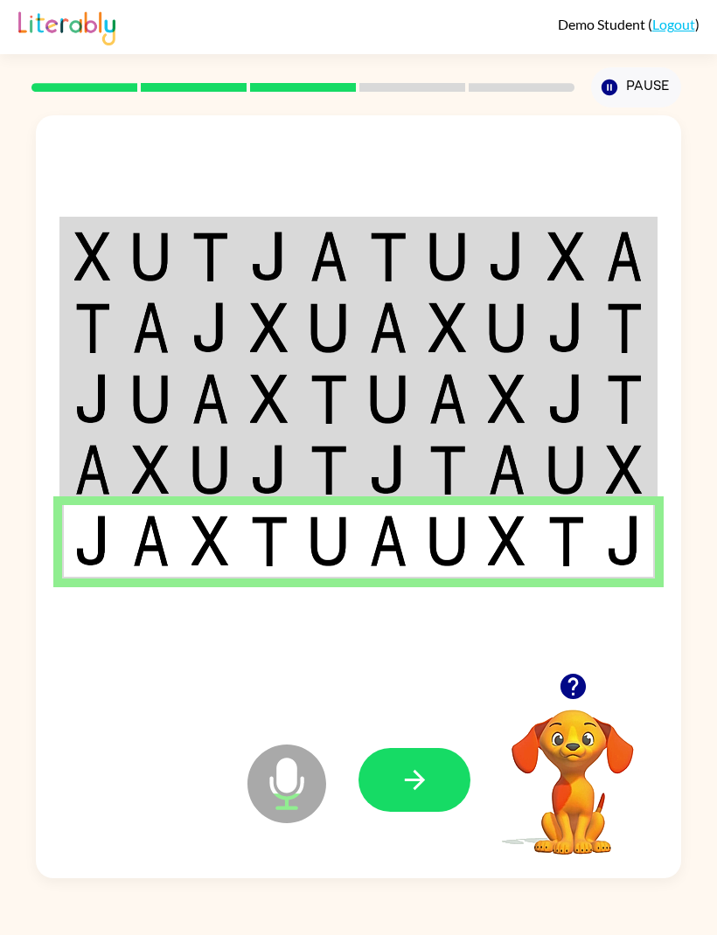
click at [428, 795] on icon "button" at bounding box center [414, 780] width 31 height 31
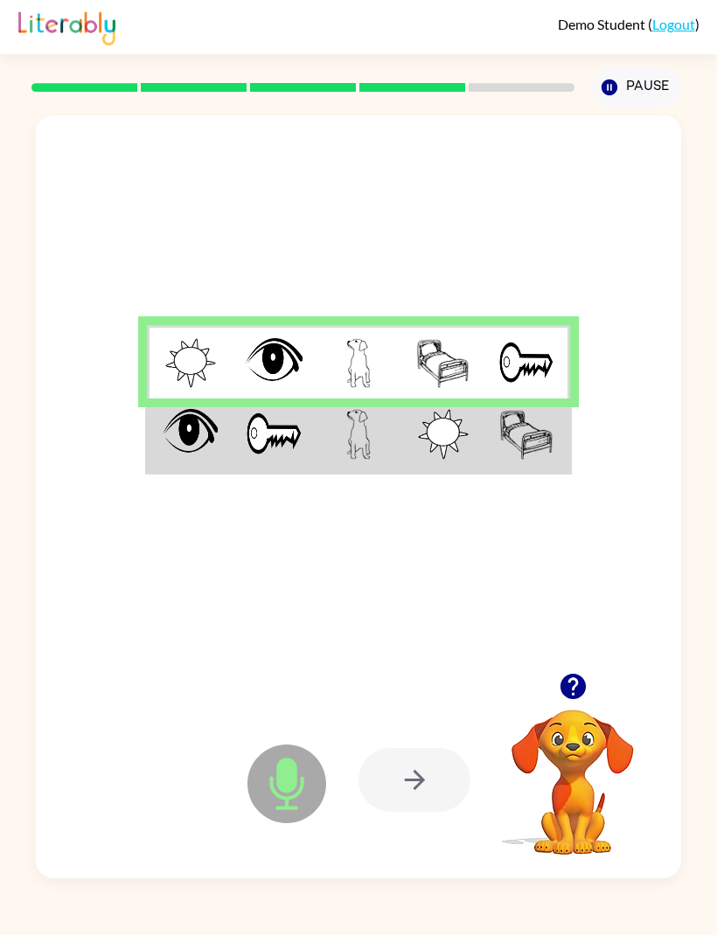
click at [272, 452] on img at bounding box center [274, 434] width 57 height 50
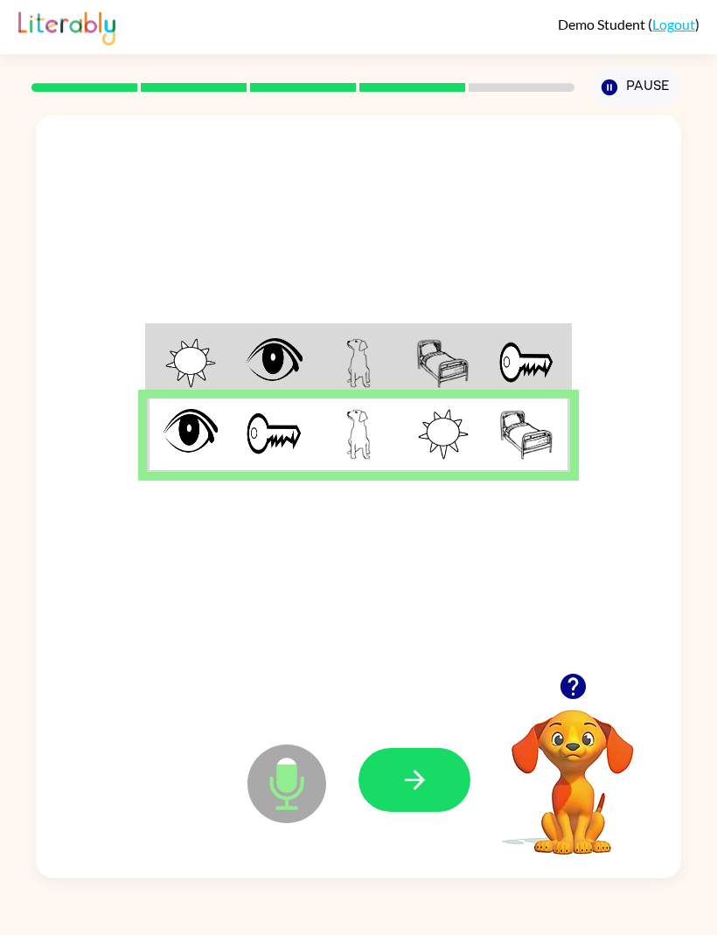
click at [437, 812] on button "button" at bounding box center [414, 780] width 112 height 64
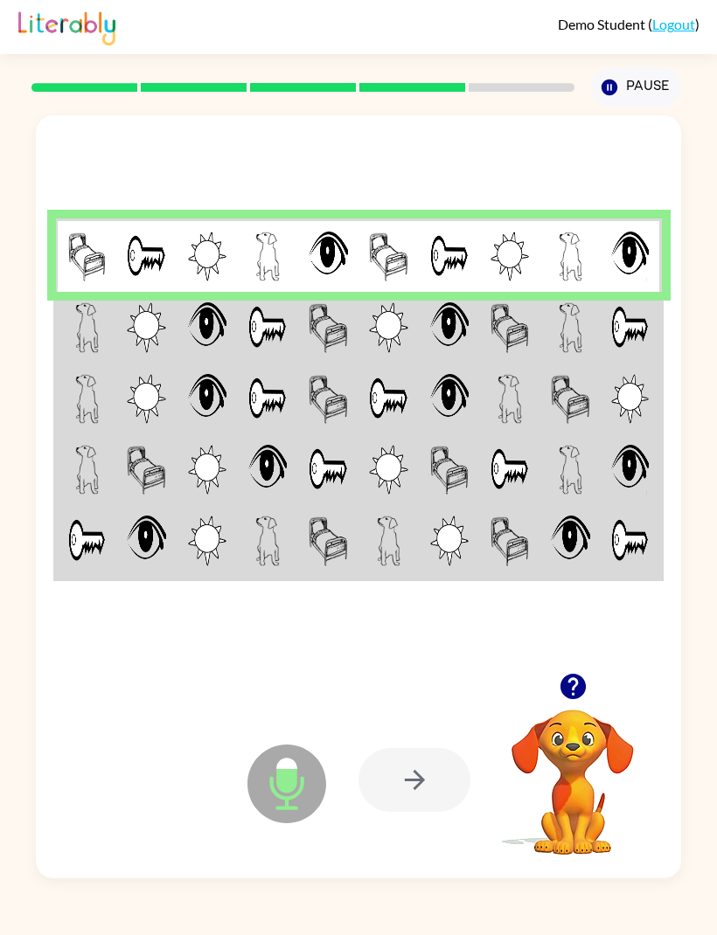
click at [612, 352] on img at bounding box center [630, 327] width 38 height 50
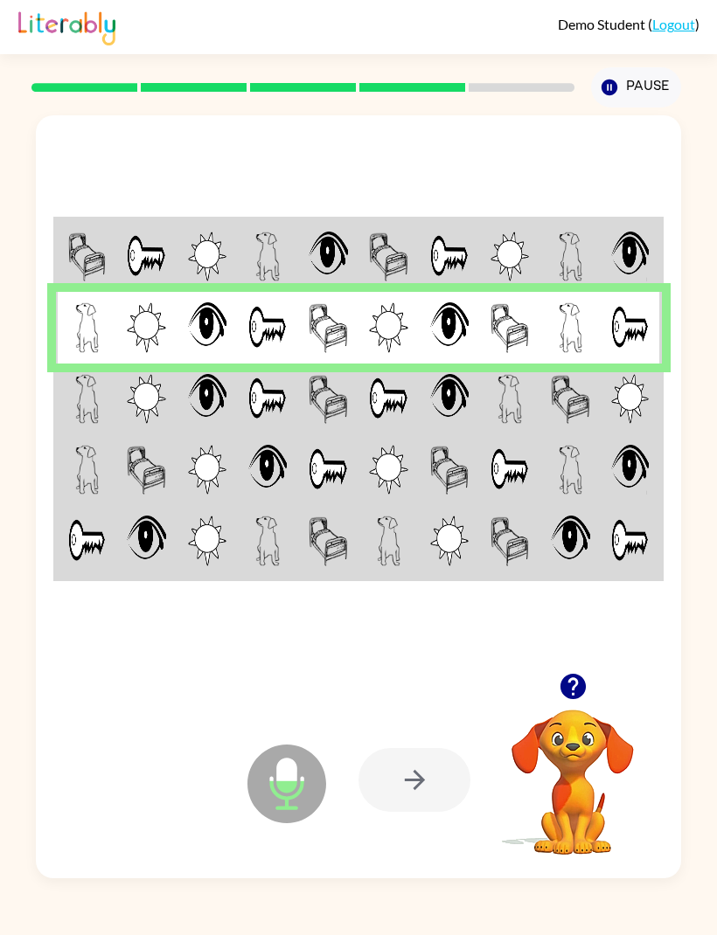
click at [573, 424] on img at bounding box center [570, 399] width 38 height 50
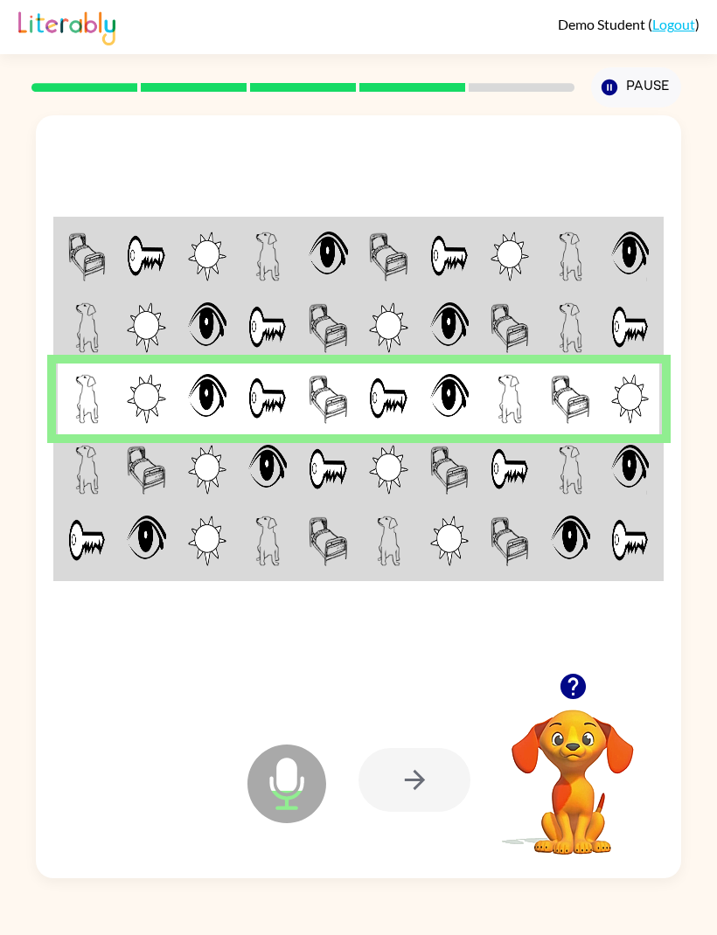
click at [523, 495] on img at bounding box center [509, 470] width 38 height 50
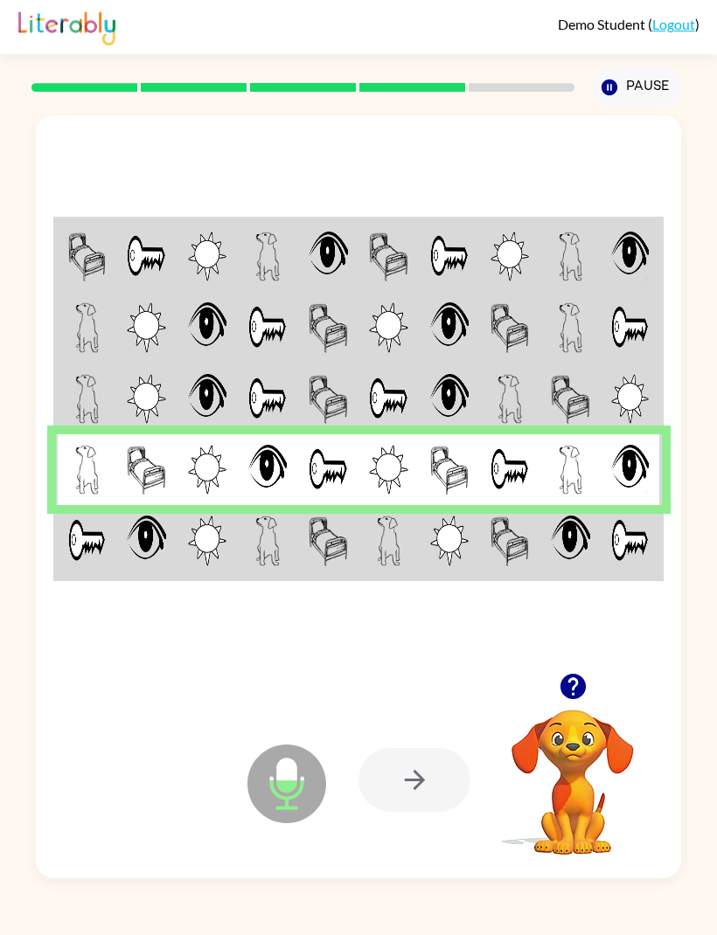
click at [454, 566] on img at bounding box center [449, 541] width 38 height 50
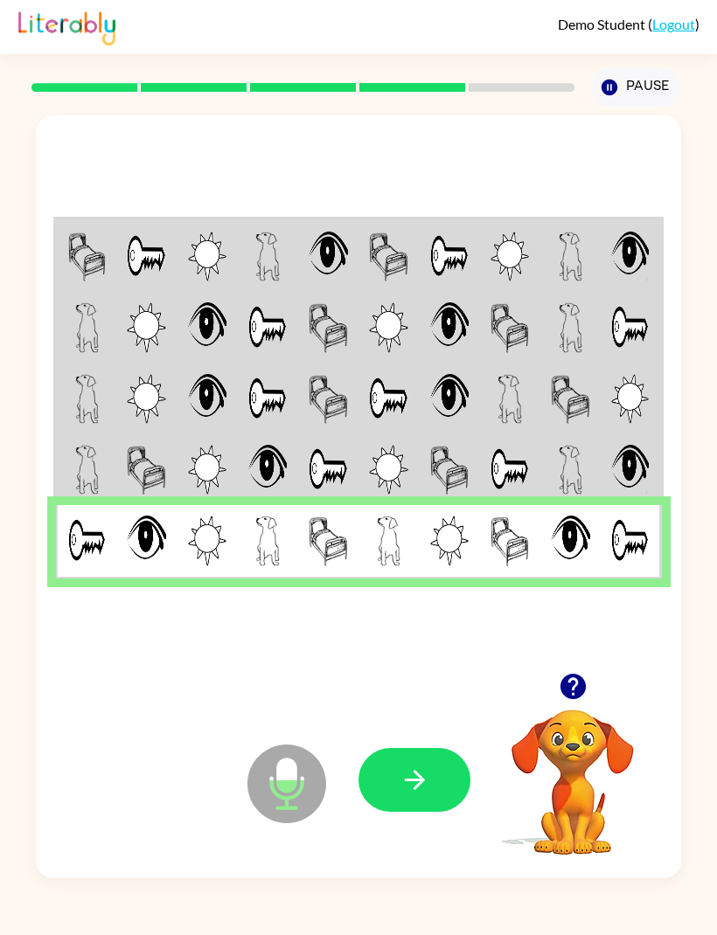
click at [551, 505] on td at bounding box center [570, 469] width 60 height 71
click at [506, 495] on img at bounding box center [509, 470] width 38 height 50
click at [421, 795] on icon "button" at bounding box center [414, 780] width 31 height 31
